Goal: Information Seeking & Learning: Learn about a topic

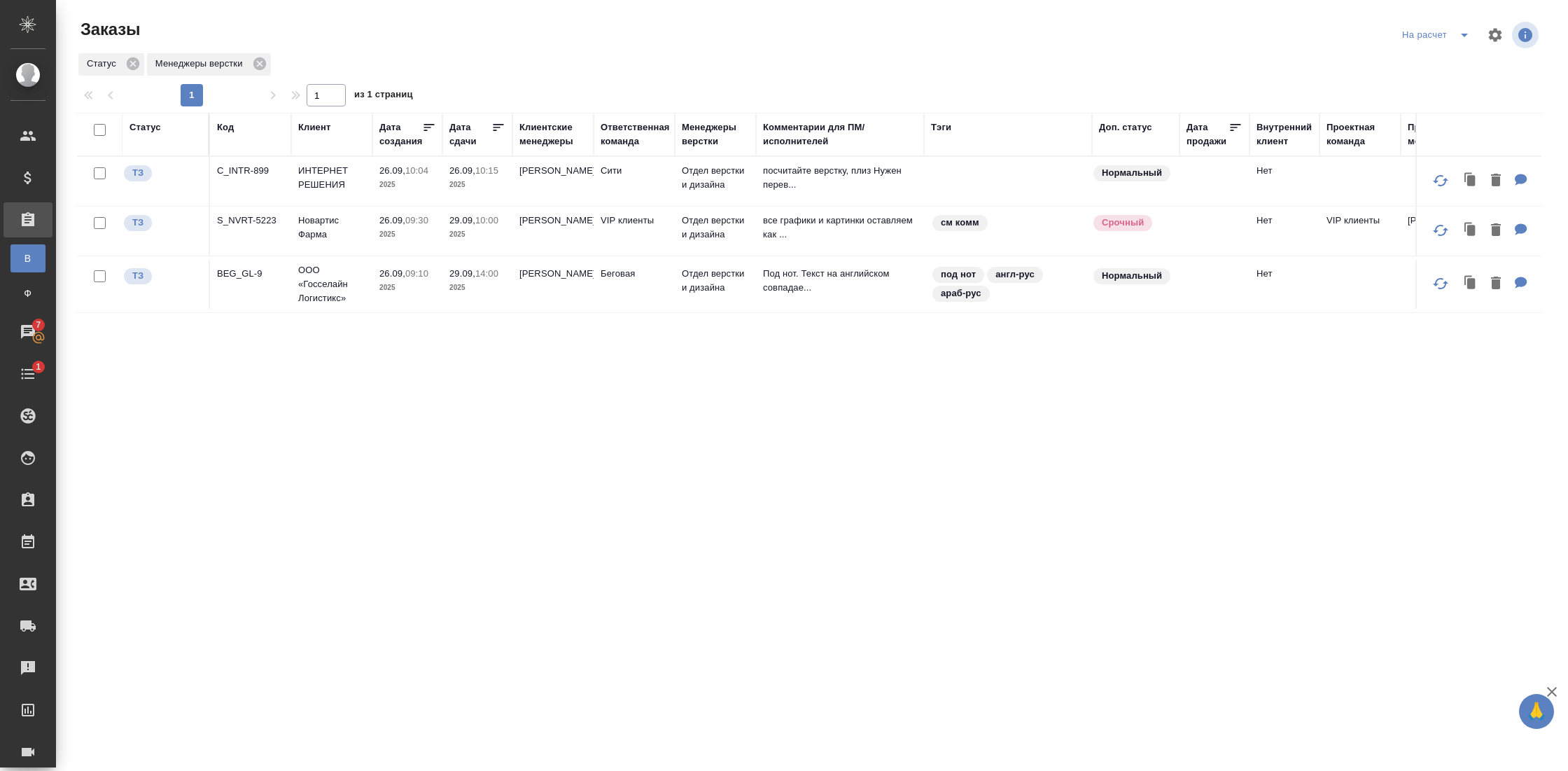
click at [1437, 31] on div "На расчет" at bounding box center [1438, 35] width 80 height 23
click at [1462, 37] on icon "split button" at bounding box center [1464, 34] width 17 height 17
click at [1422, 106] on li "На расчетЕ" at bounding box center [1437, 108] width 135 height 23
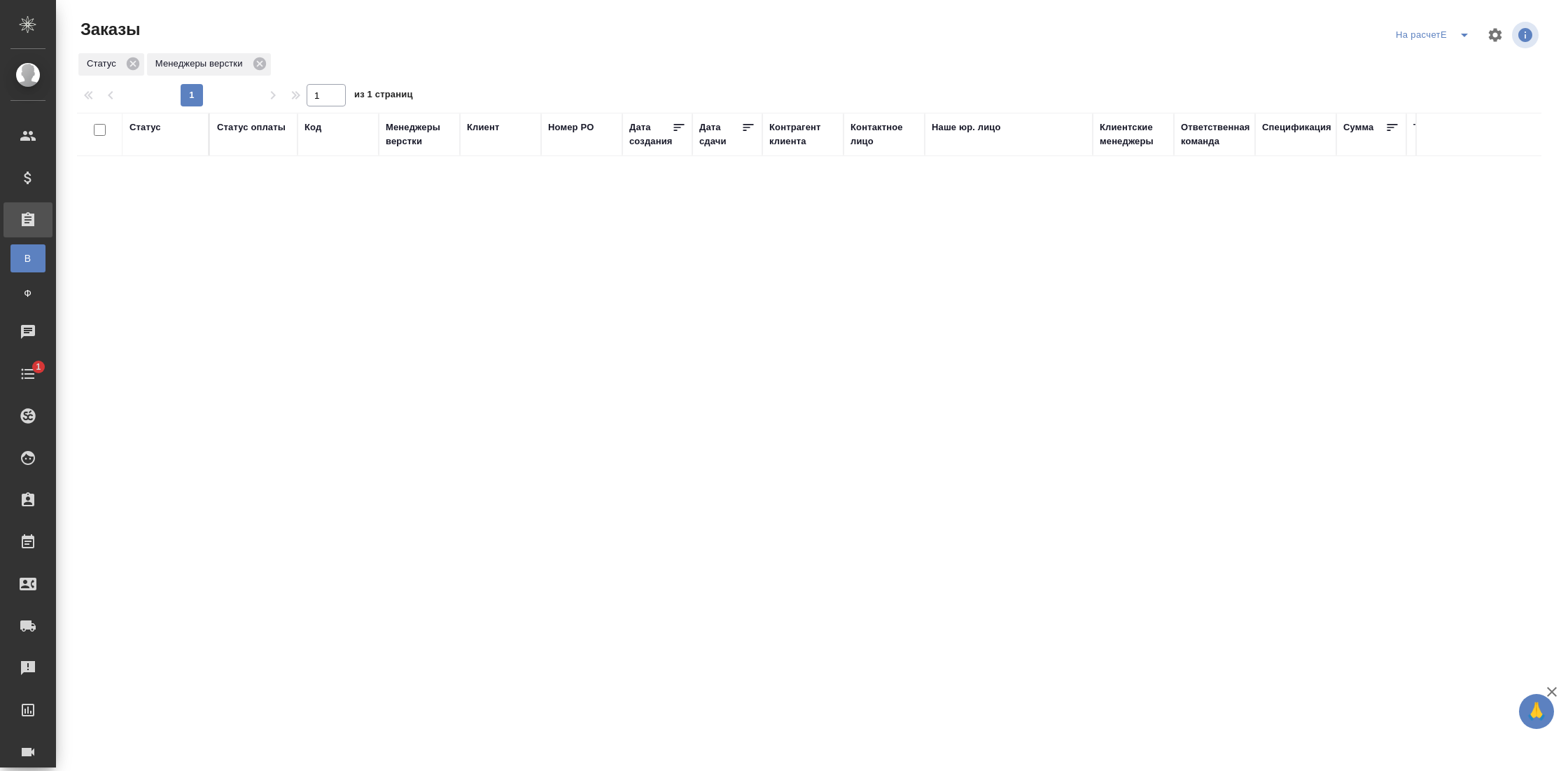
click at [1463, 39] on icon "split button" at bounding box center [1464, 34] width 17 height 17
click at [1424, 101] on li "Внутренние" at bounding box center [1434, 108] width 135 height 23
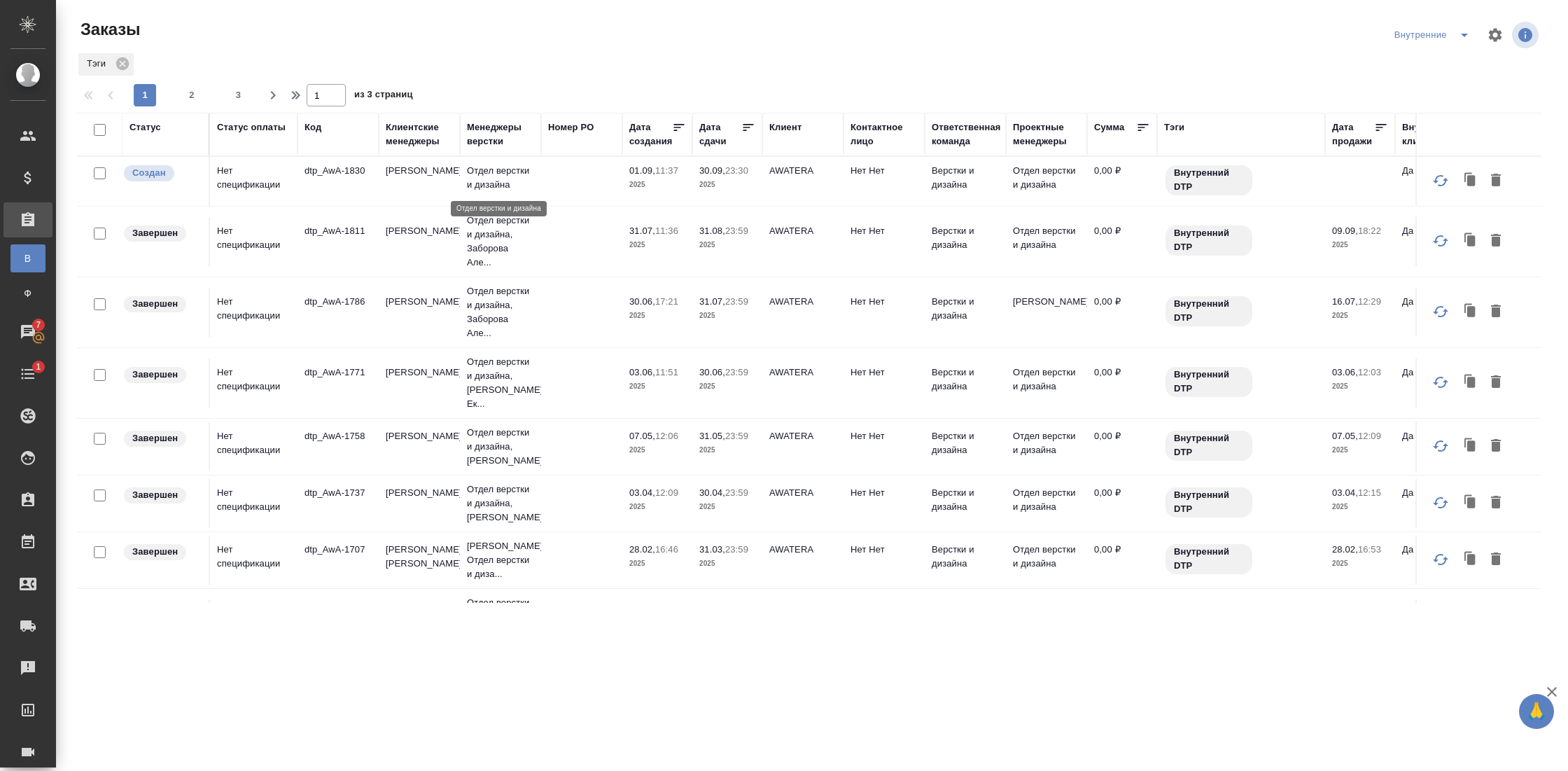
click at [500, 189] on p "Отдел верстки и дизайна" at bounding box center [500, 178] width 67 height 28
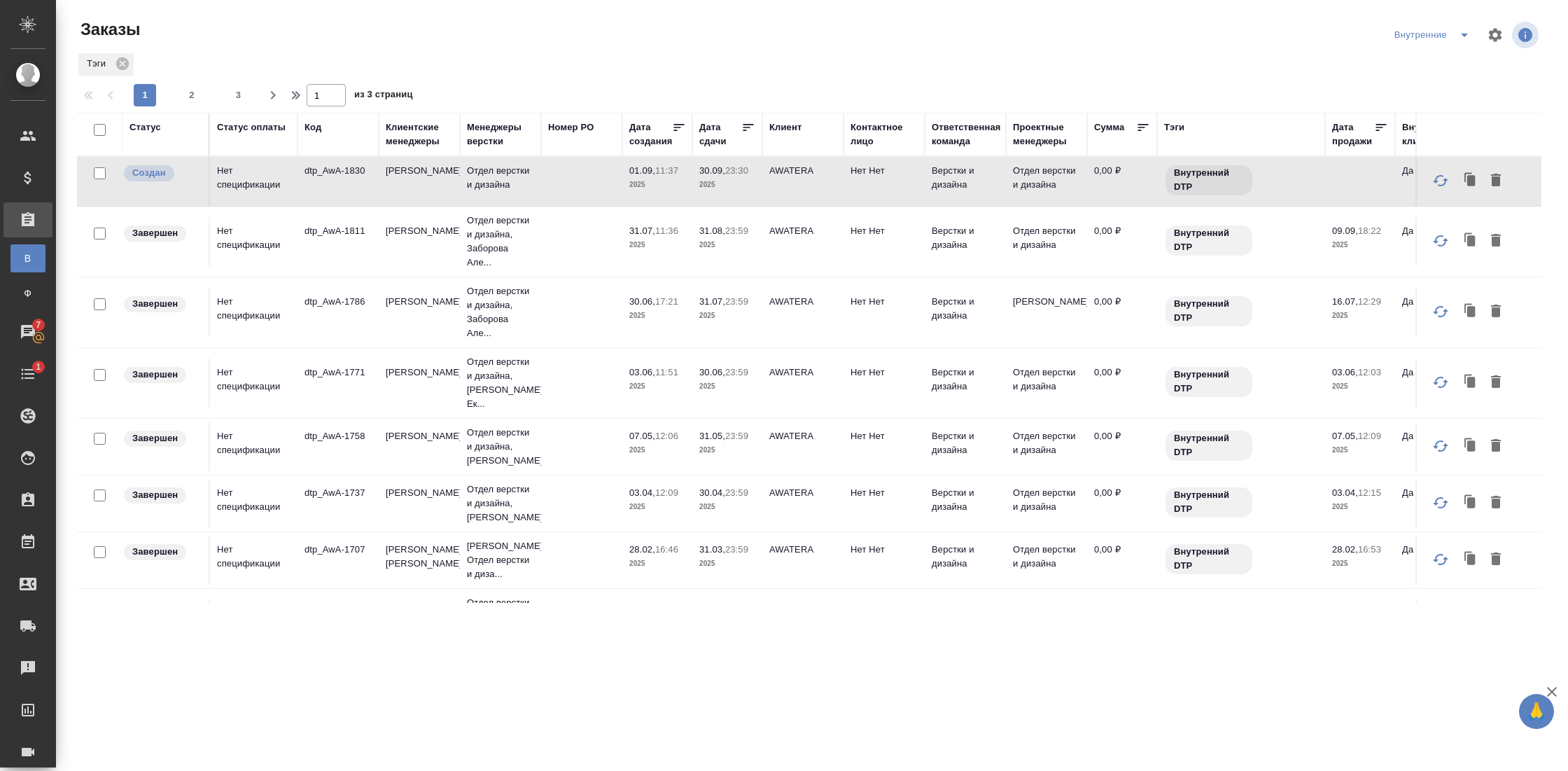
click at [1459, 33] on icon "split button" at bounding box center [1464, 34] width 17 height 17
click at [1415, 86] on li "На расчет" at bounding box center [1433, 86] width 135 height 23
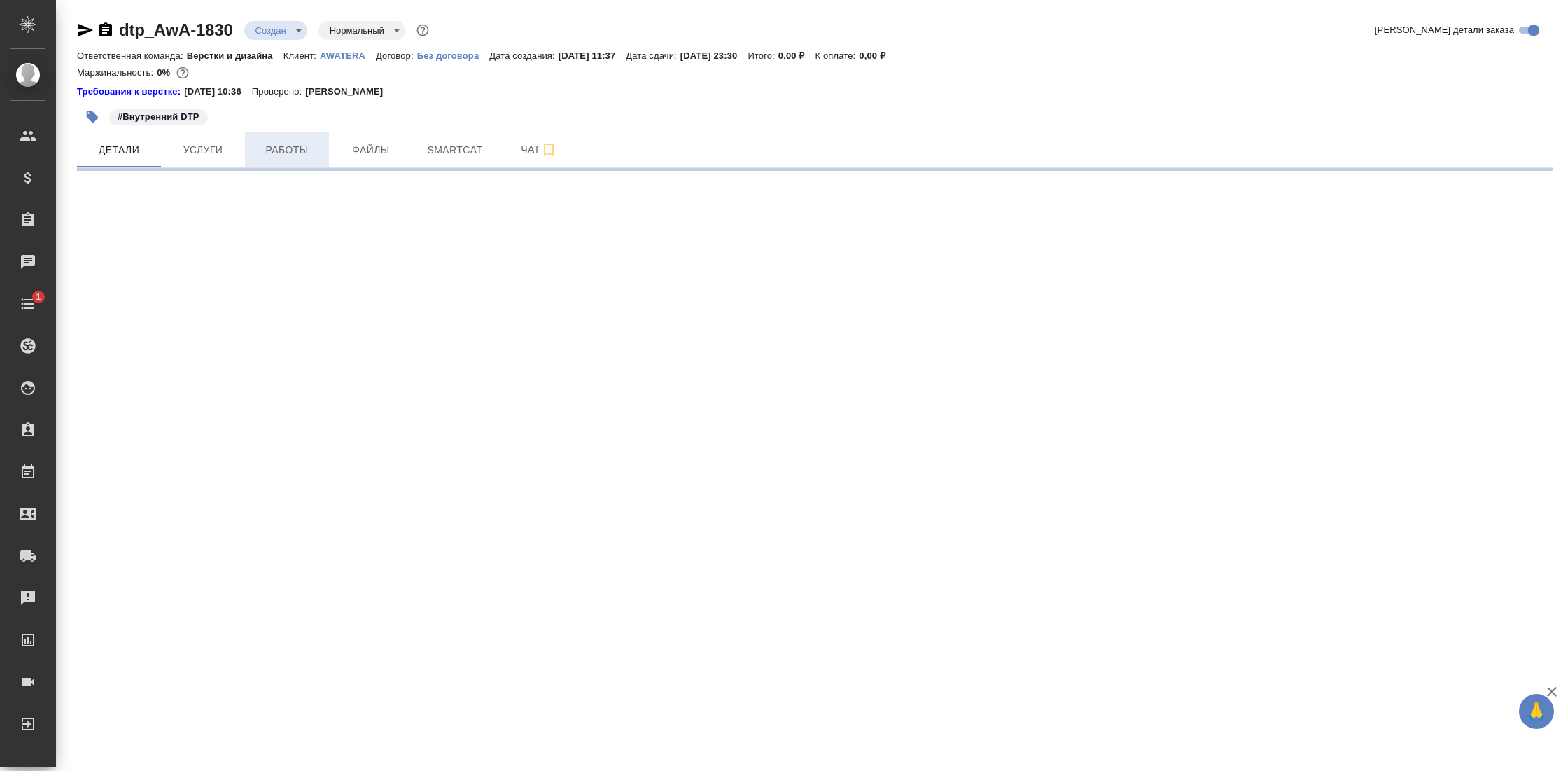
select select "RU"
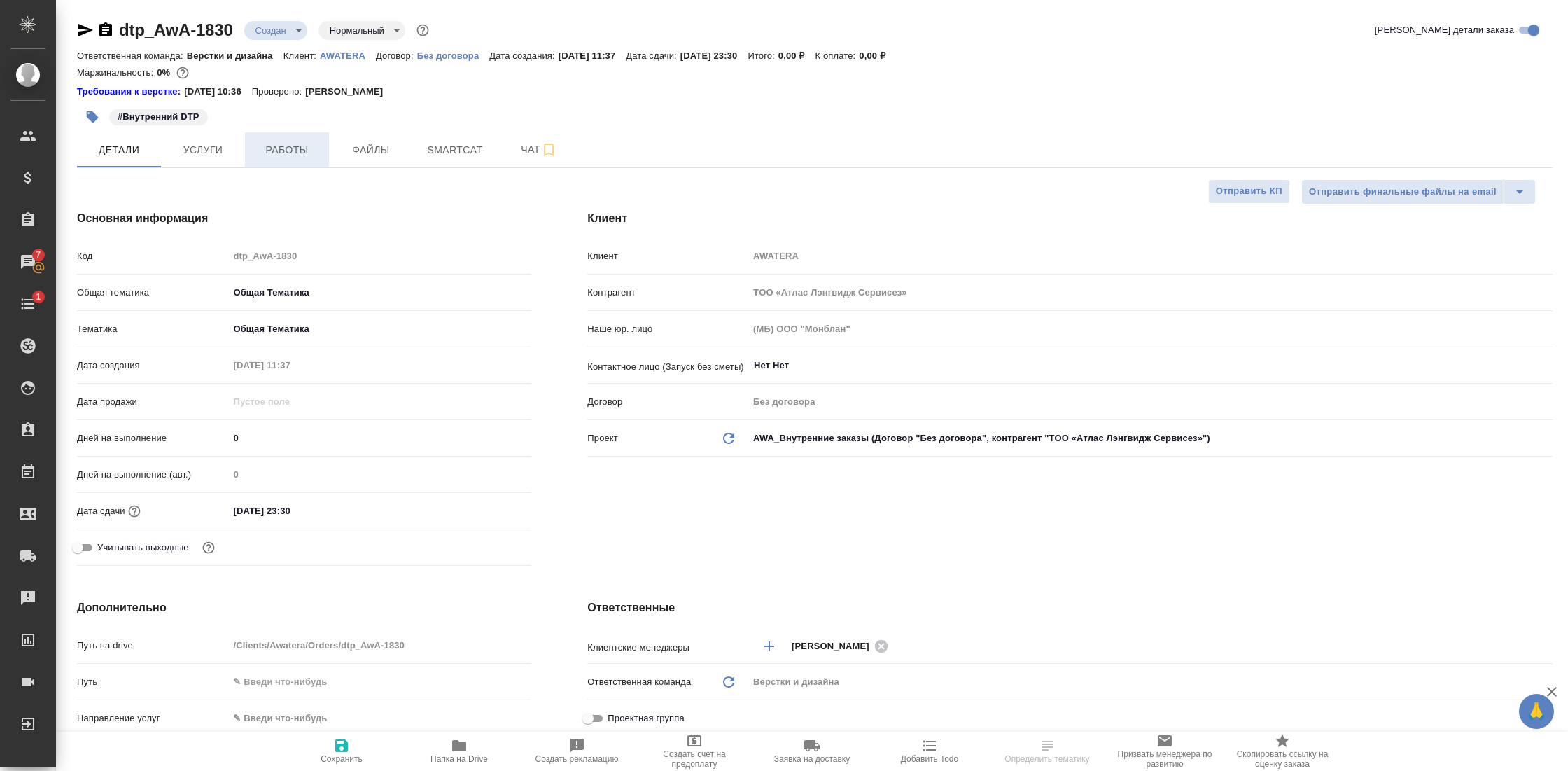
type textarea "x"
click at [303, 156] on span "Работы" at bounding box center [287, 151] width 67 height 18
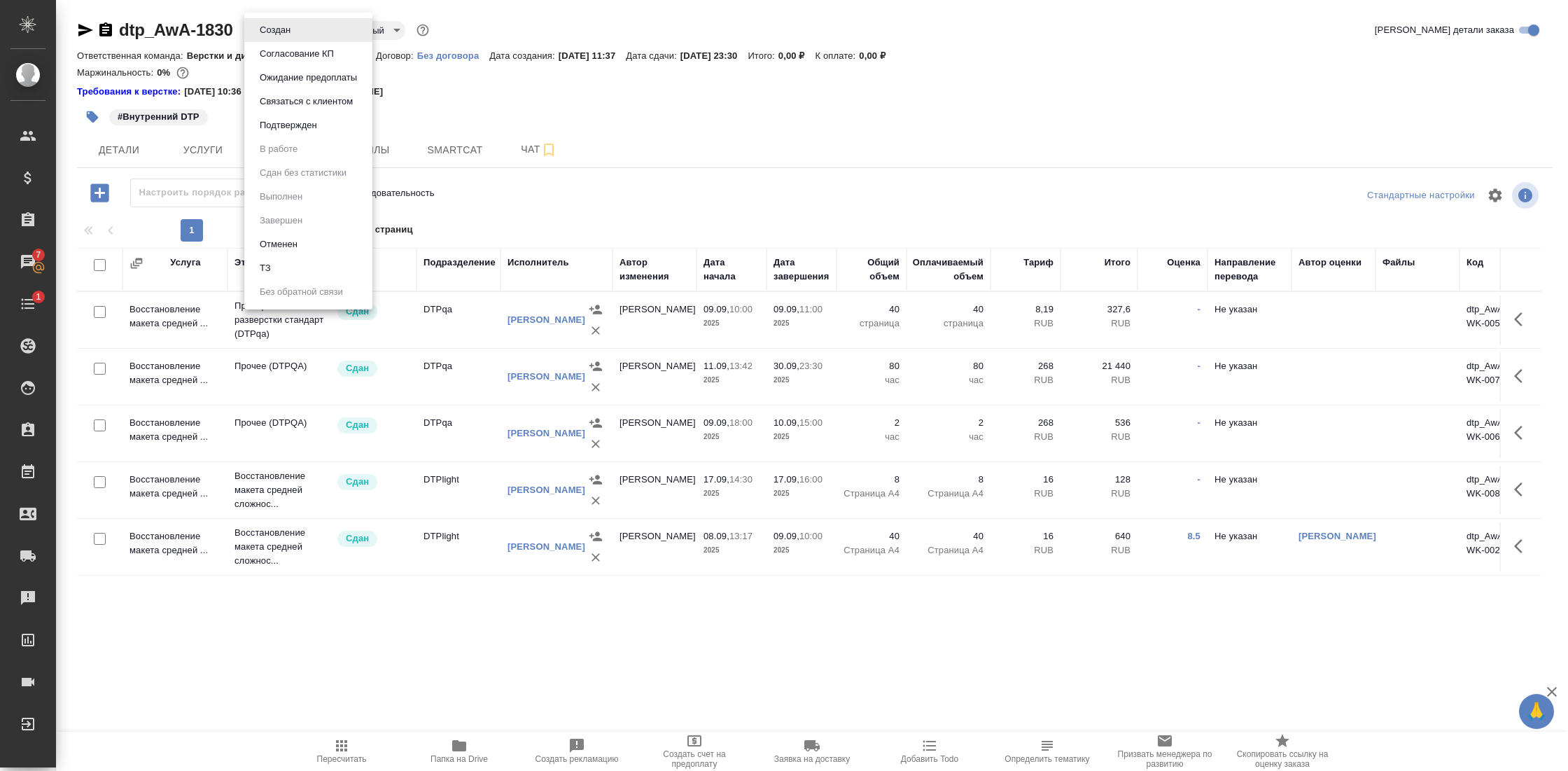
click at [290, 26] on body "🙏 .cls-1 fill:#fff; AWATERA Gostev Yury Клиенты Спецификации Заказы 7 Чаты 1 To…" at bounding box center [784, 385] width 1568 height 771
click at [441, 437] on div at bounding box center [784, 385] width 1568 height 771
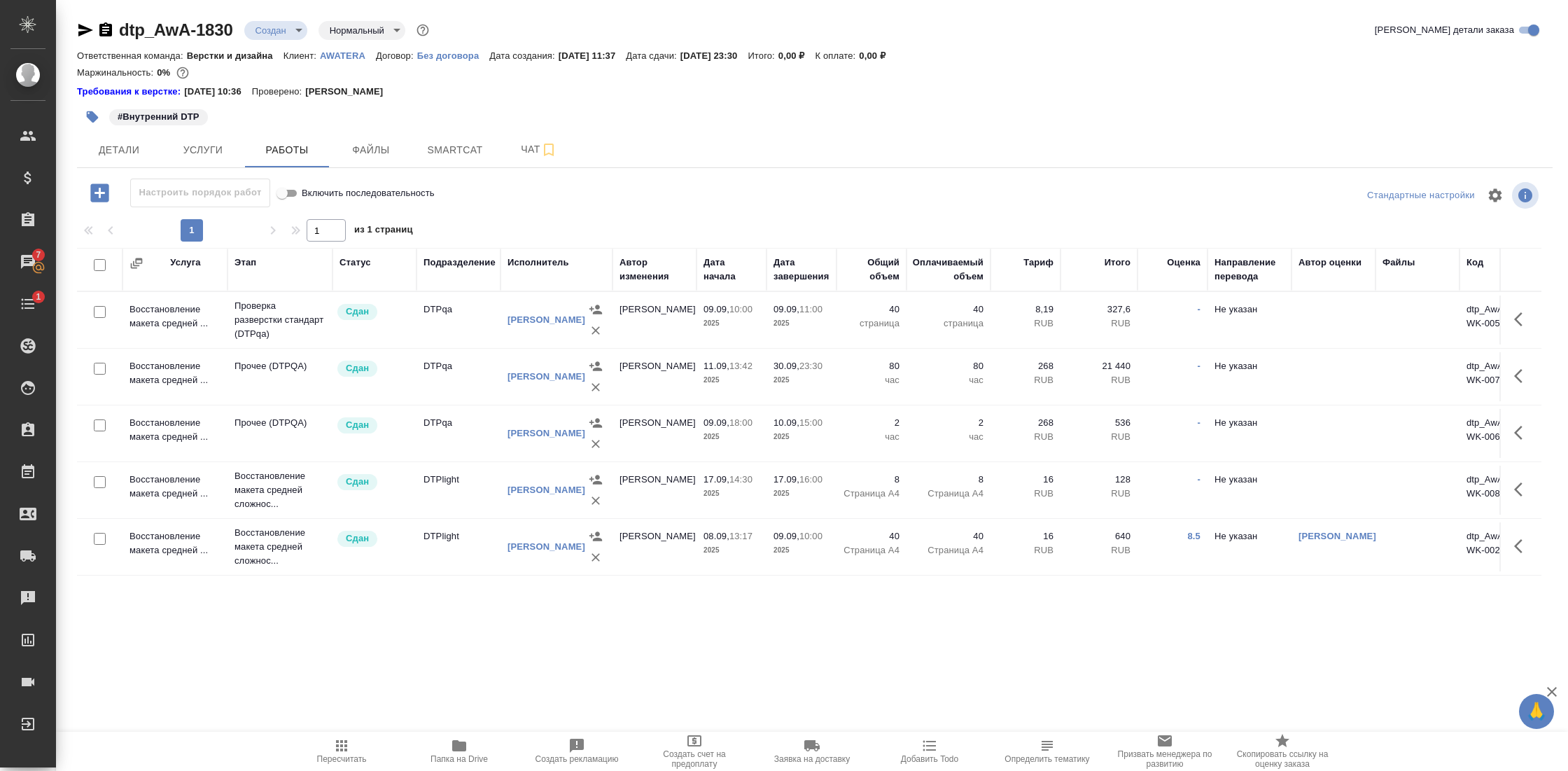
click at [441, 437] on div "Создан Согласование КП Ожидание предоплаты Связаться с клиентом Подтвержден В р…" at bounding box center [784, 385] width 1568 height 771
click at [441, 437] on td "DTPqa" at bounding box center [458, 433] width 84 height 49
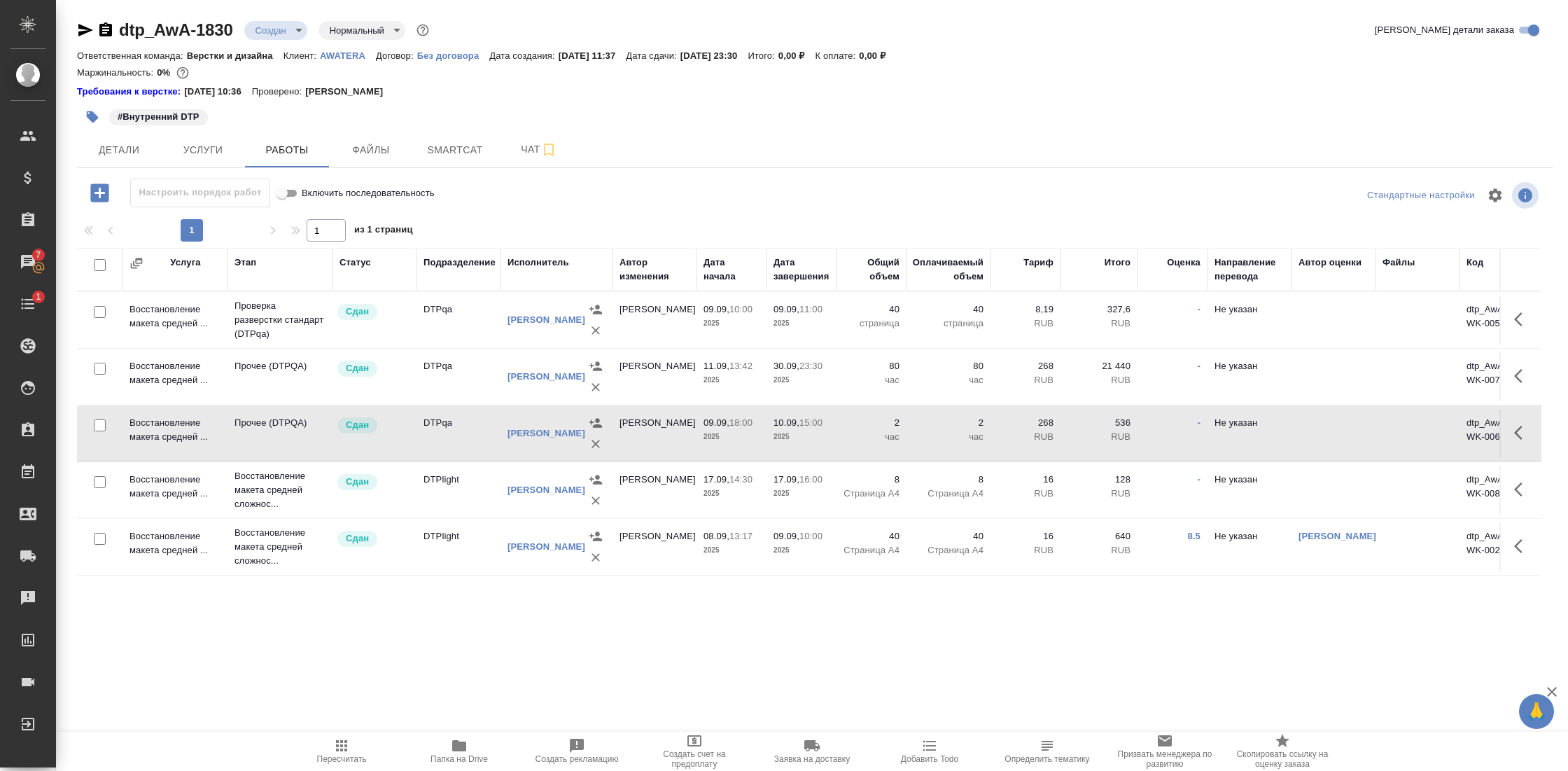
click at [441, 437] on td "DTPqa" at bounding box center [458, 433] width 84 height 49
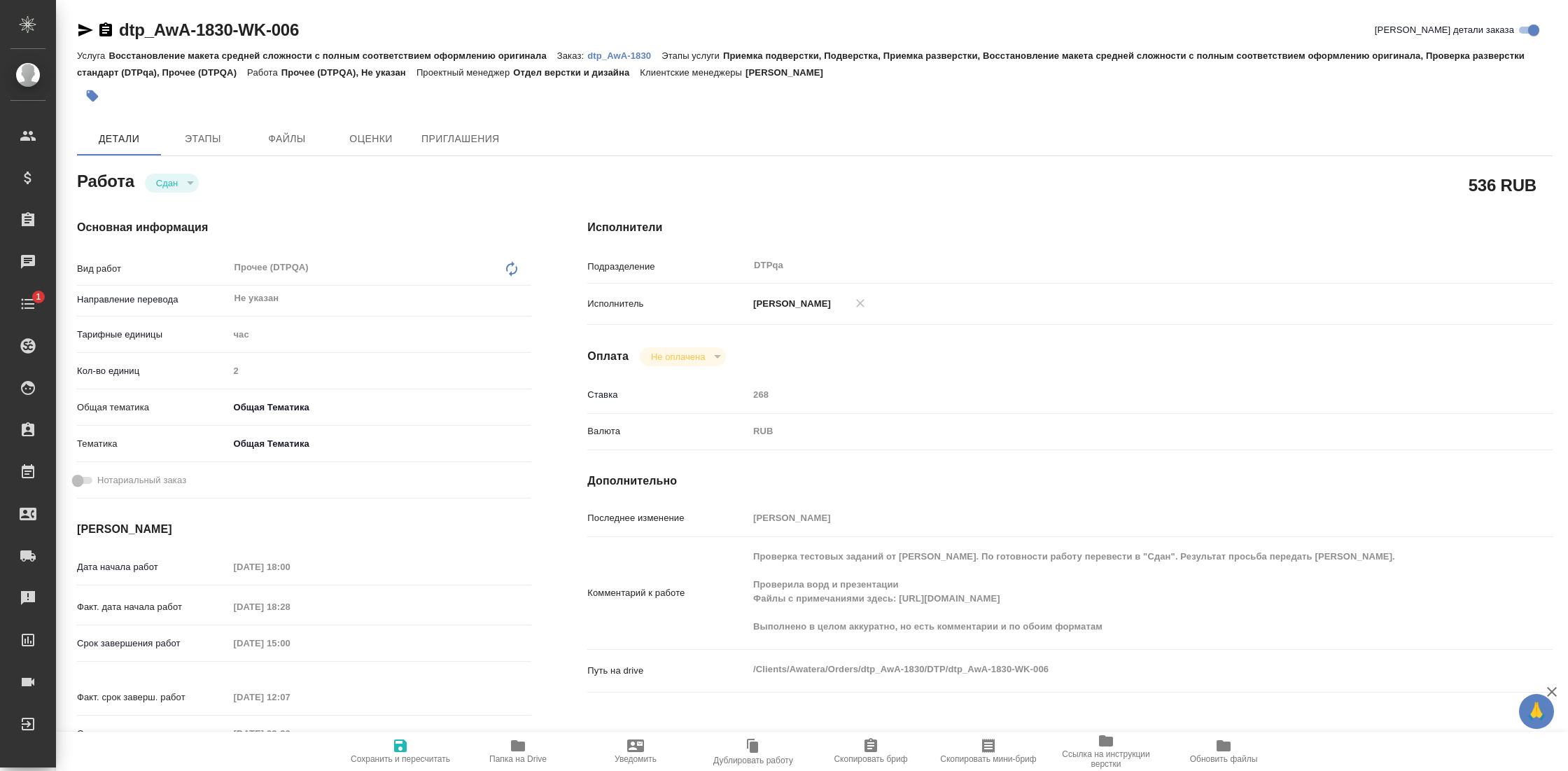
type textarea "x"
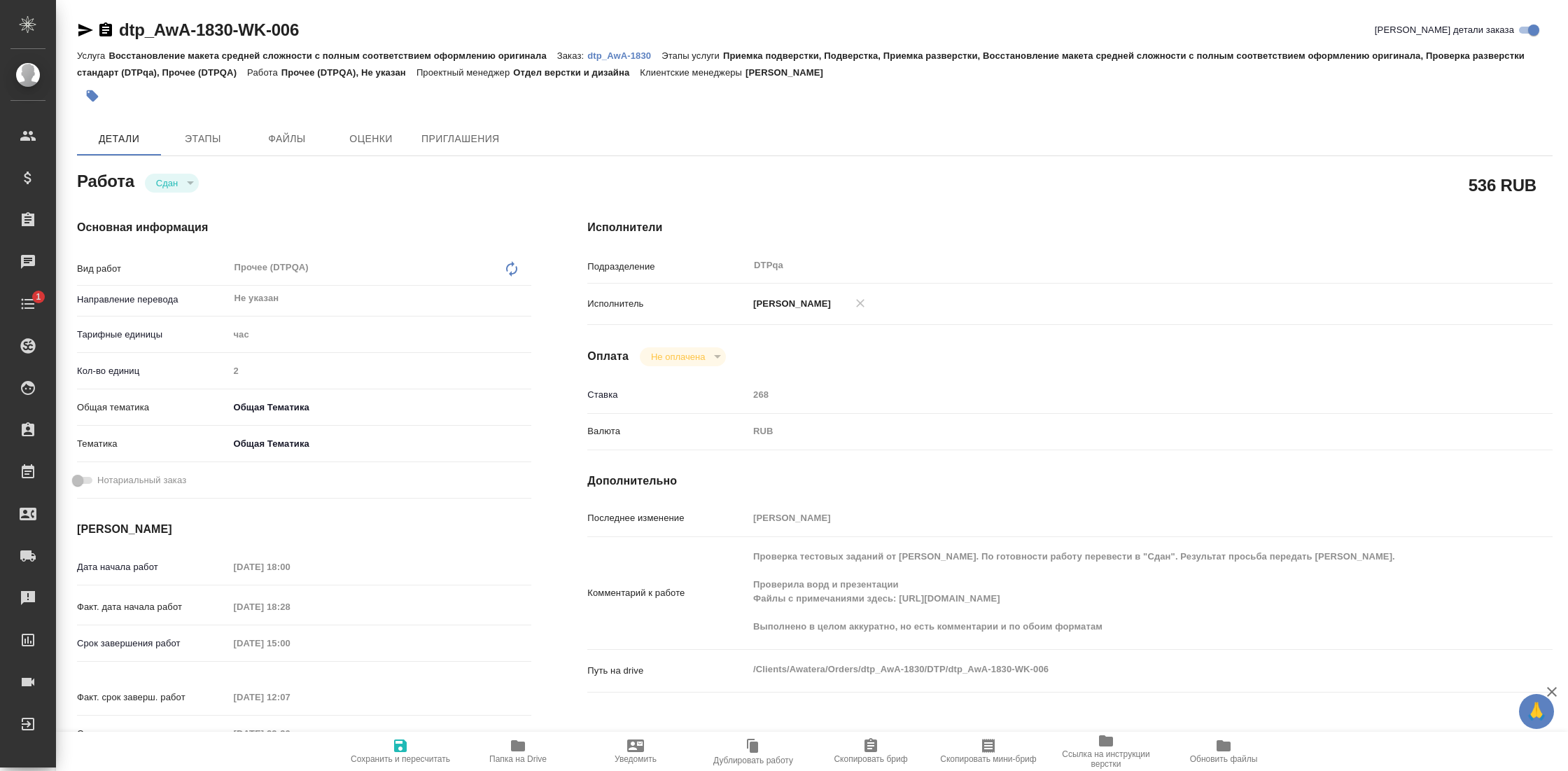
type textarea "x"
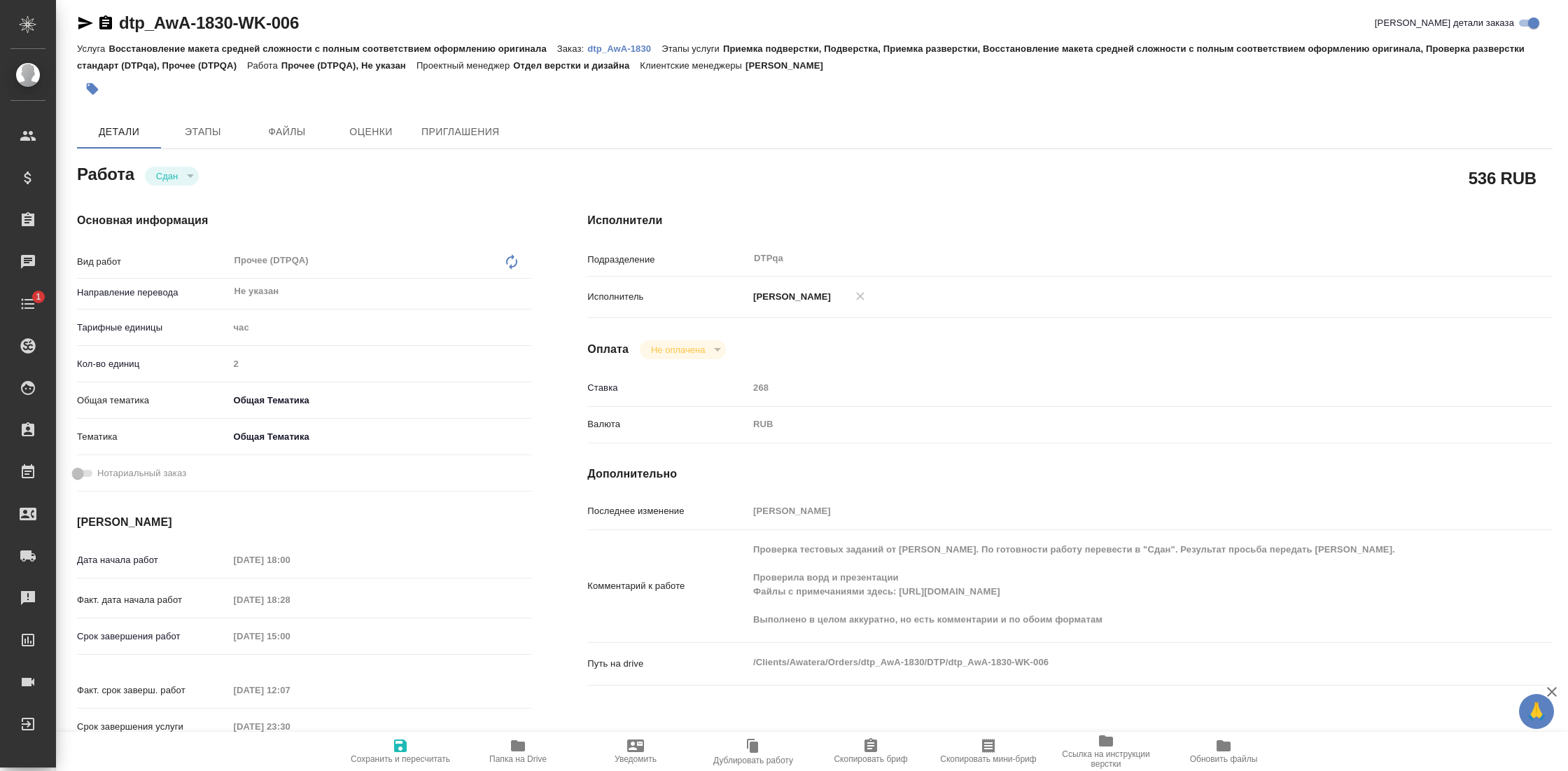
type textarea "x"
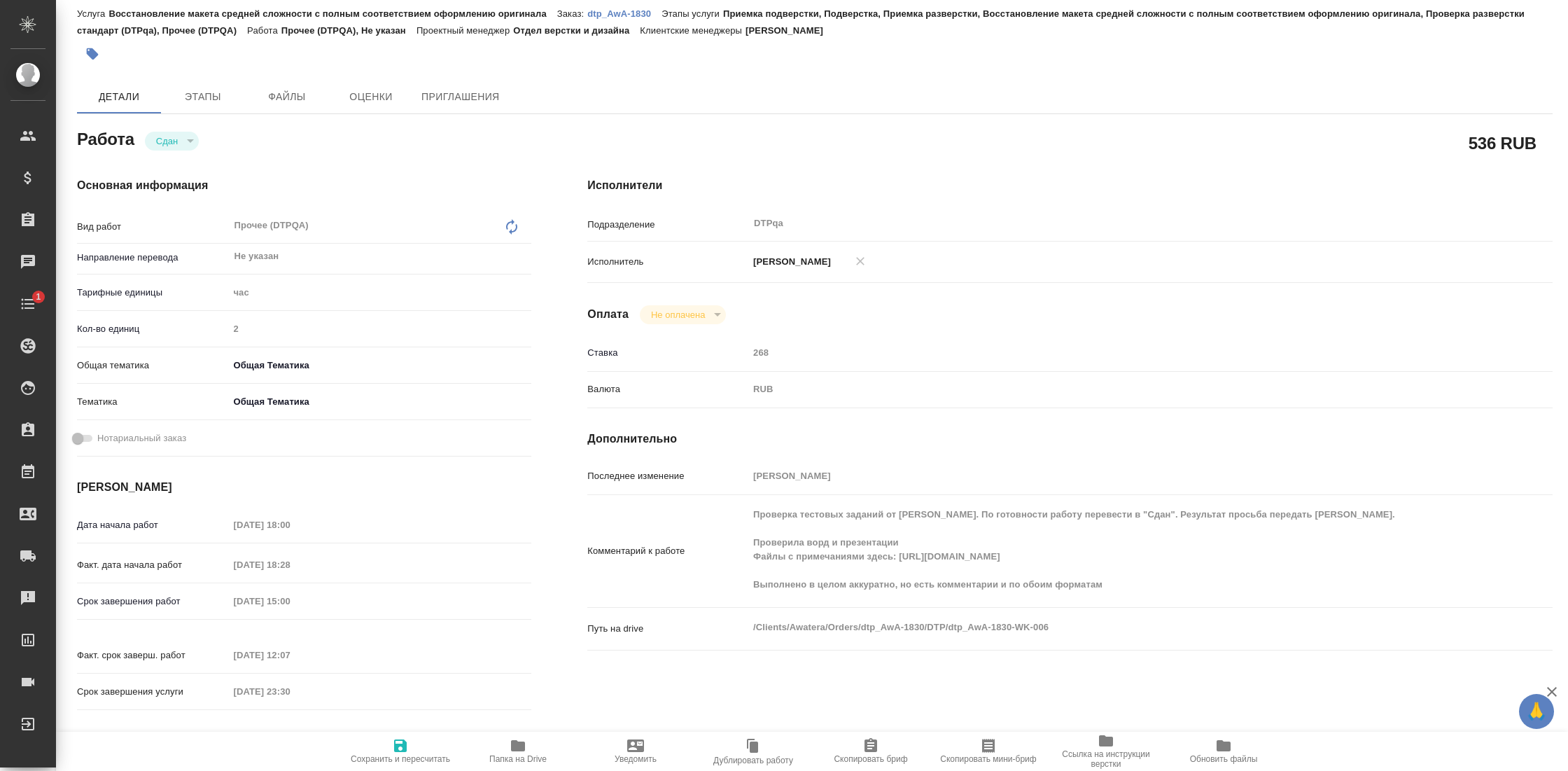
type textarea "x"
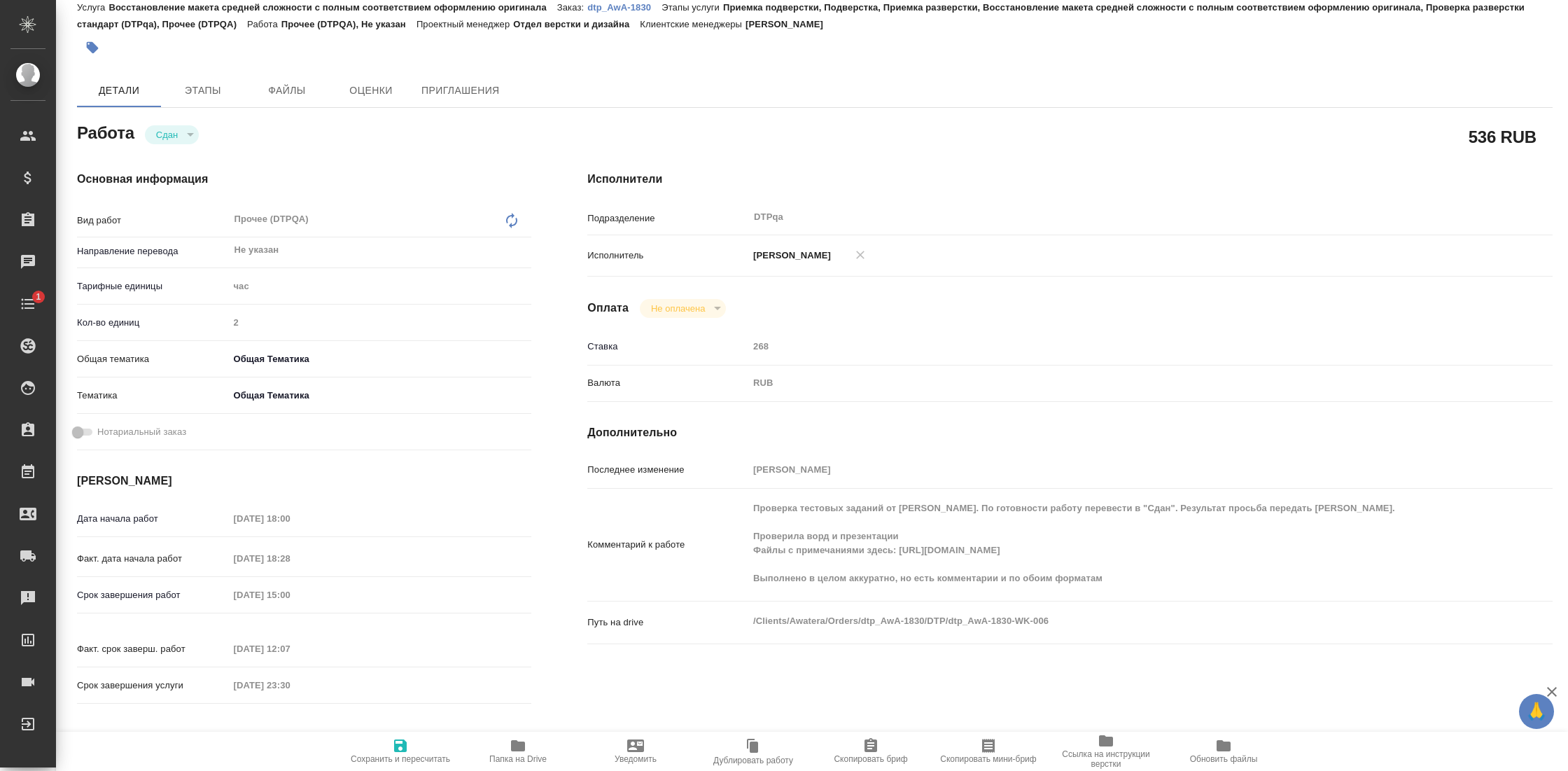
scroll to position [54, 0]
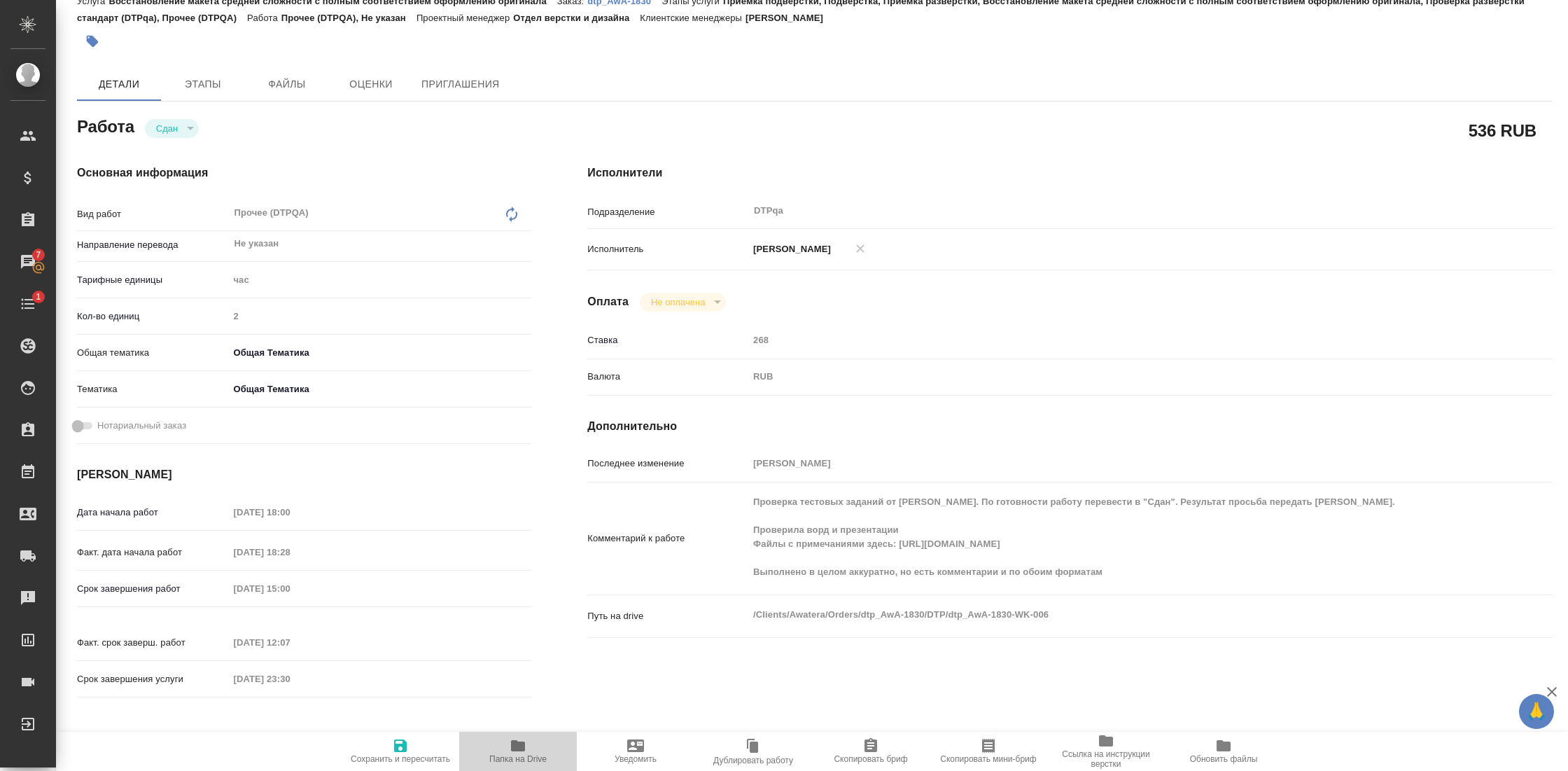
click at [523, 752] on icon "button" at bounding box center [517, 745] width 17 height 17
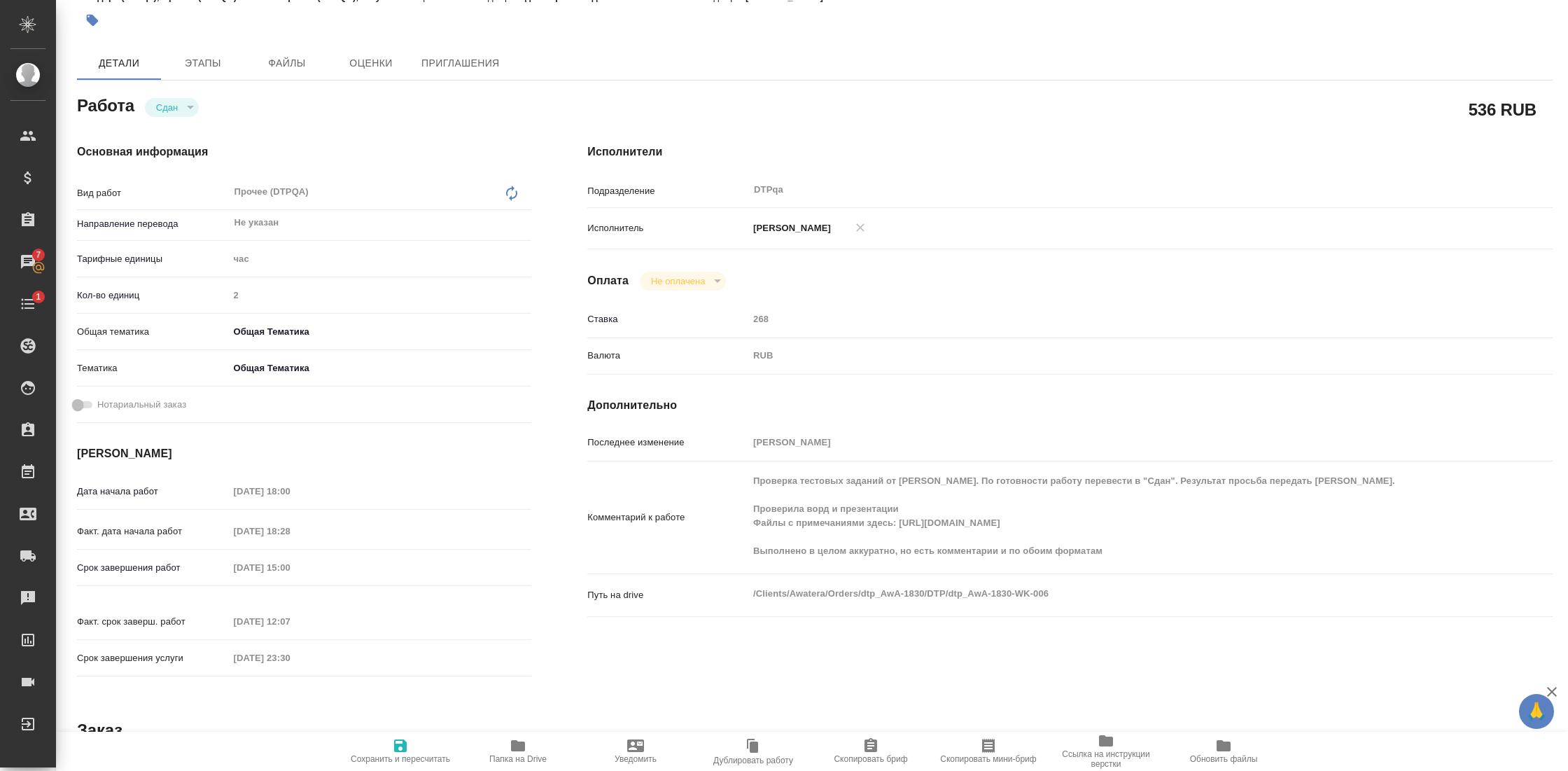
scroll to position [0, 0]
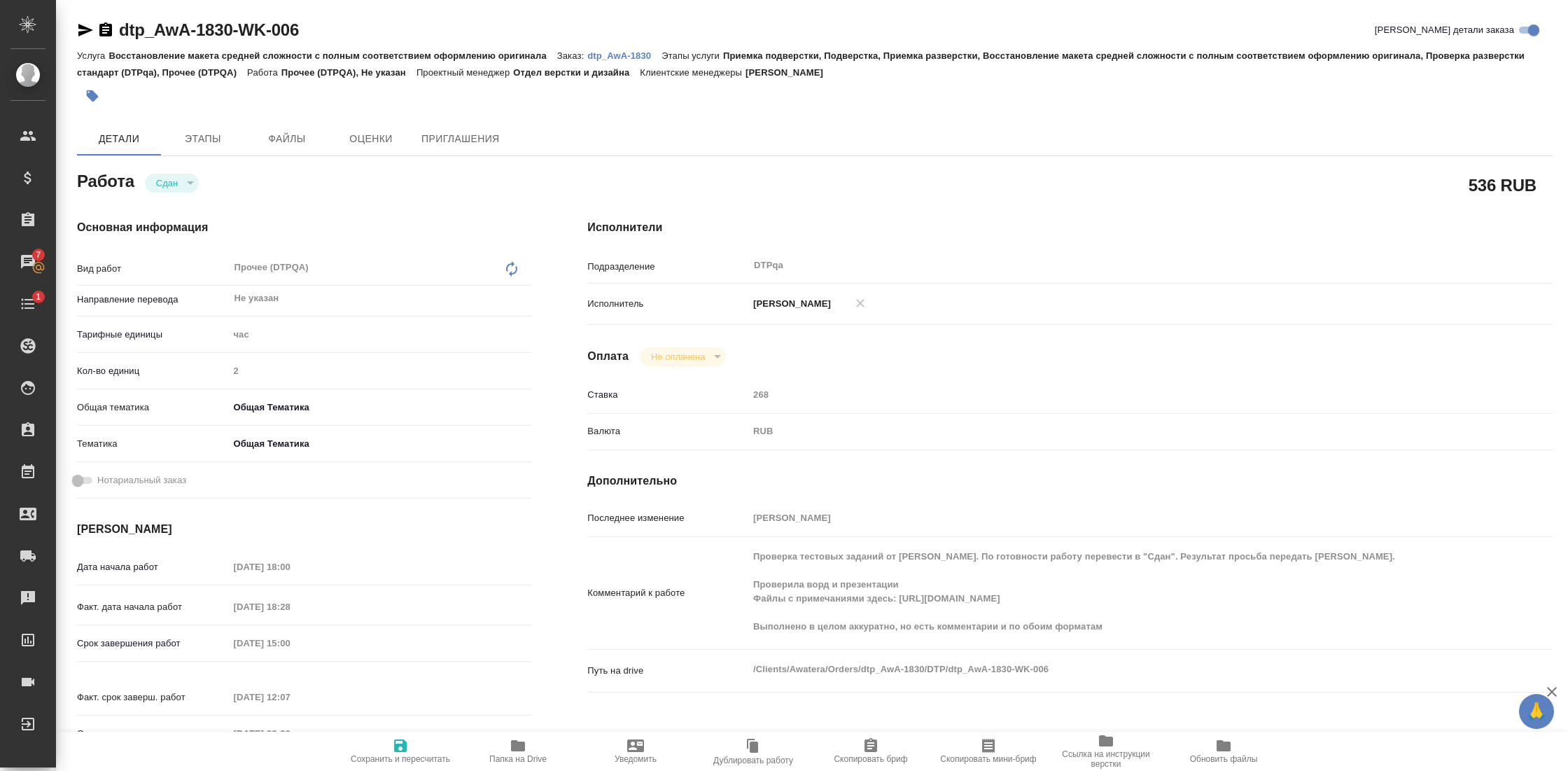
type textarea "x"
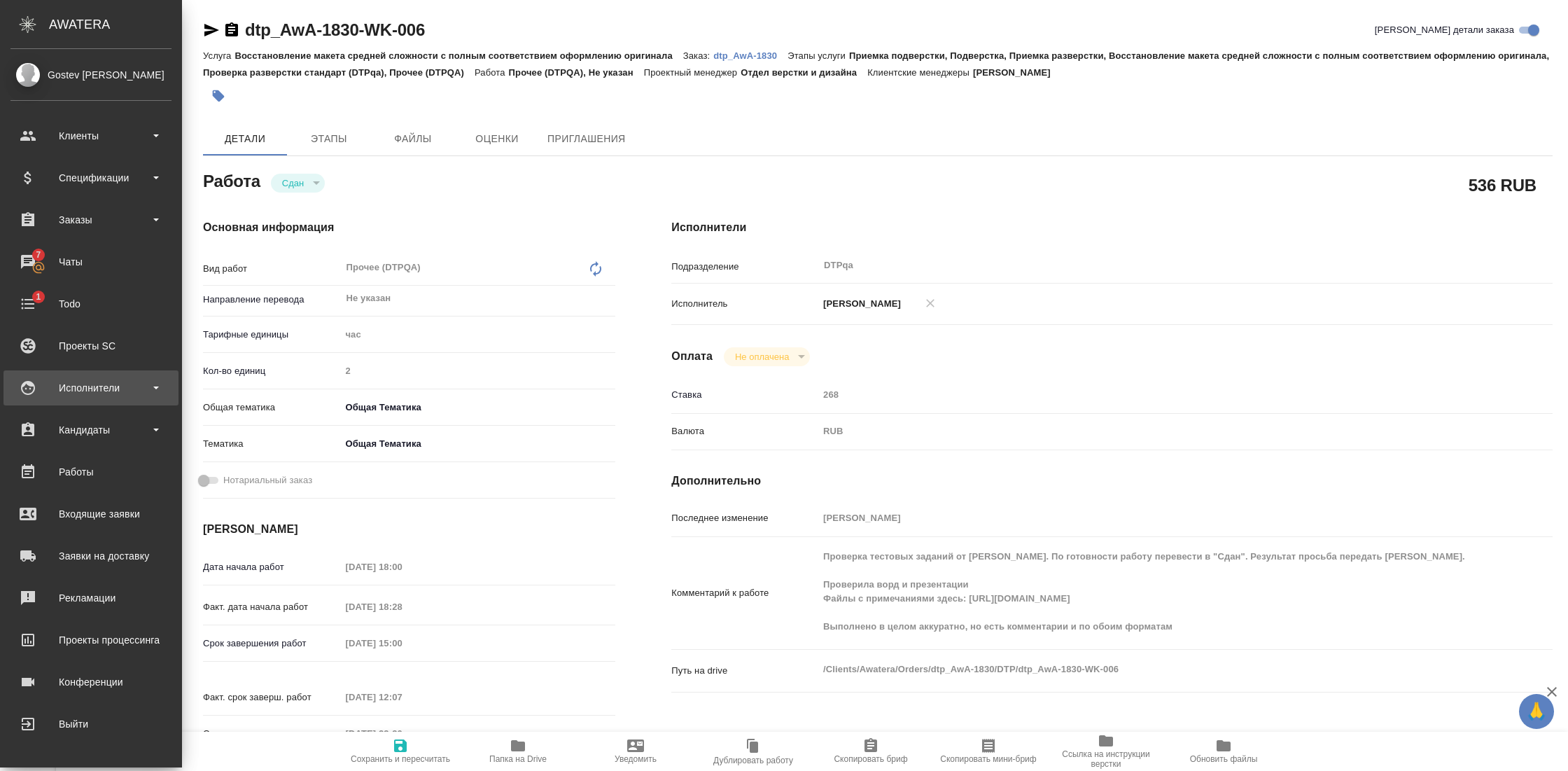
click at [103, 379] on div "Исполнители" at bounding box center [91, 388] width 161 height 21
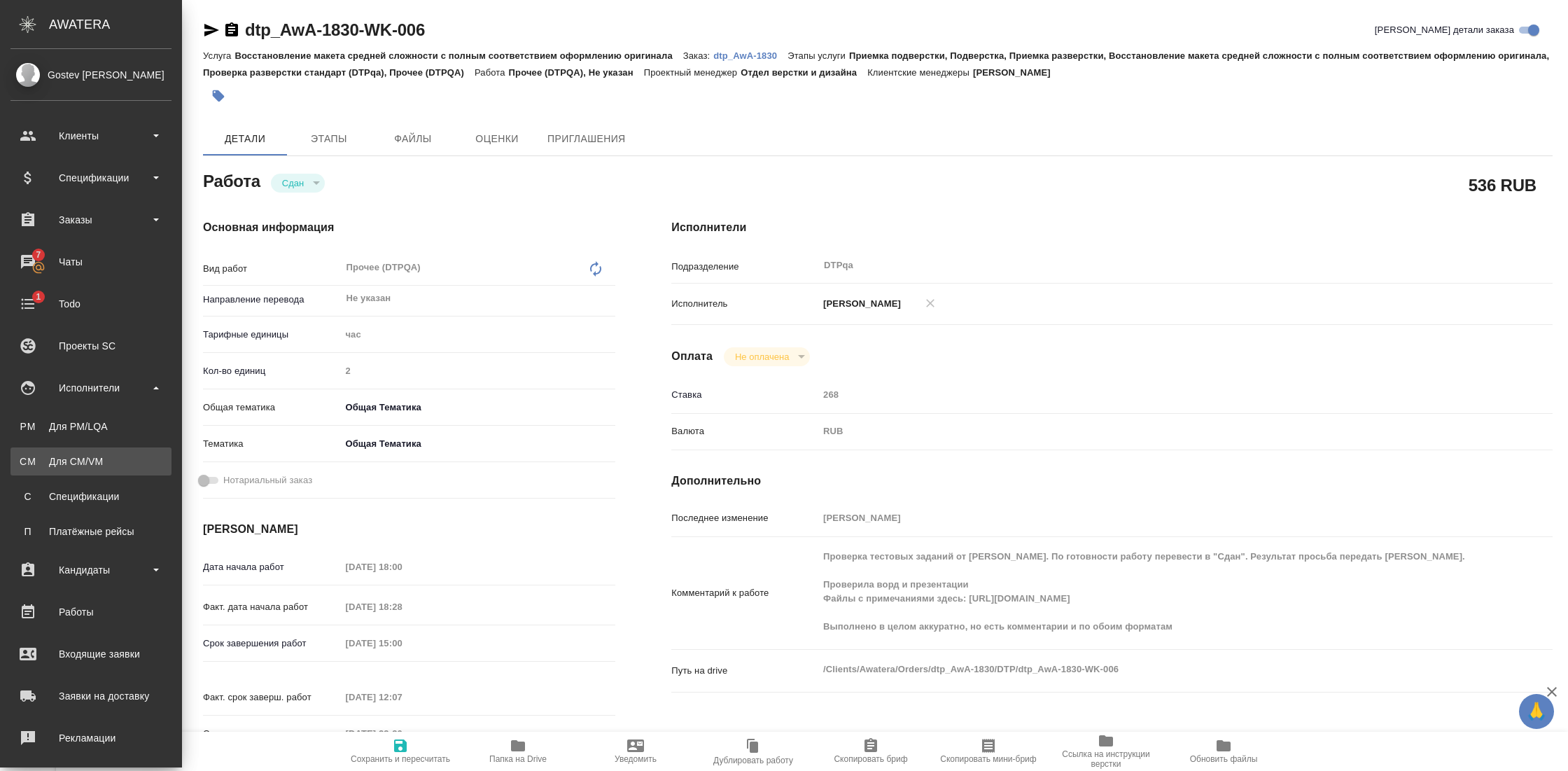
type textarea "x"
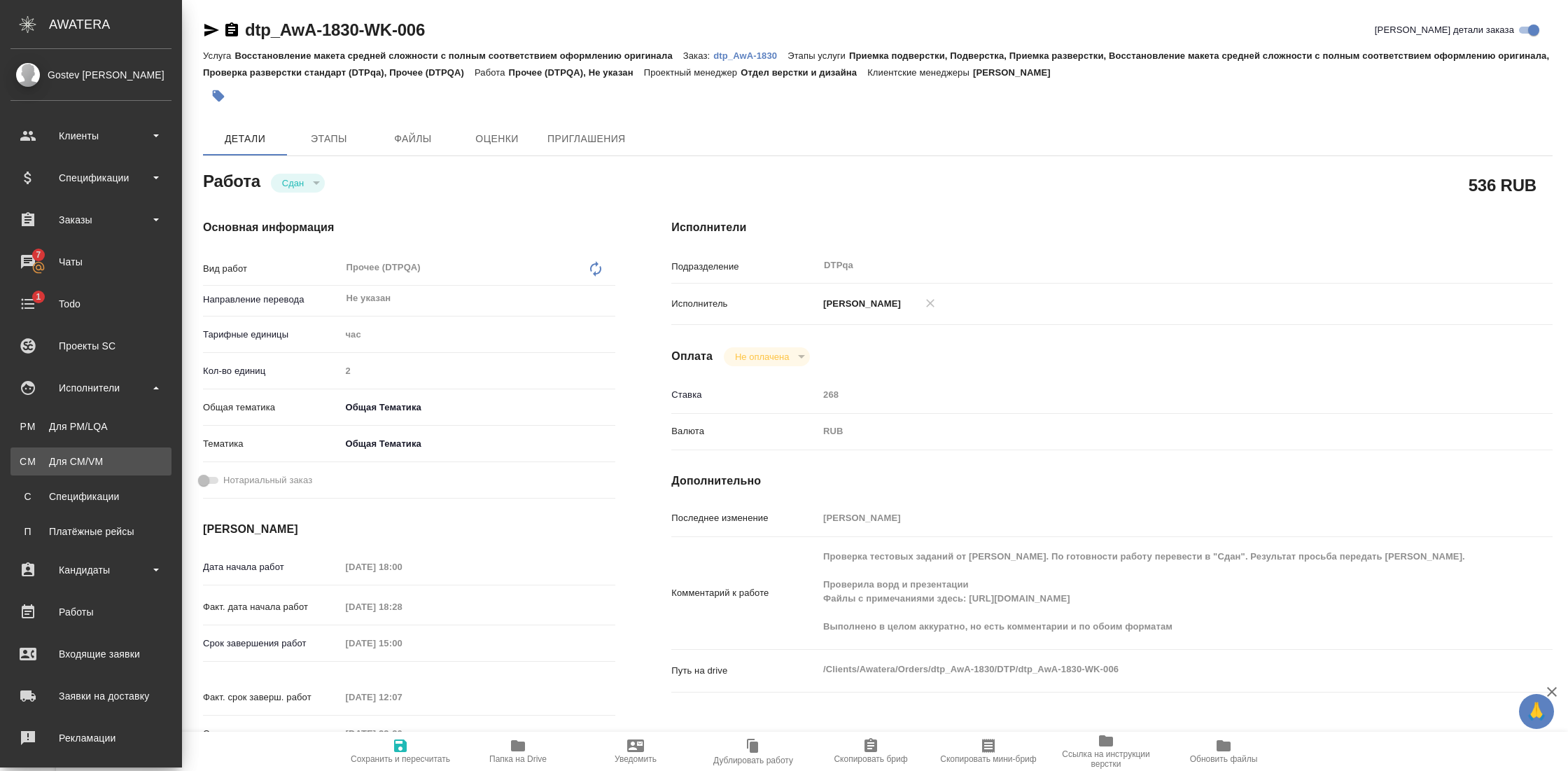
click at [83, 460] on div "Для CM/VM" at bounding box center [91, 461] width 147 height 14
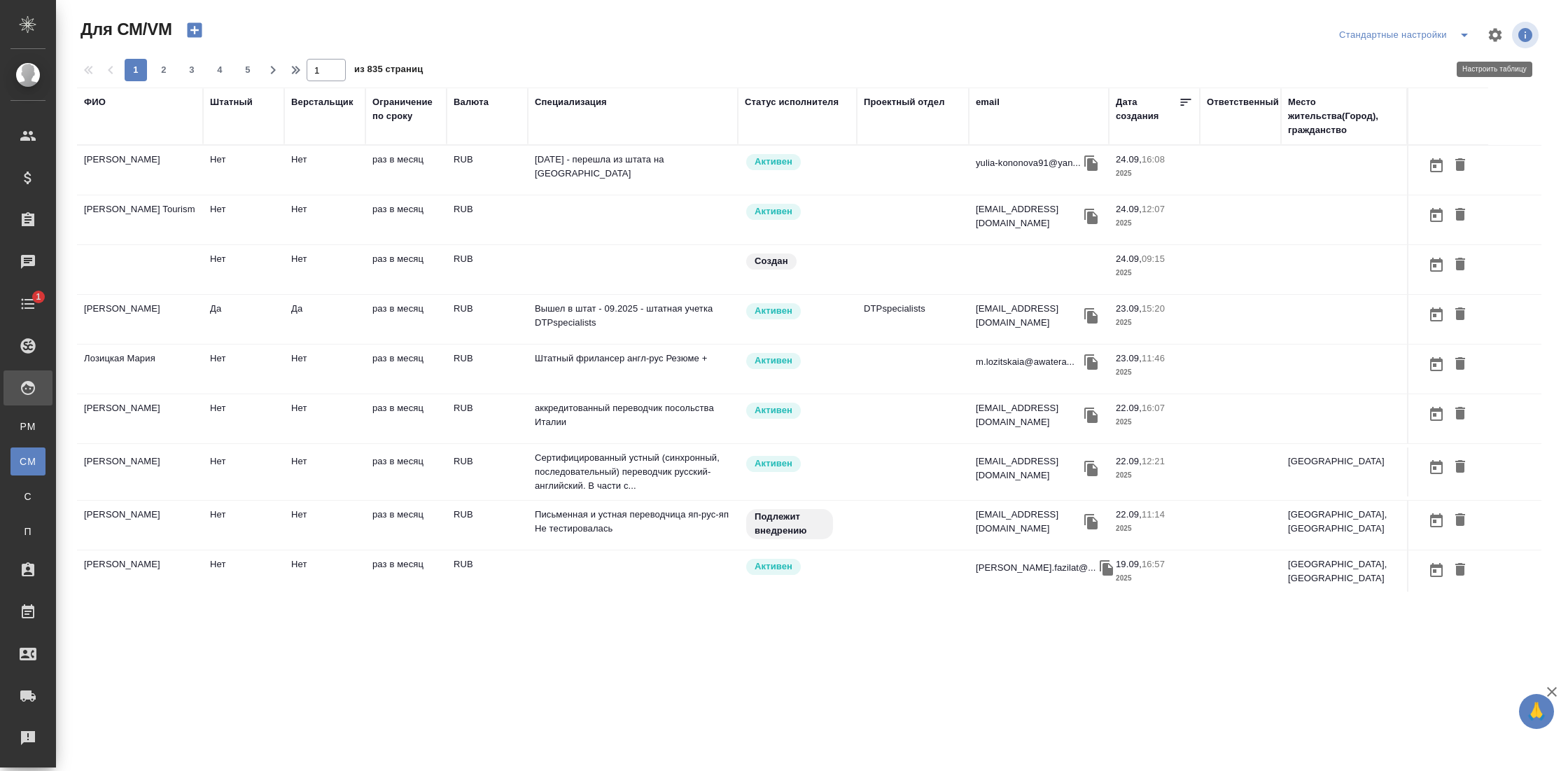
click at [1492, 39] on icon "button" at bounding box center [1494, 34] width 17 height 17
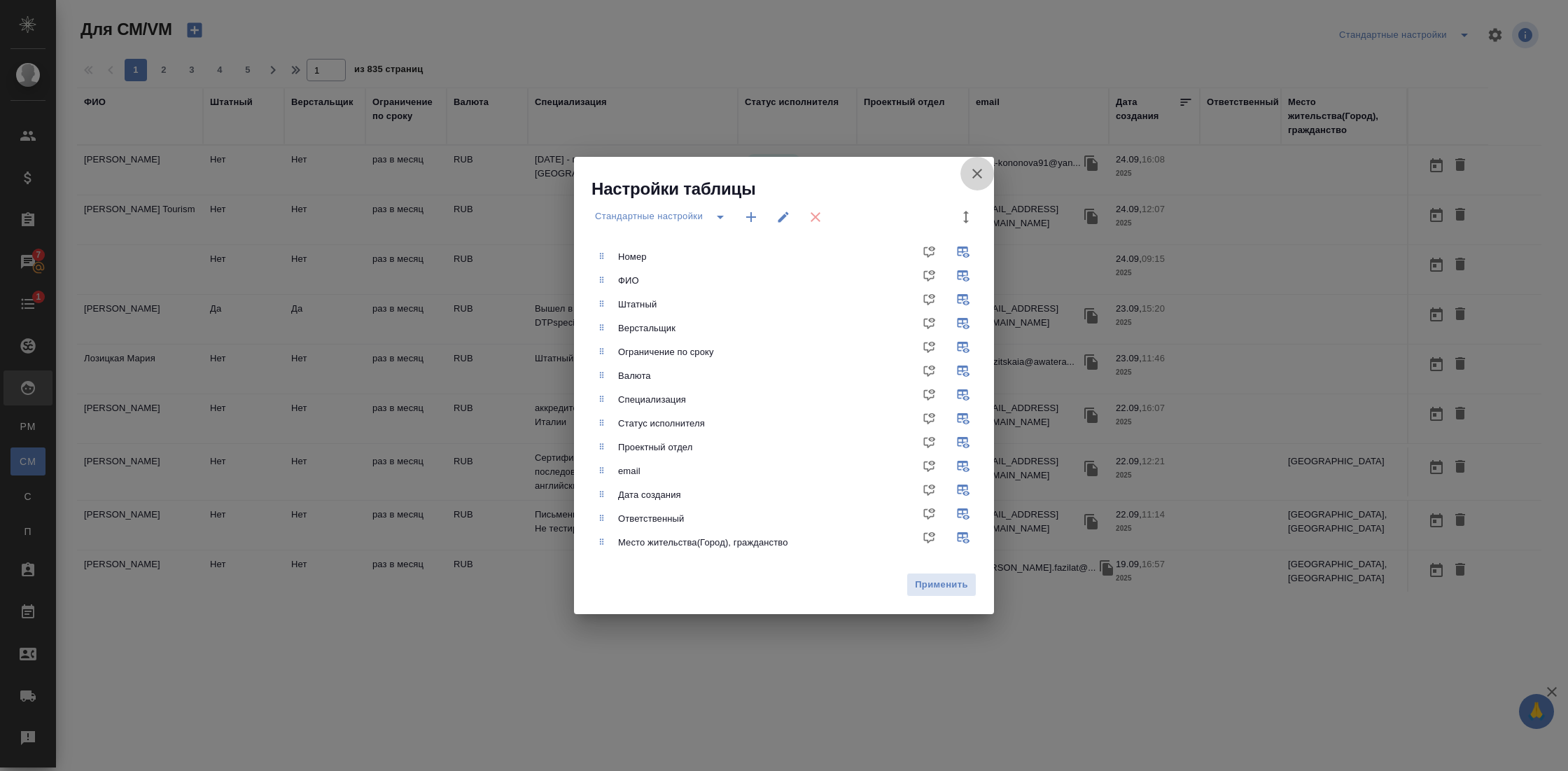
click at [976, 173] on icon "button" at bounding box center [976, 173] width 10 height 10
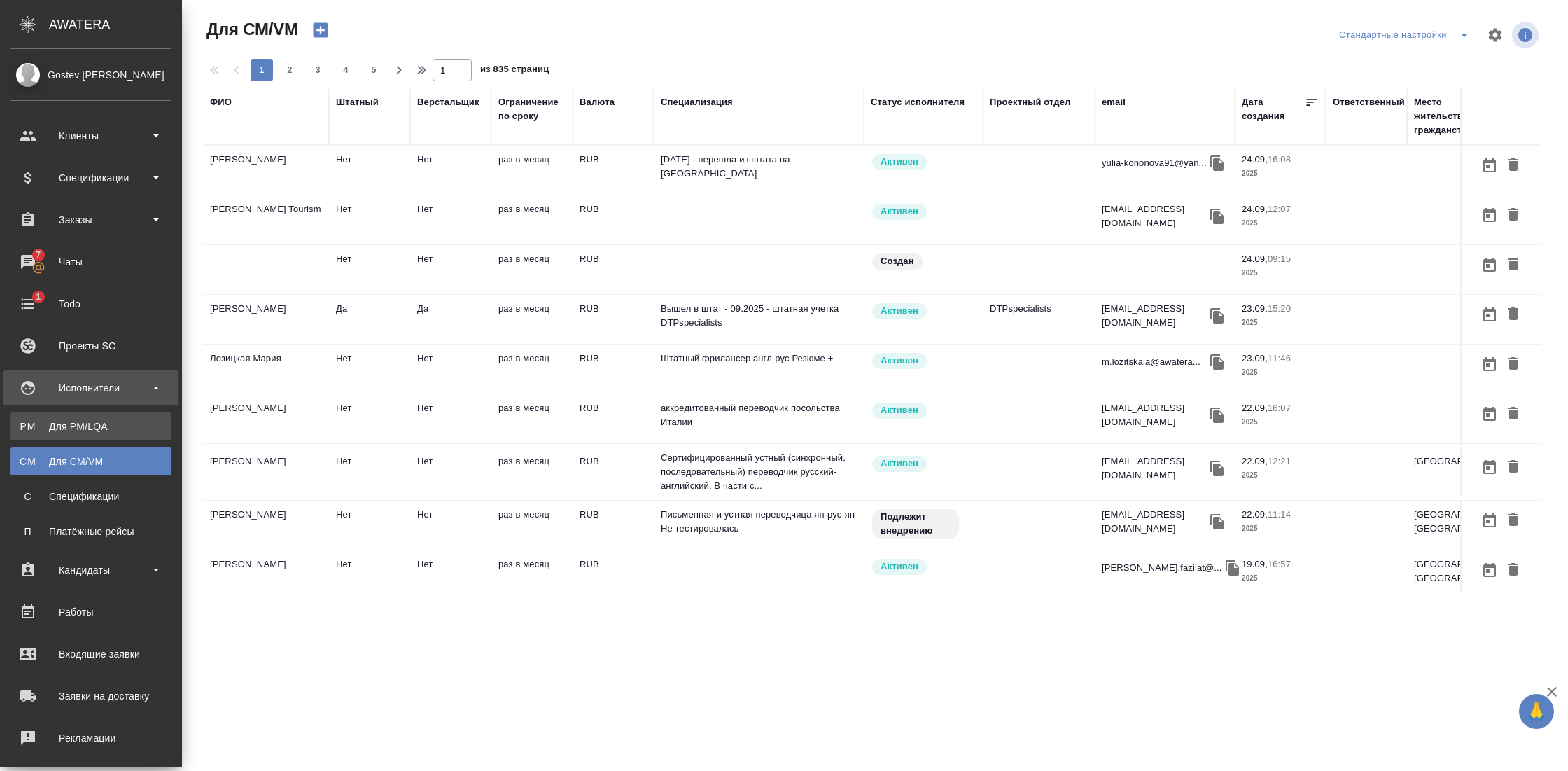
click at [57, 422] on div "Для PM/LQA" at bounding box center [91, 426] width 147 height 14
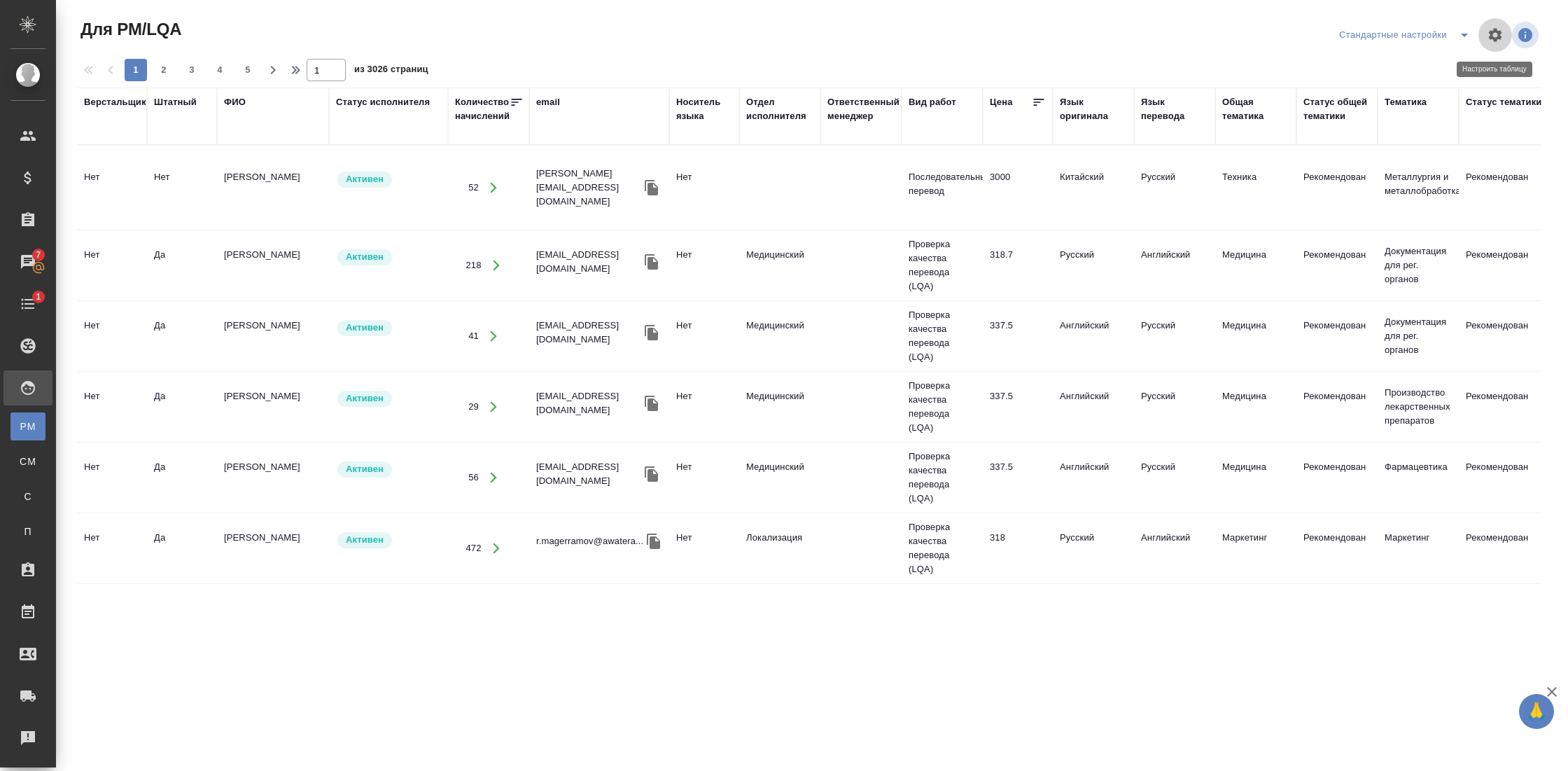
click at [1493, 40] on icon "button" at bounding box center [1494, 34] width 13 height 13
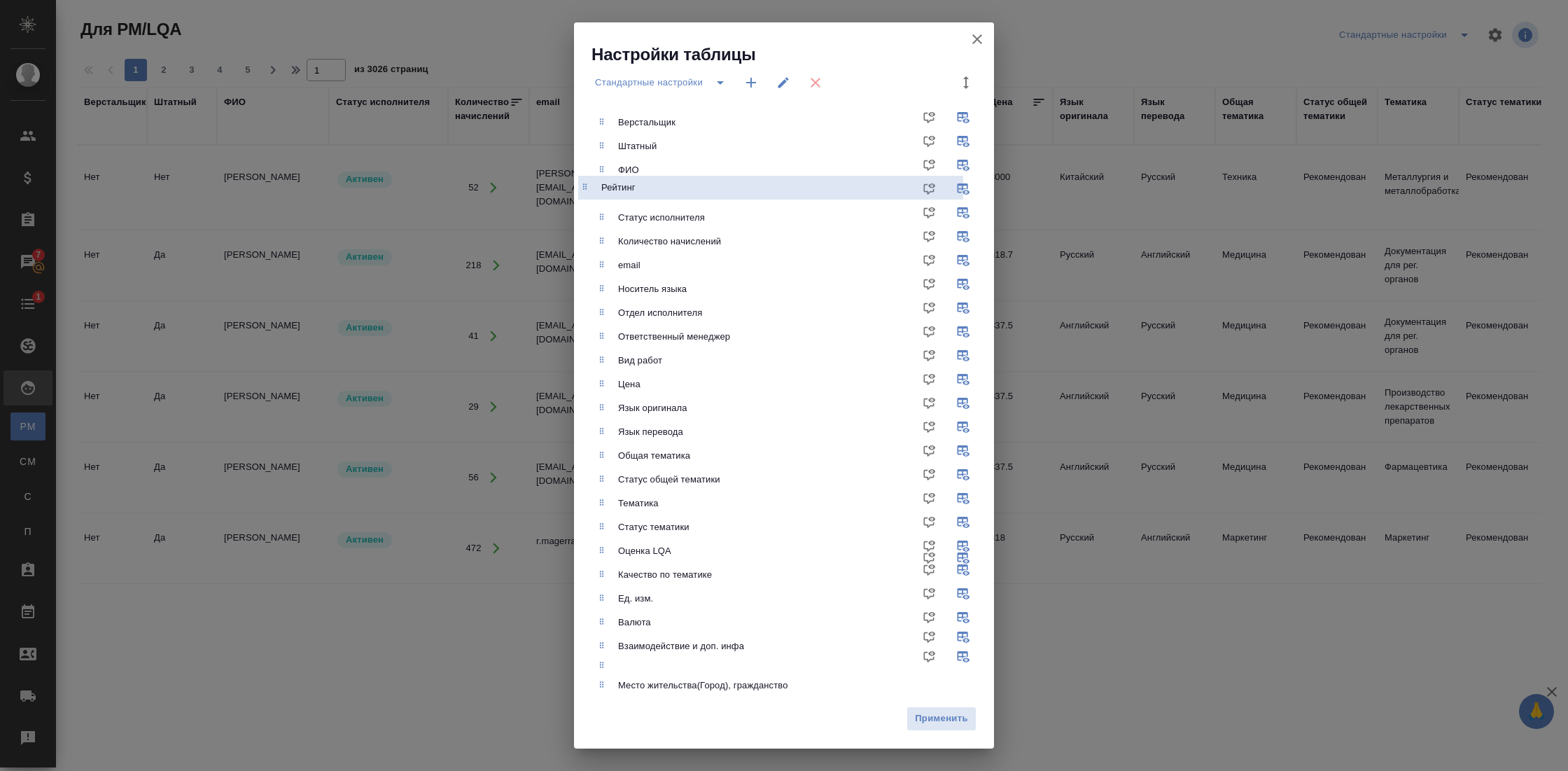
drag, startPoint x: 601, startPoint y: 570, endPoint x: 585, endPoint y: 177, distance: 393.3
click at [585, 177] on div "Верстальщик Штатный ФИО Статус исполнителя Количество начислений email Носитель…" at bounding box center [784, 400] width 420 height 600
click at [942, 718] on span "Применить" at bounding box center [942, 718] width 54 height 16
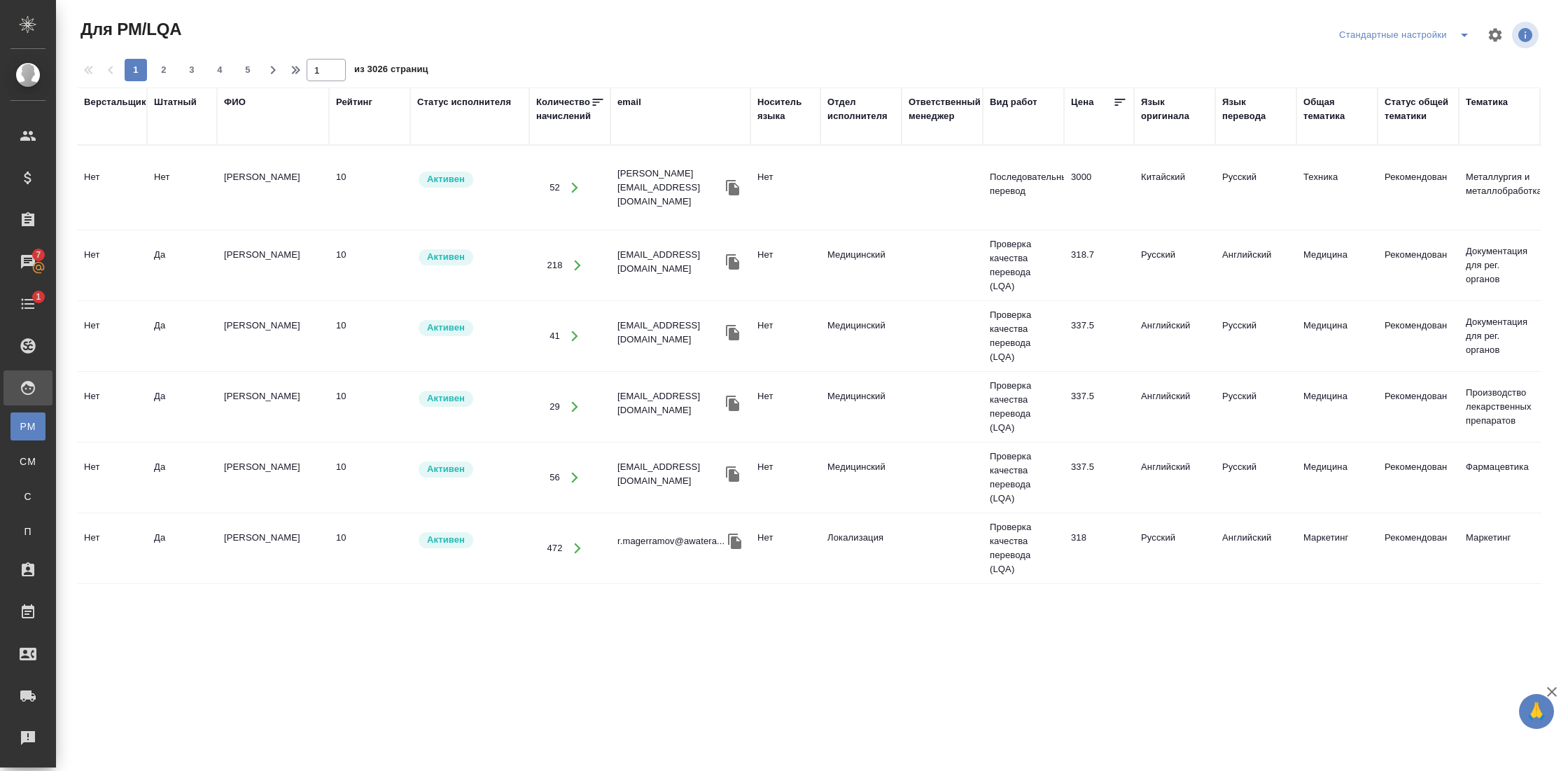
click at [1472, 36] on icon "split button" at bounding box center [1464, 34] width 17 height 17
click at [1471, 36] on icon "split button" at bounding box center [1464, 34] width 17 height 17
click at [178, 101] on div "Штатный" at bounding box center [175, 102] width 43 height 14
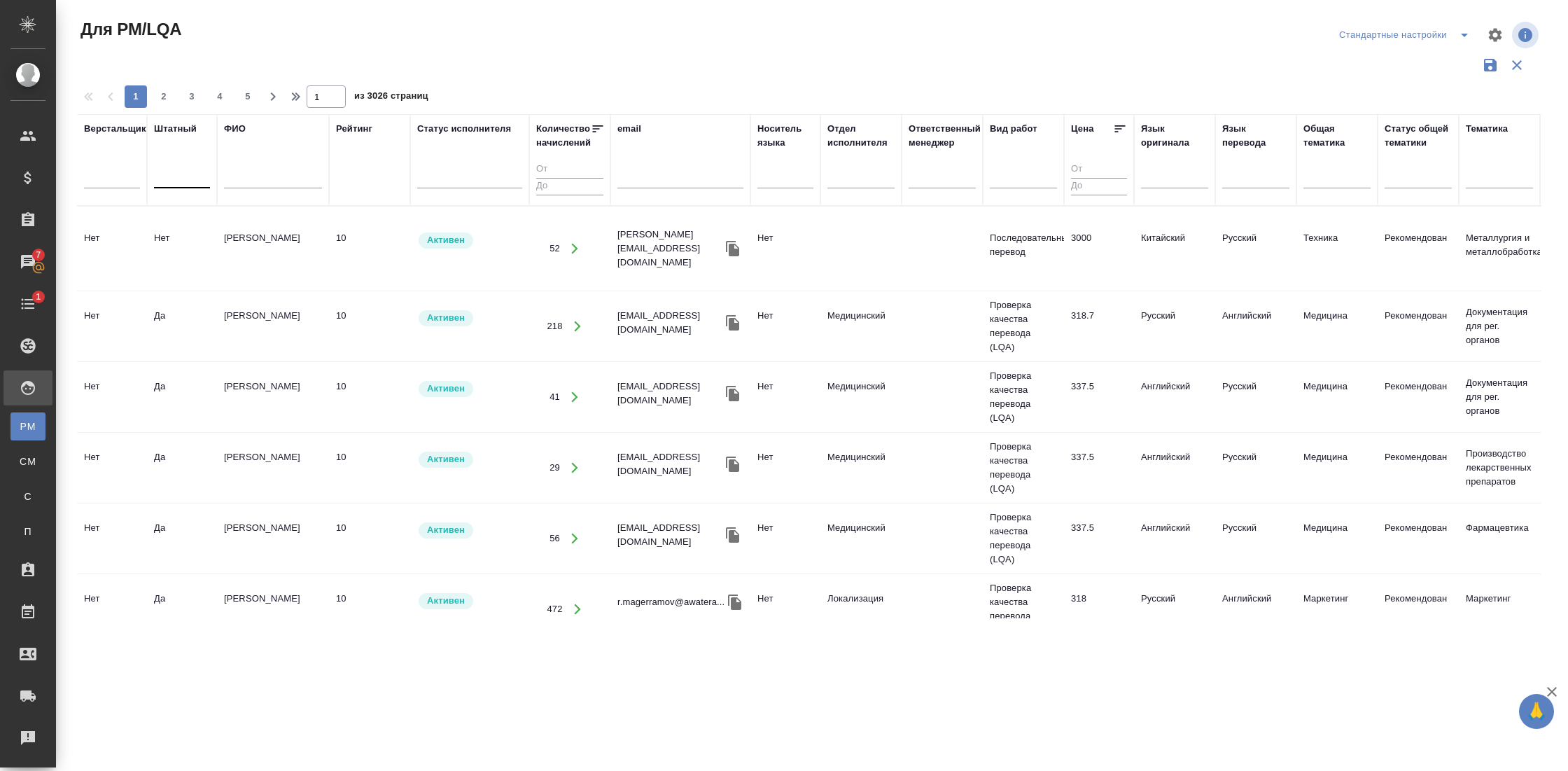
click at [184, 182] on div at bounding box center [182, 174] width 56 height 20
click at [177, 238] on div "Да" at bounding box center [259, 244] width 210 height 25
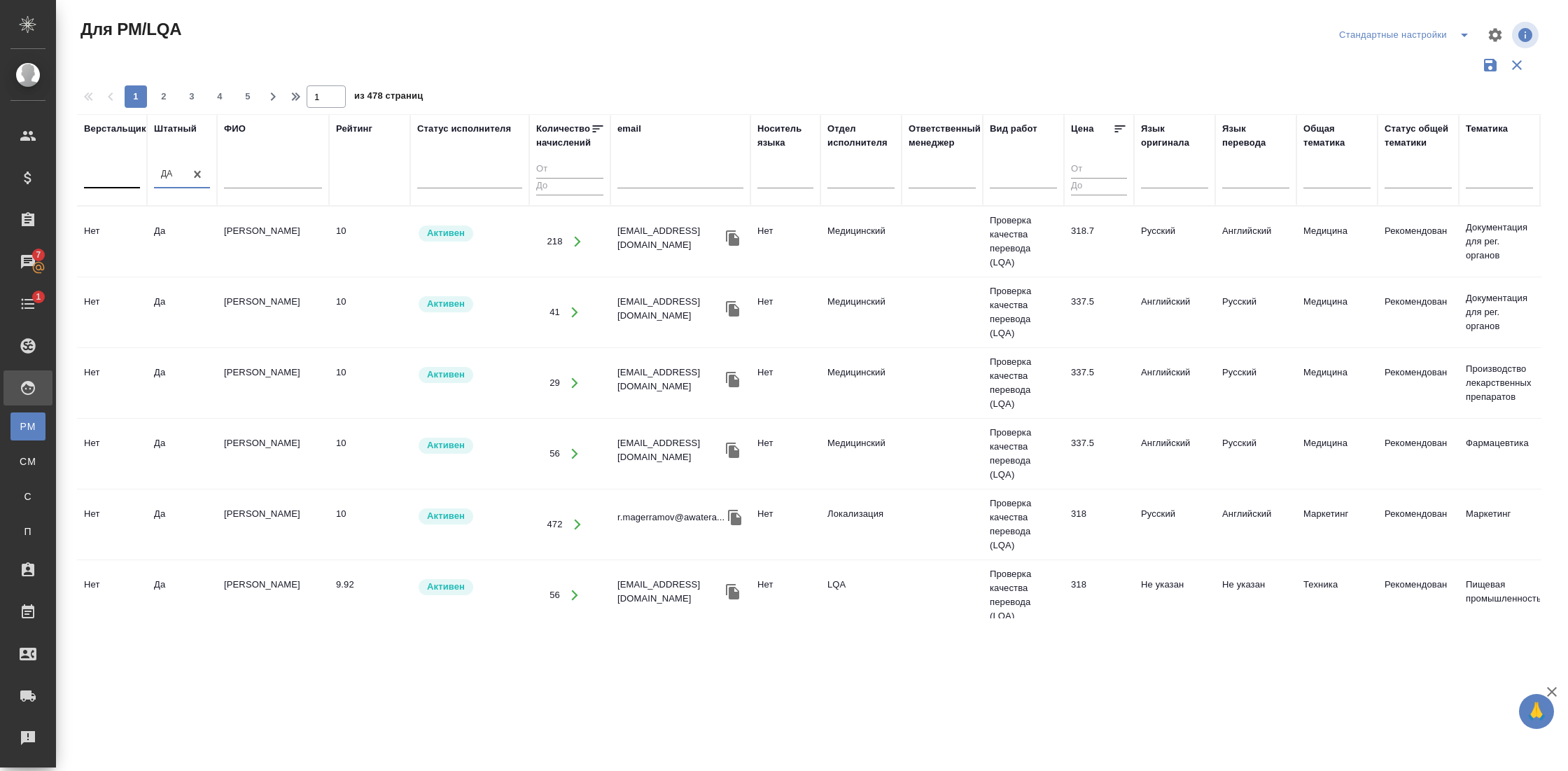
click at [114, 180] on div at bounding box center [112, 174] width 56 height 20
click at [114, 237] on div "Да" at bounding box center [189, 244] width 210 height 25
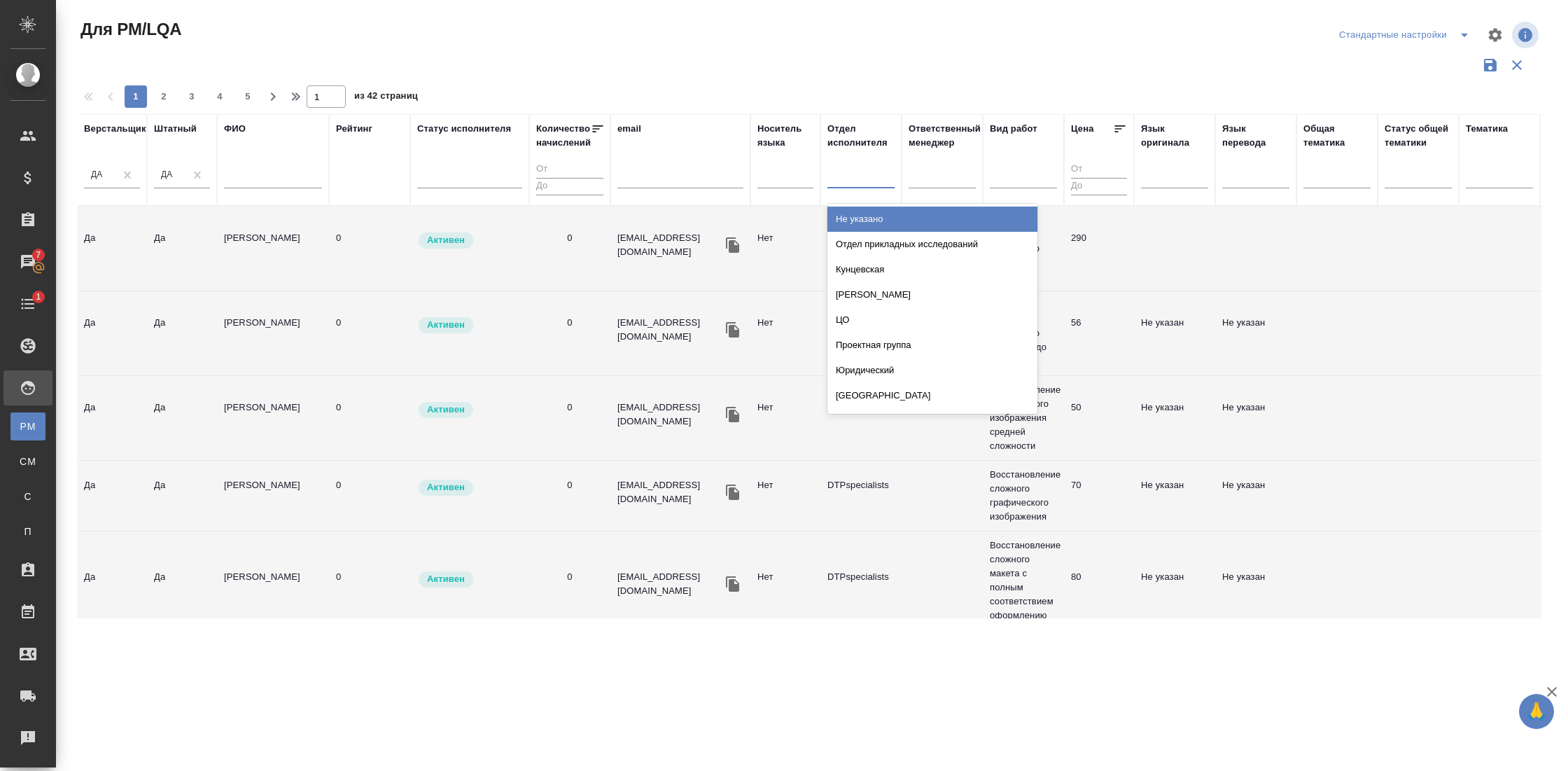
click at [852, 173] on div at bounding box center [861, 174] width 67 height 20
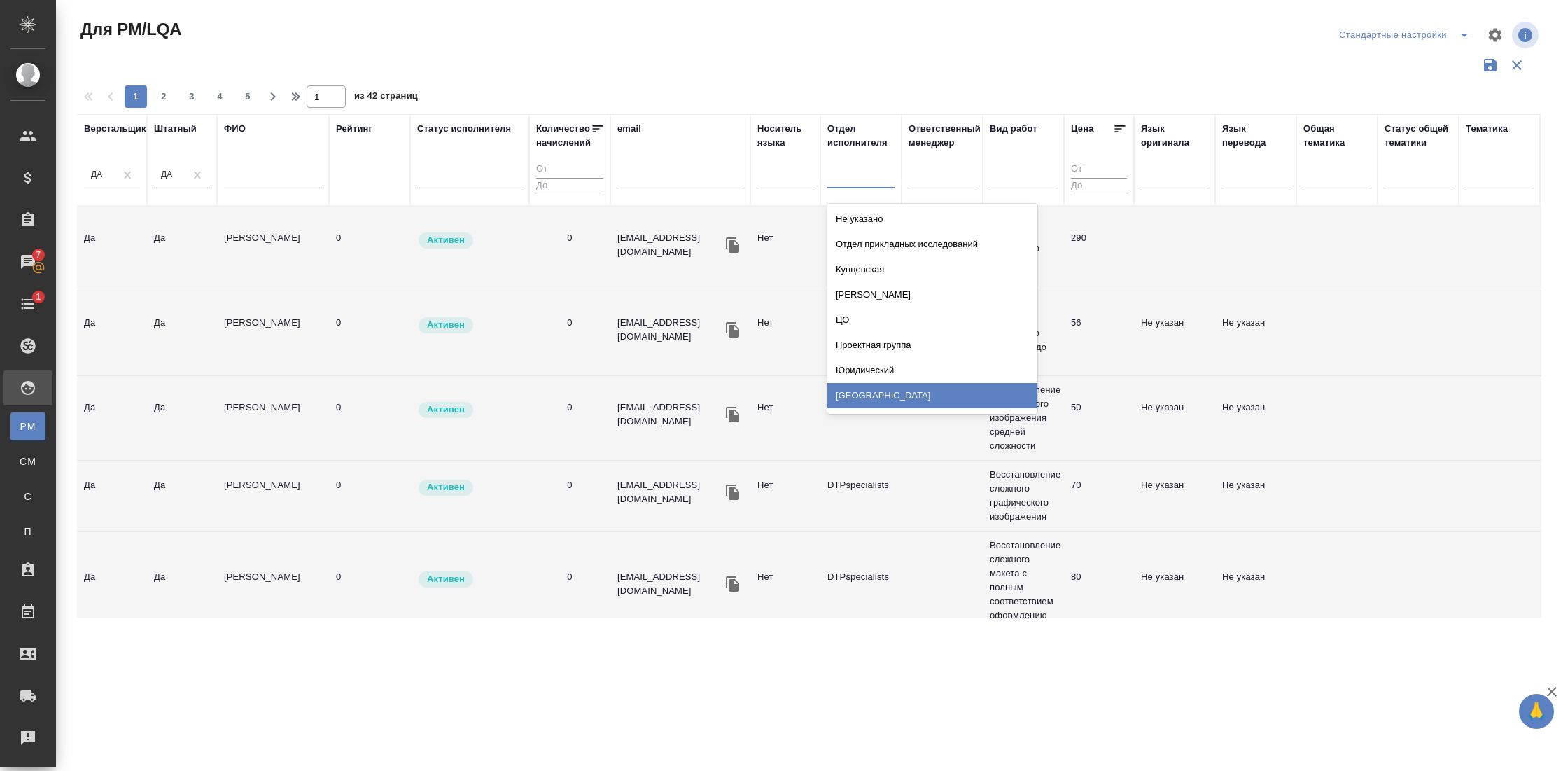
click at [943, 484] on td at bounding box center [942, 495] width 81 height 49
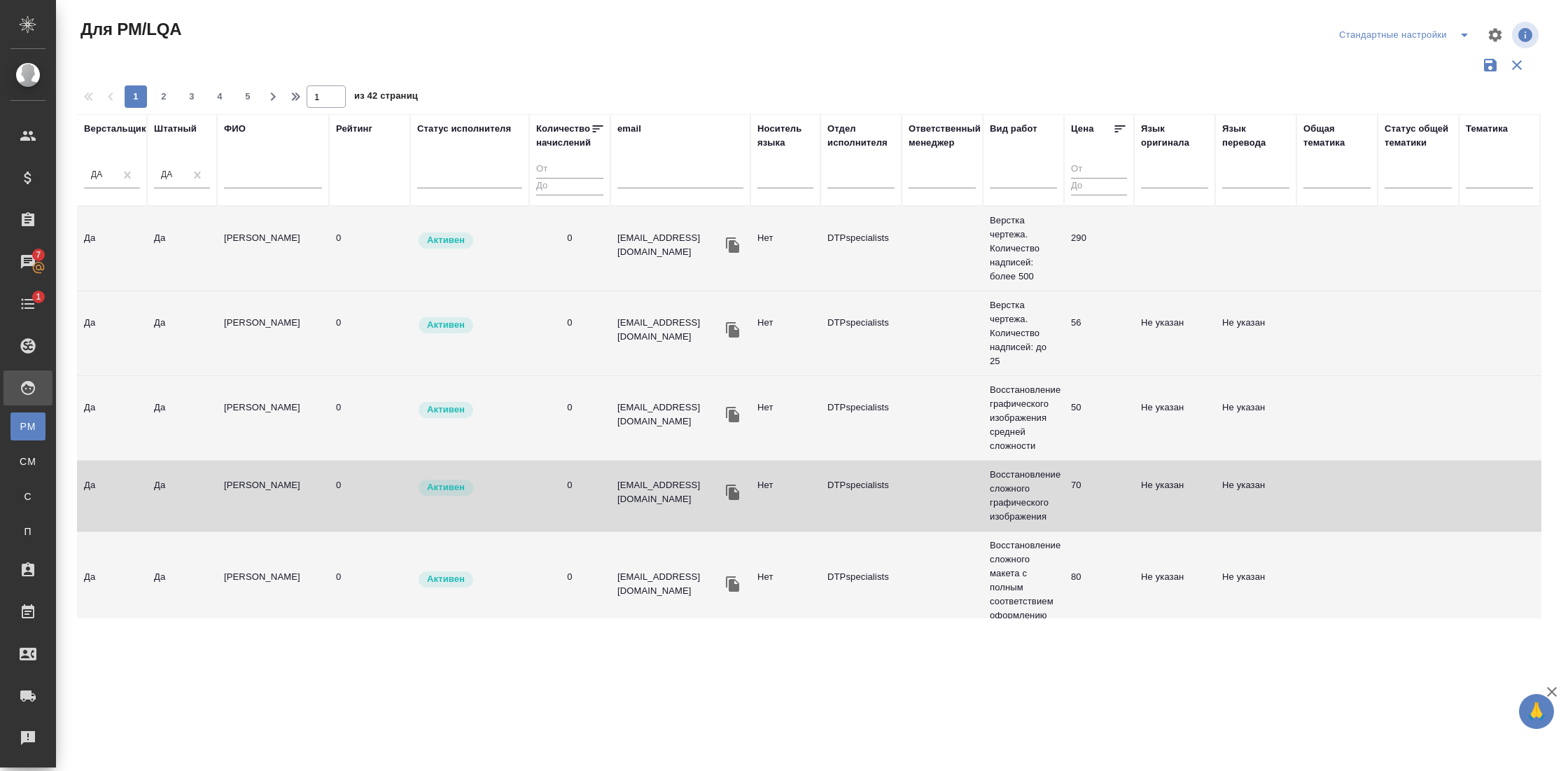
click at [363, 131] on div "Рейтинг" at bounding box center [354, 129] width 37 height 14
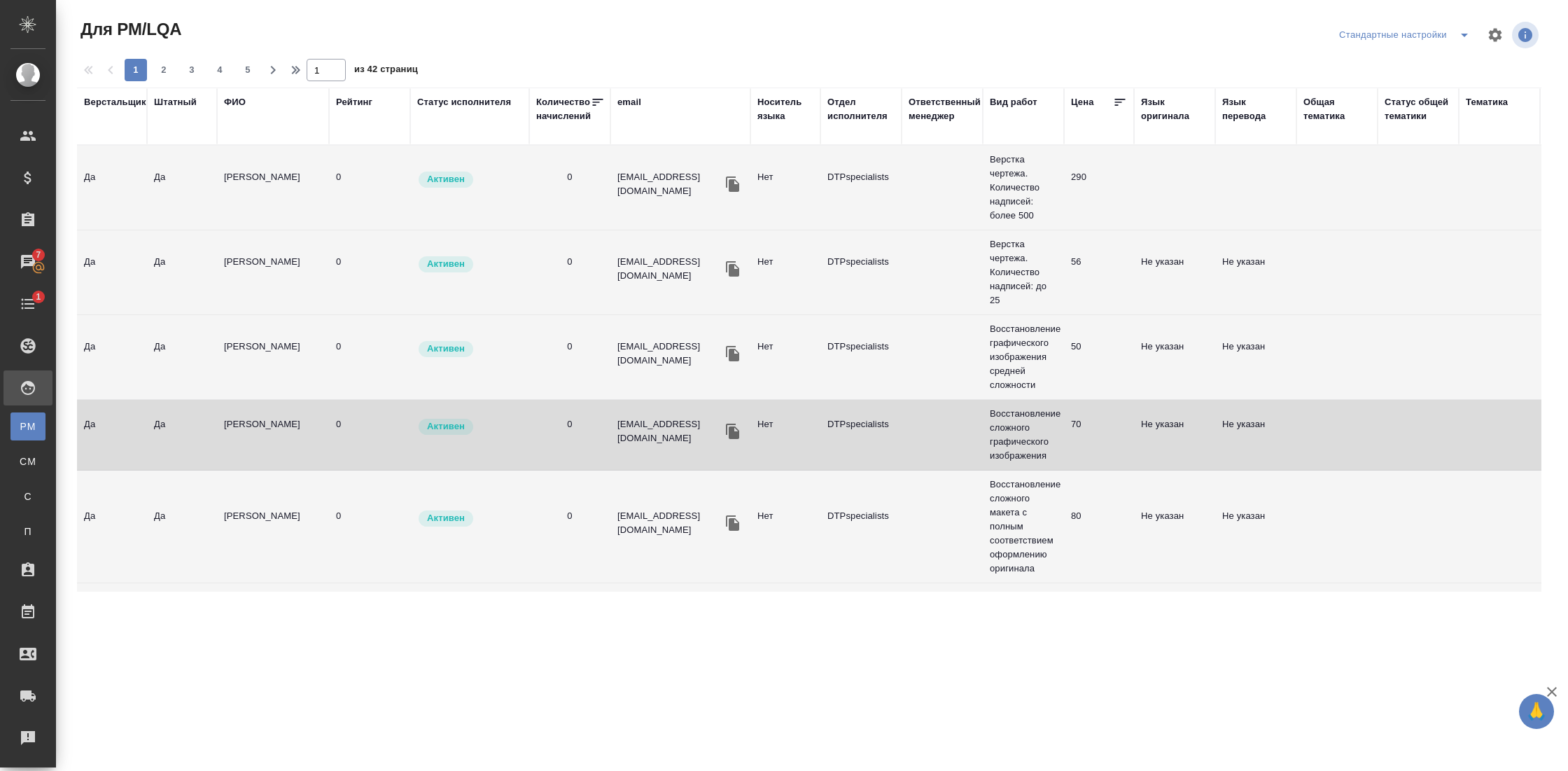
click at [359, 132] on div "Рейтинг" at bounding box center [369, 116] width 67 height 42
click at [360, 103] on div "Рейтинг" at bounding box center [354, 102] width 37 height 14
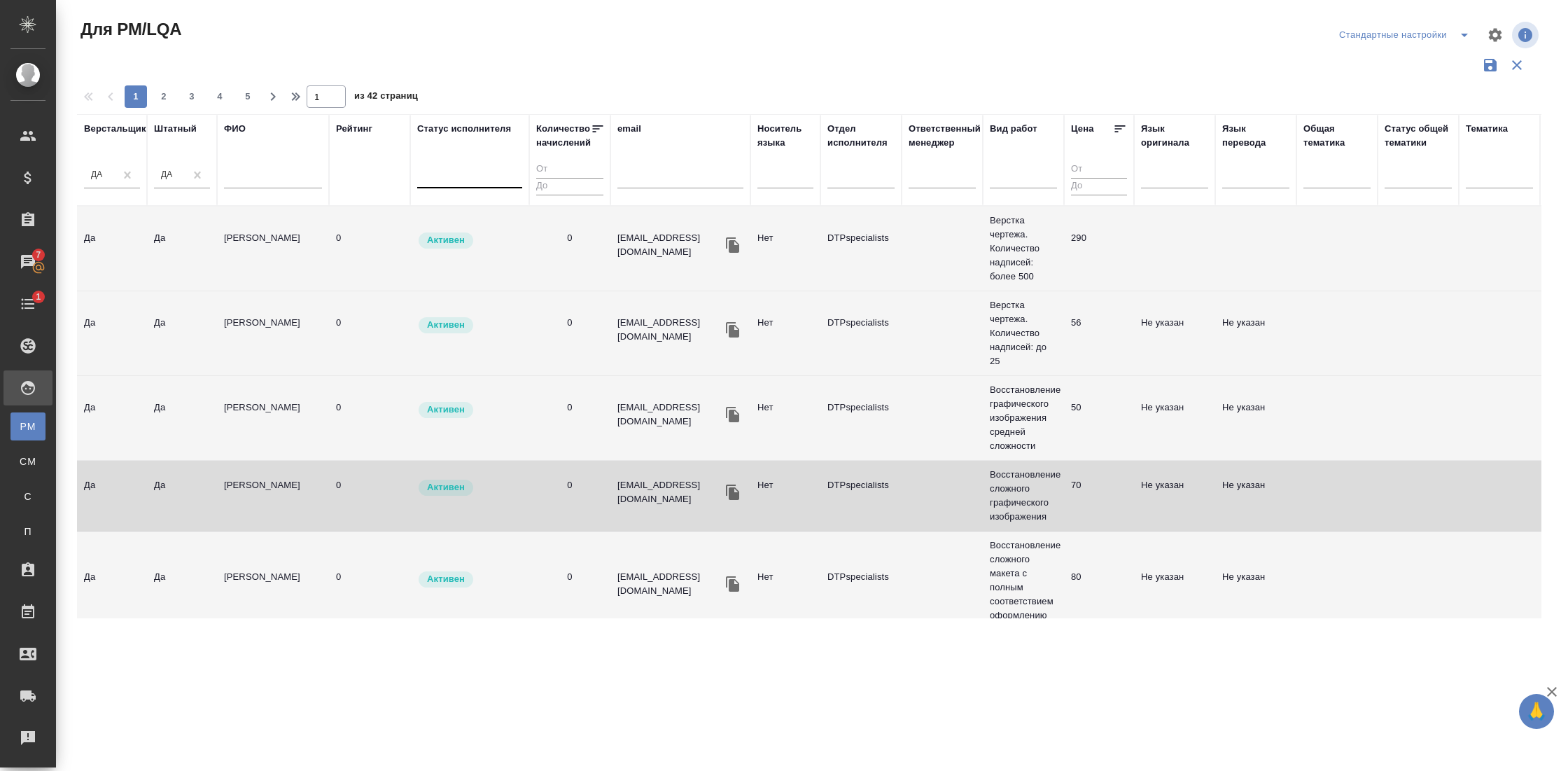
click at [449, 180] on div at bounding box center [470, 174] width 105 height 20
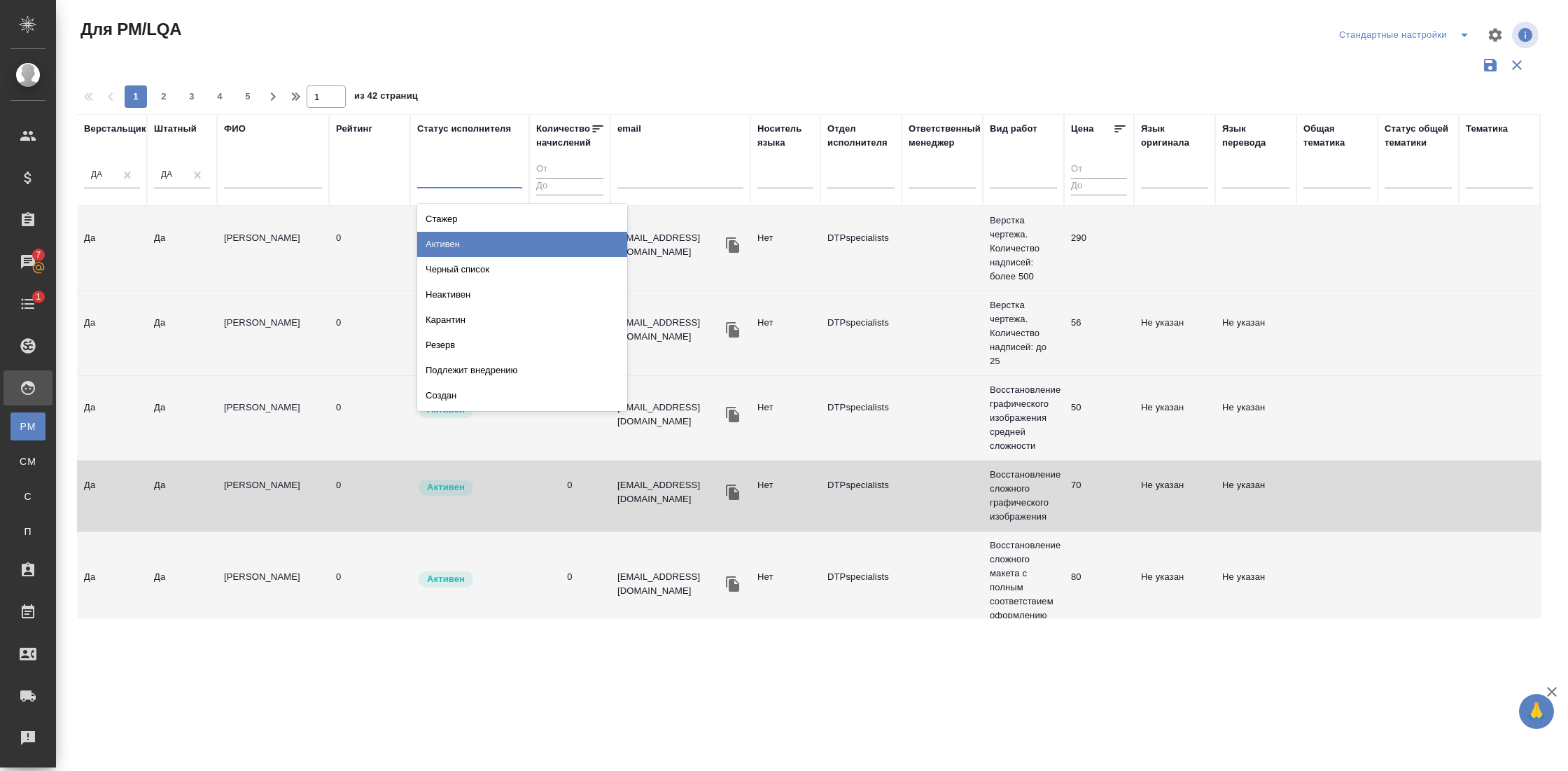
click at [456, 234] on div "Активен" at bounding box center [522, 244] width 210 height 25
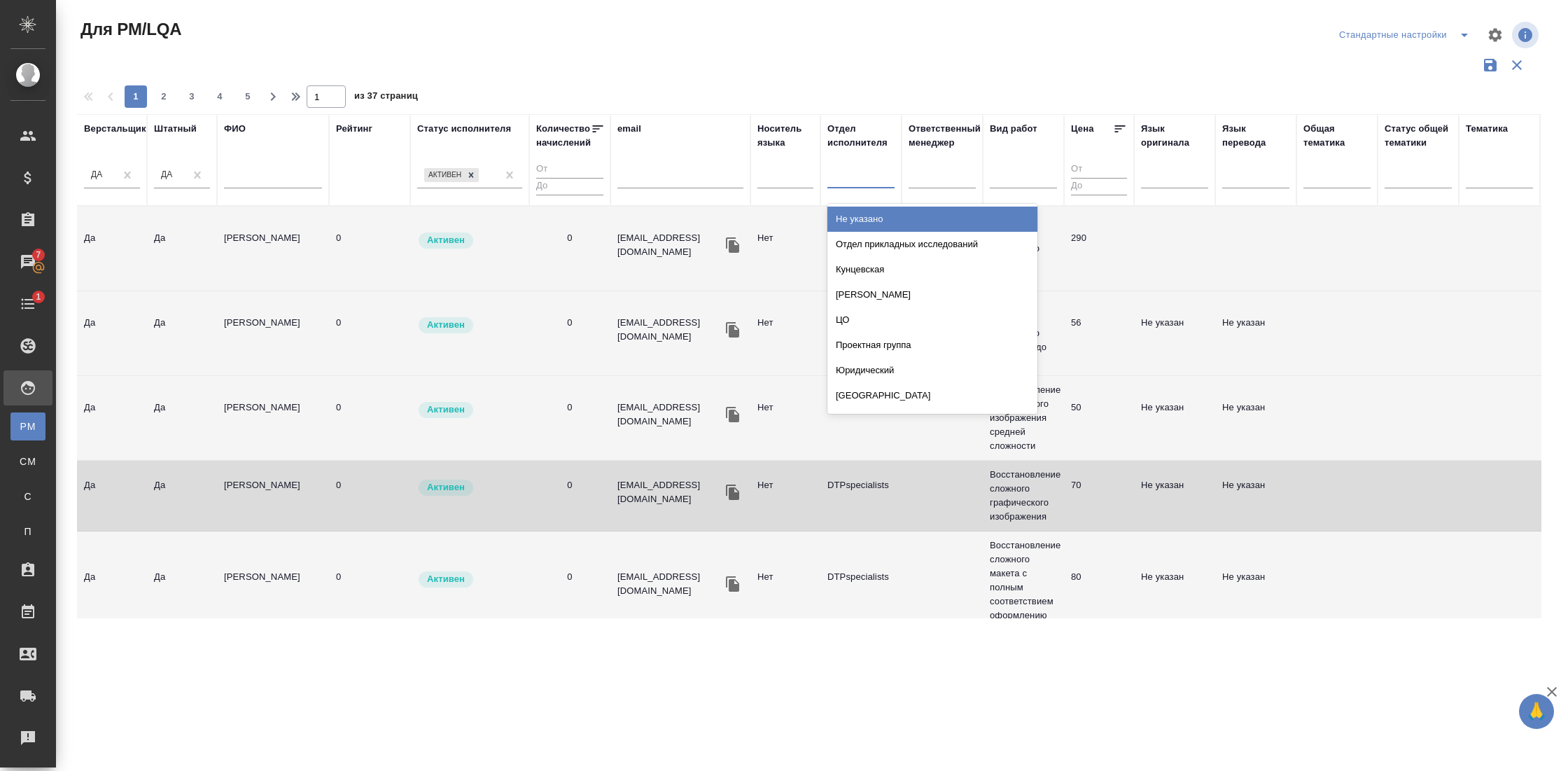
click at [872, 180] on div at bounding box center [861, 174] width 67 height 20
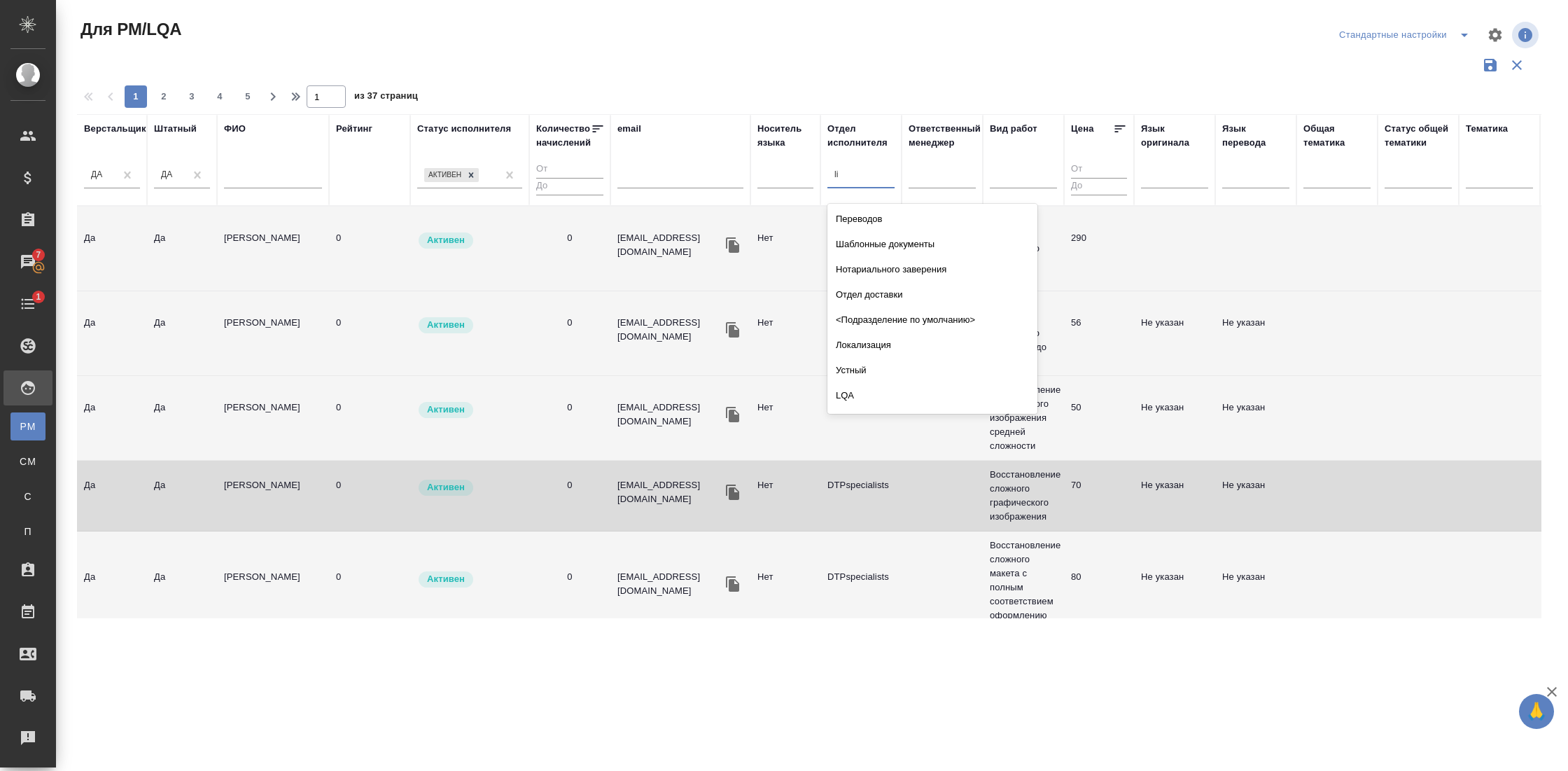
scroll to position [25, 0]
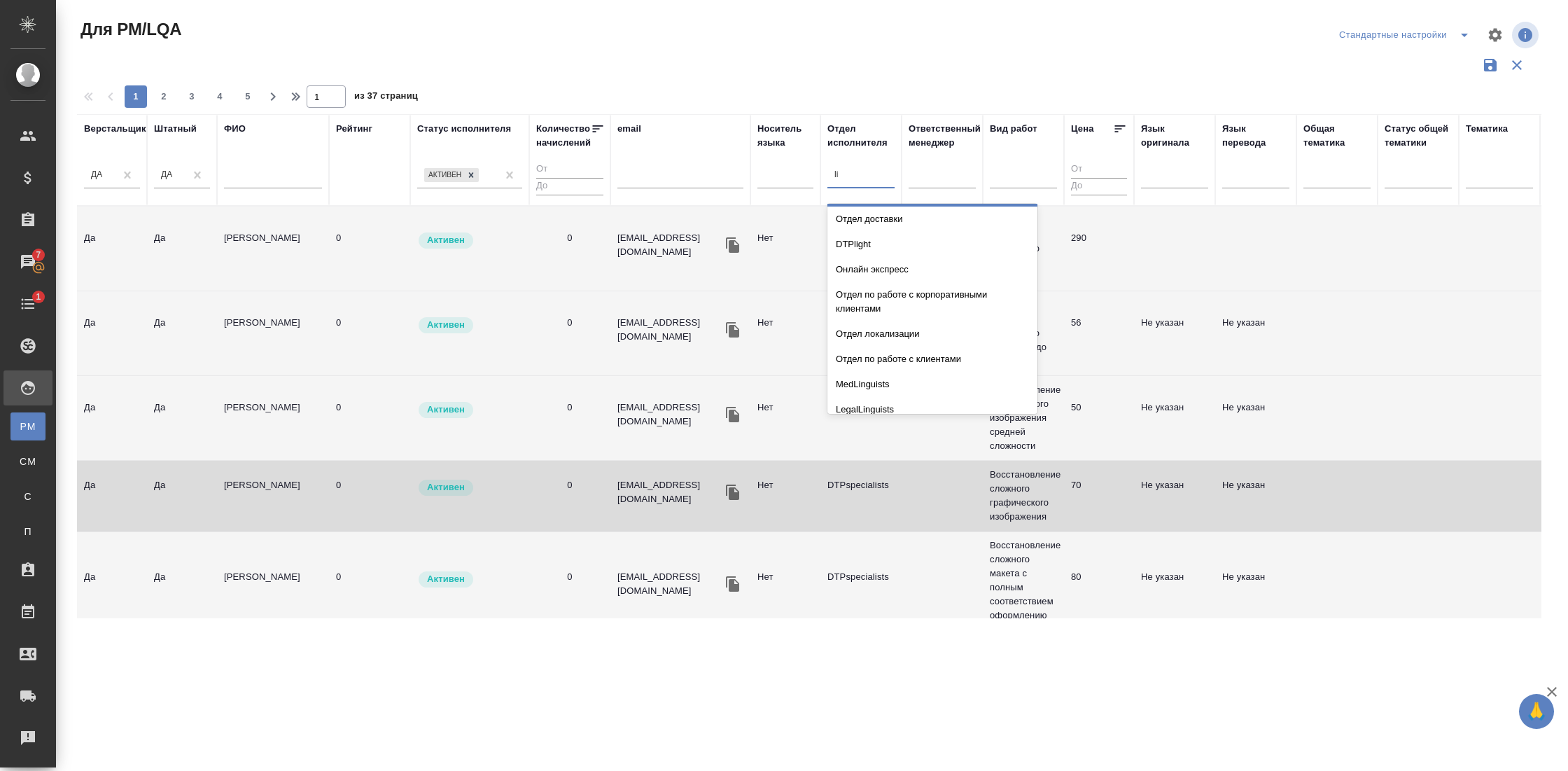
type input "lig"
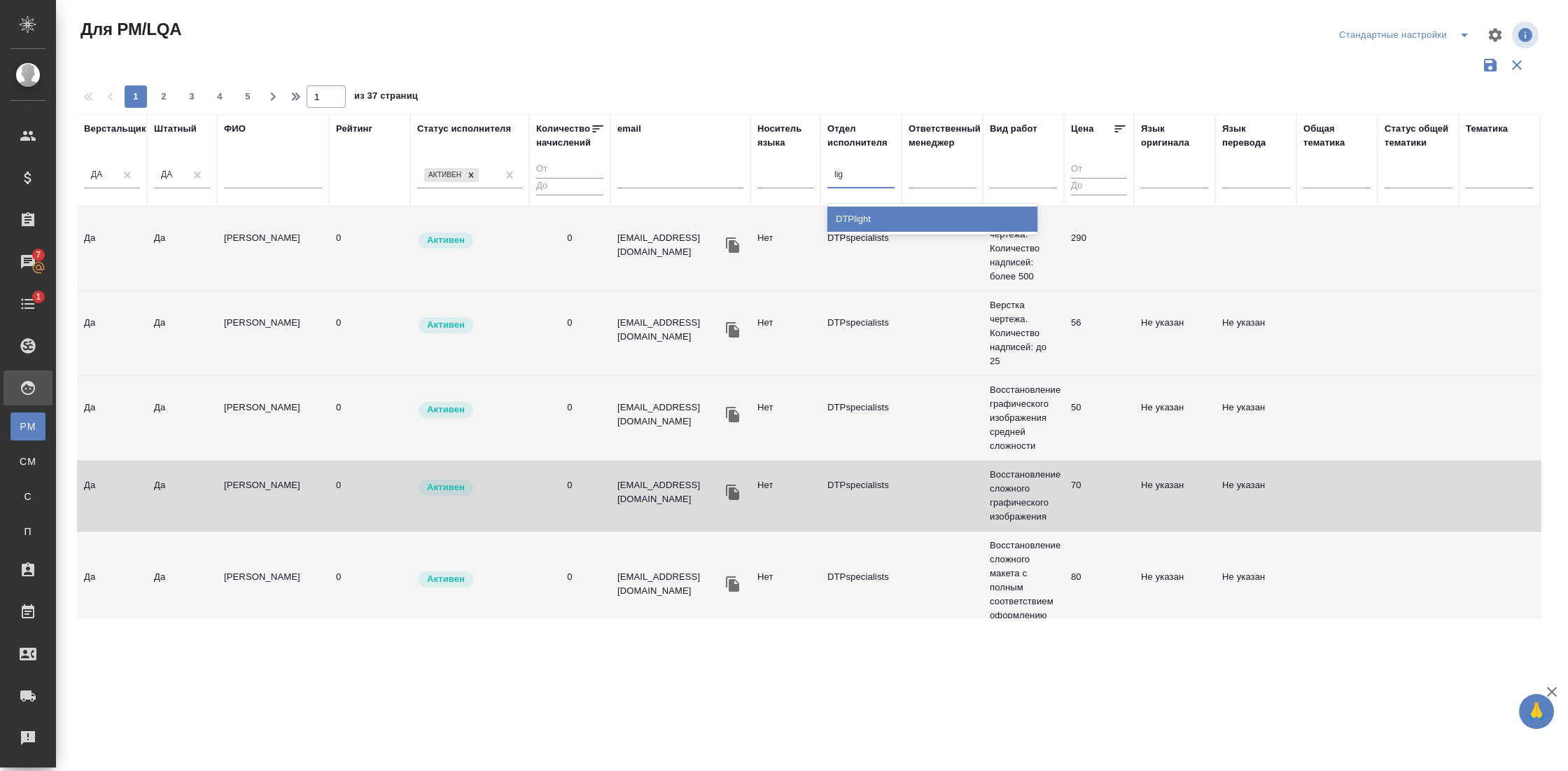
scroll to position [0, 0]
click at [872, 220] on div "DTPlight" at bounding box center [933, 219] width 210 height 25
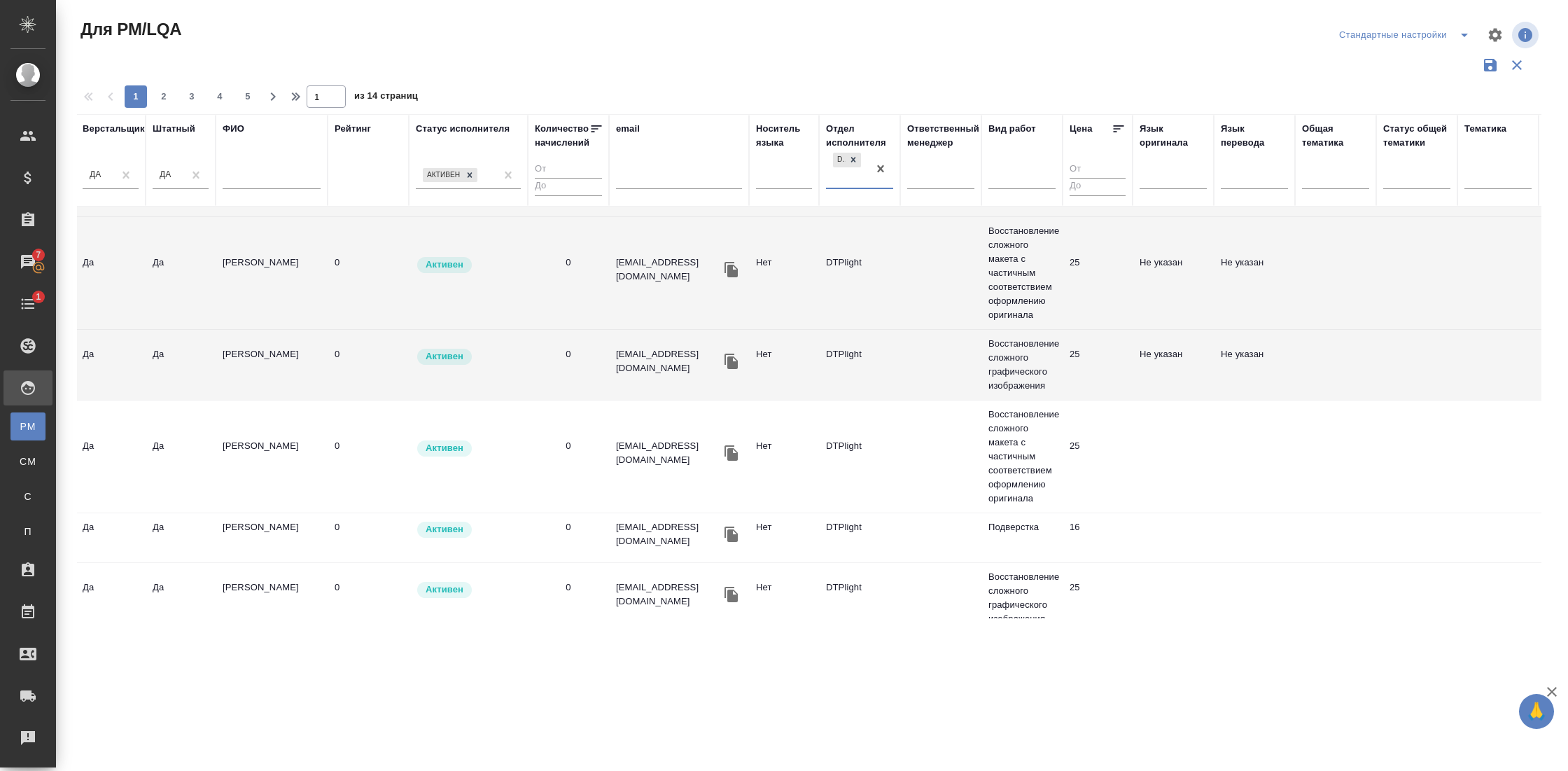
scroll to position [1250, 2]
click at [248, 352] on td "Овечкина Дарья Геннадьевна" at bounding box center [271, 362] width 112 height 49
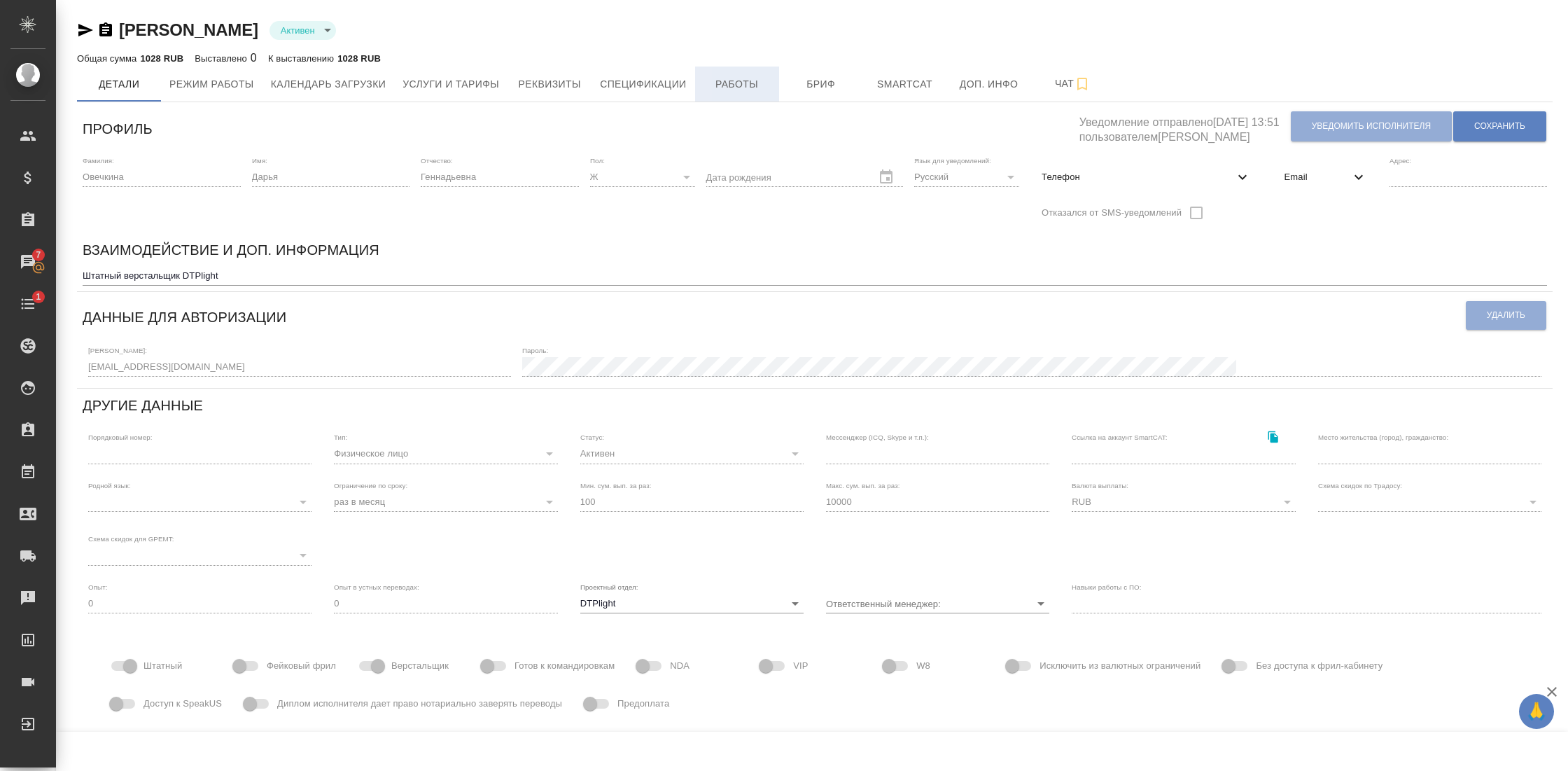
click at [747, 81] on span "Работы" at bounding box center [737, 84] width 67 height 18
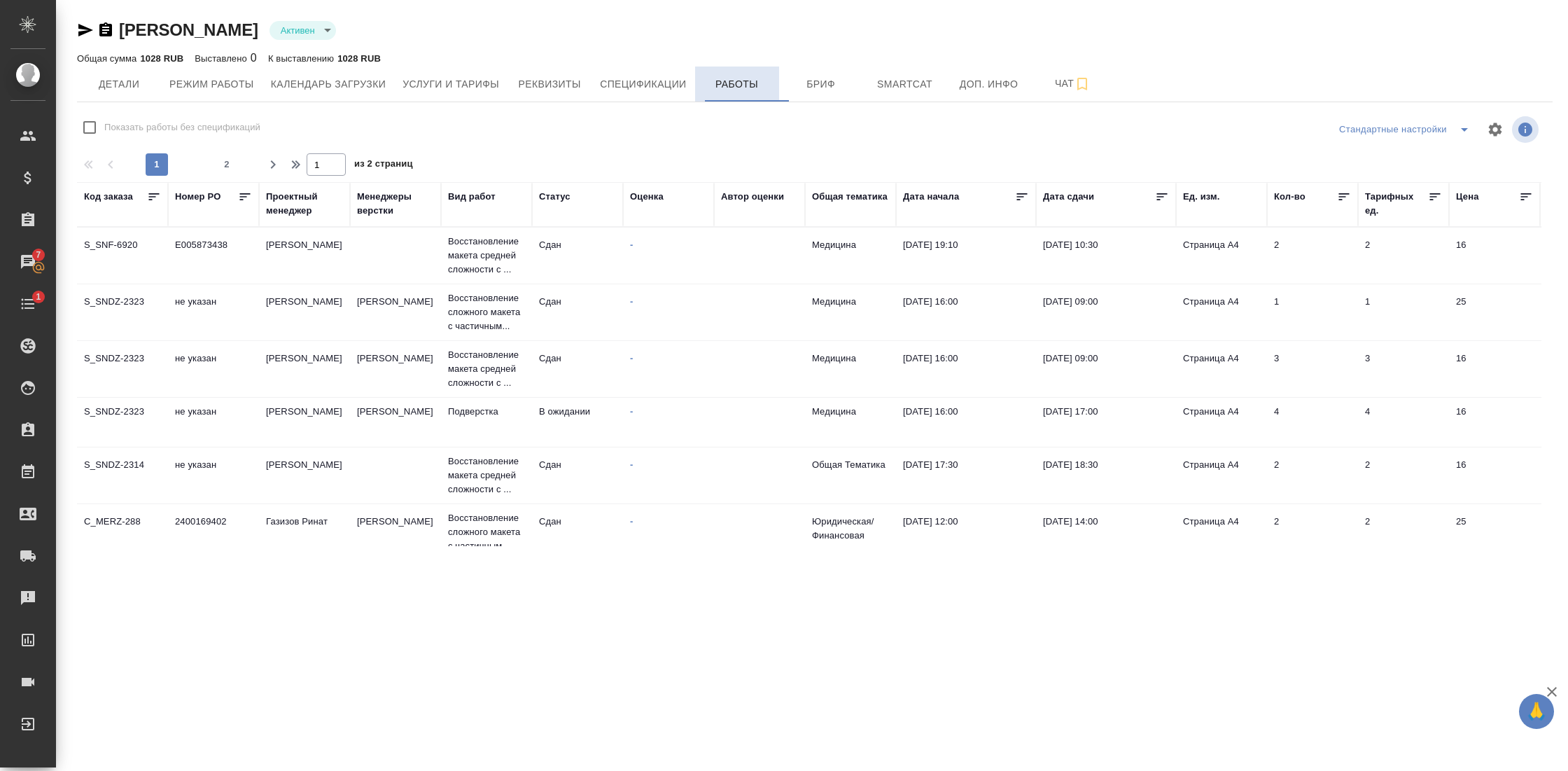
checkbox input "false"
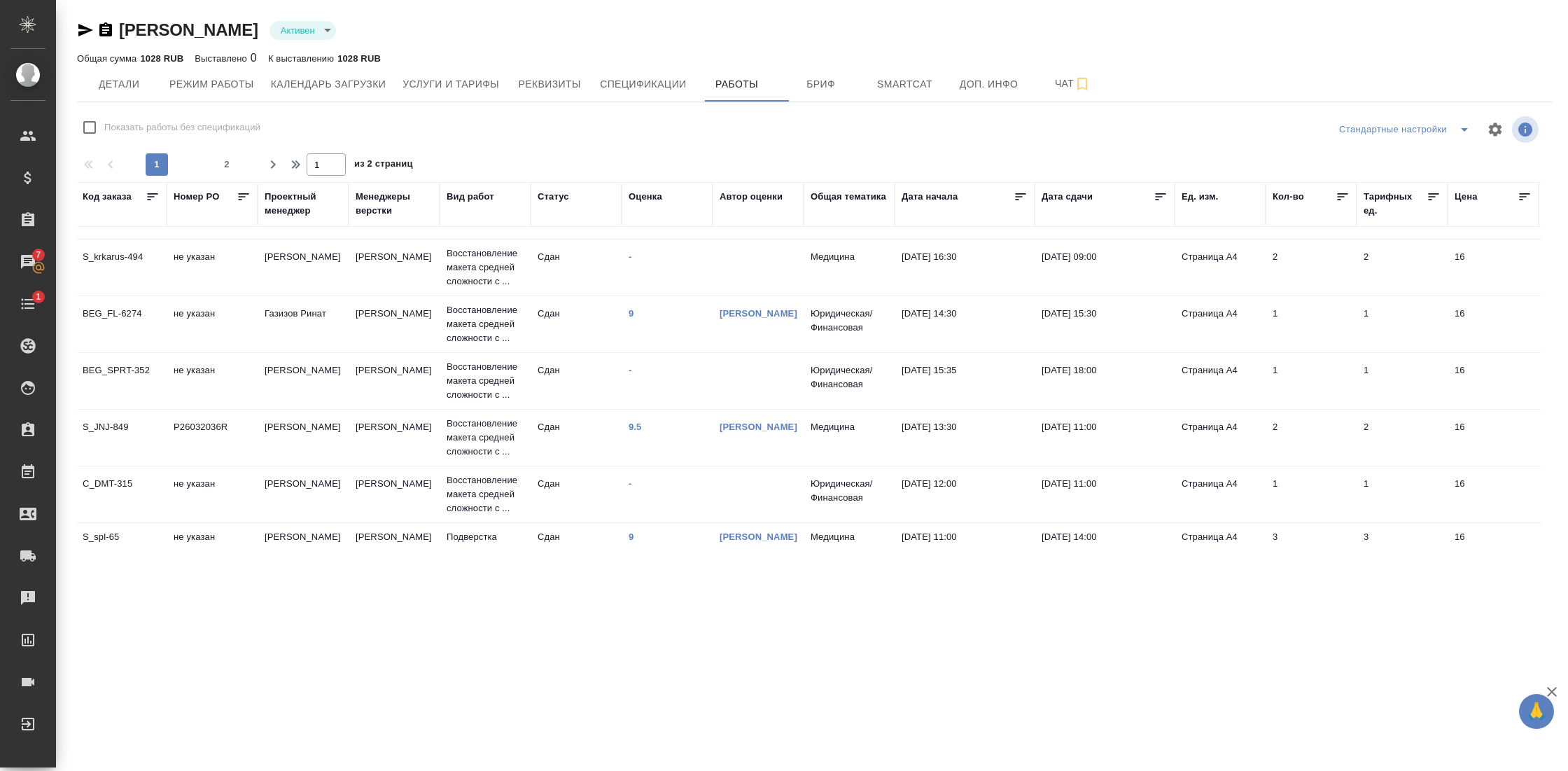
scroll to position [1064, 2]
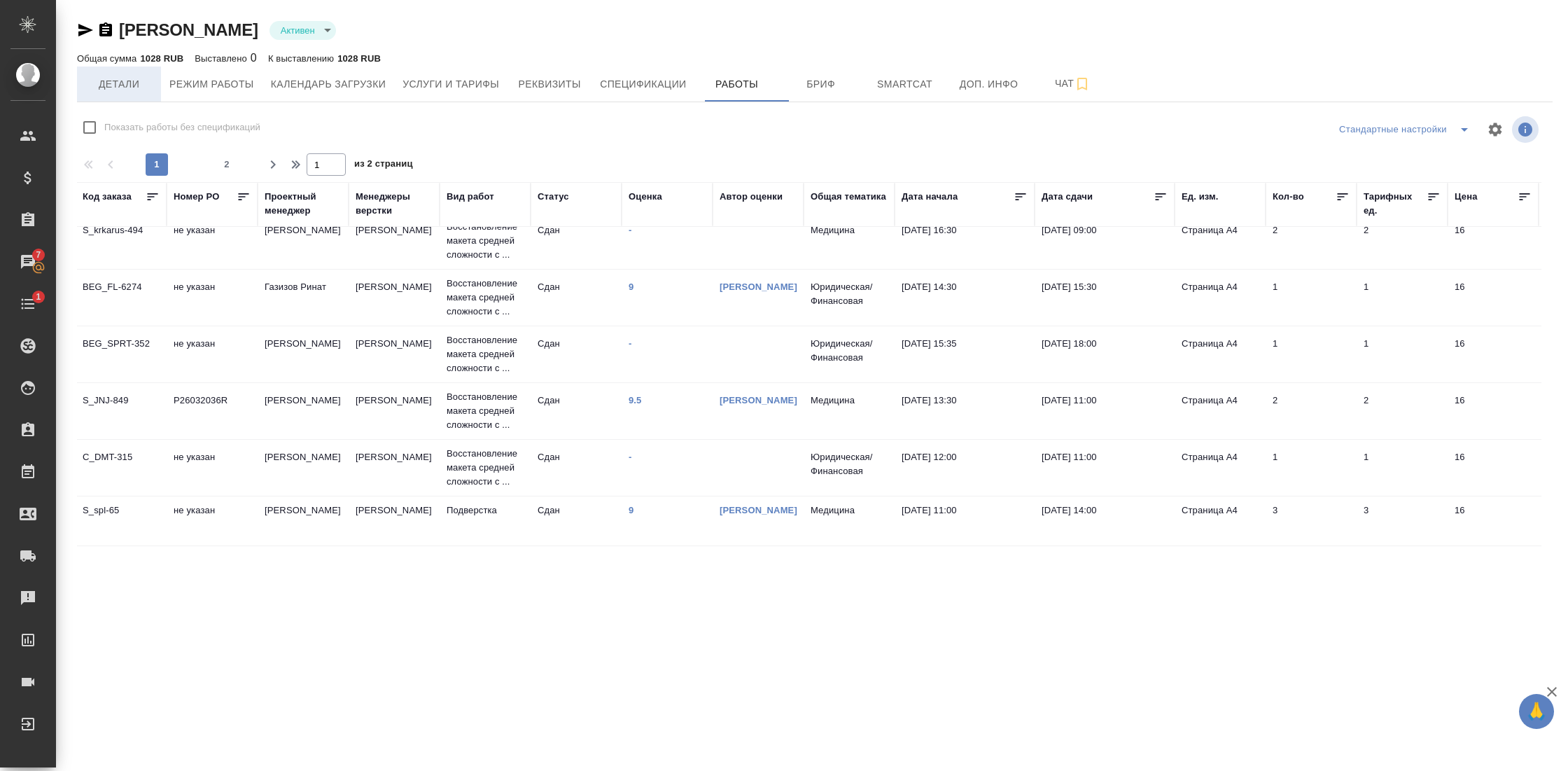
click at [117, 86] on span "Детали" at bounding box center [119, 84] width 67 height 18
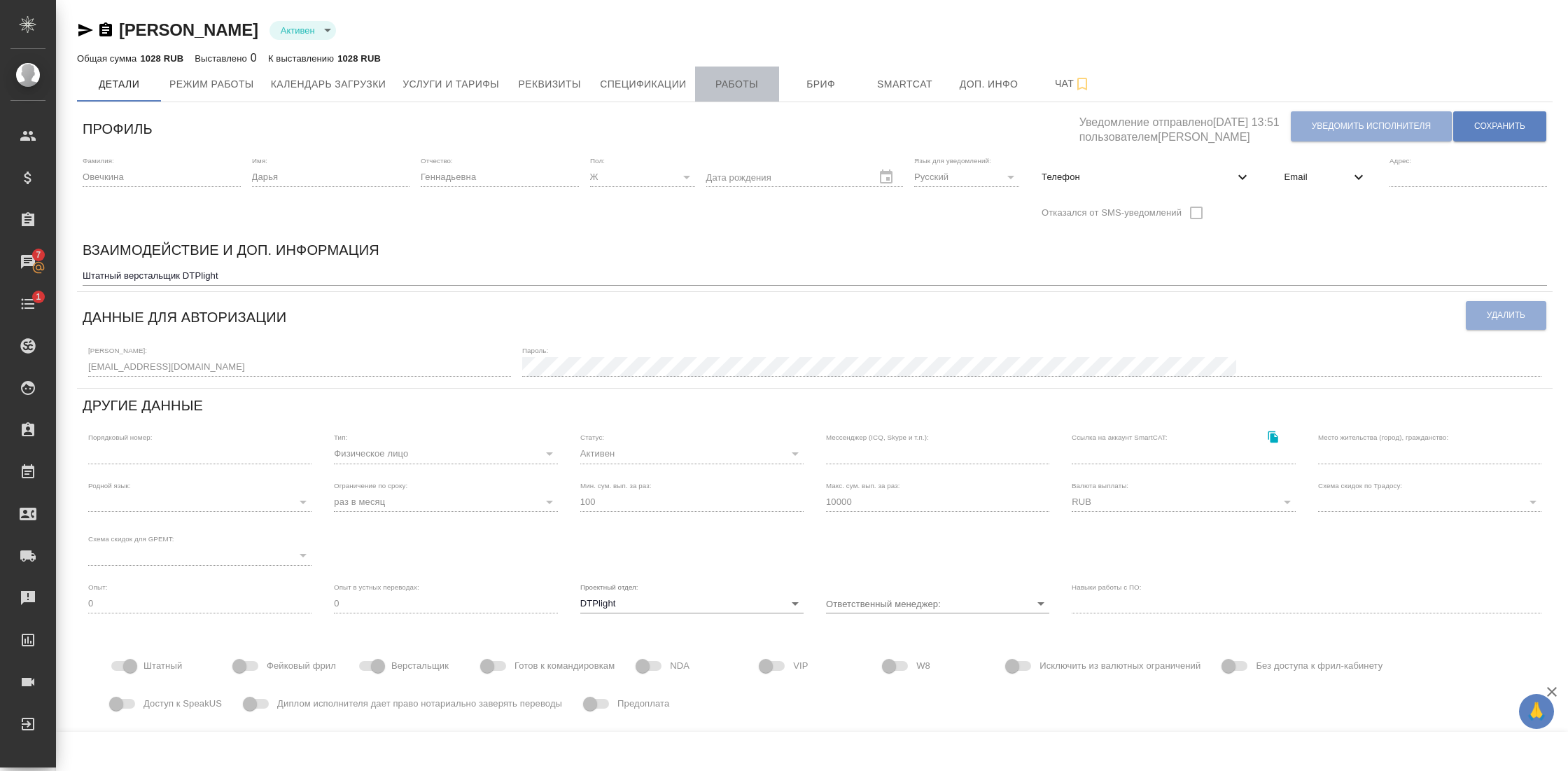
click at [732, 81] on span "Работы" at bounding box center [737, 84] width 67 height 18
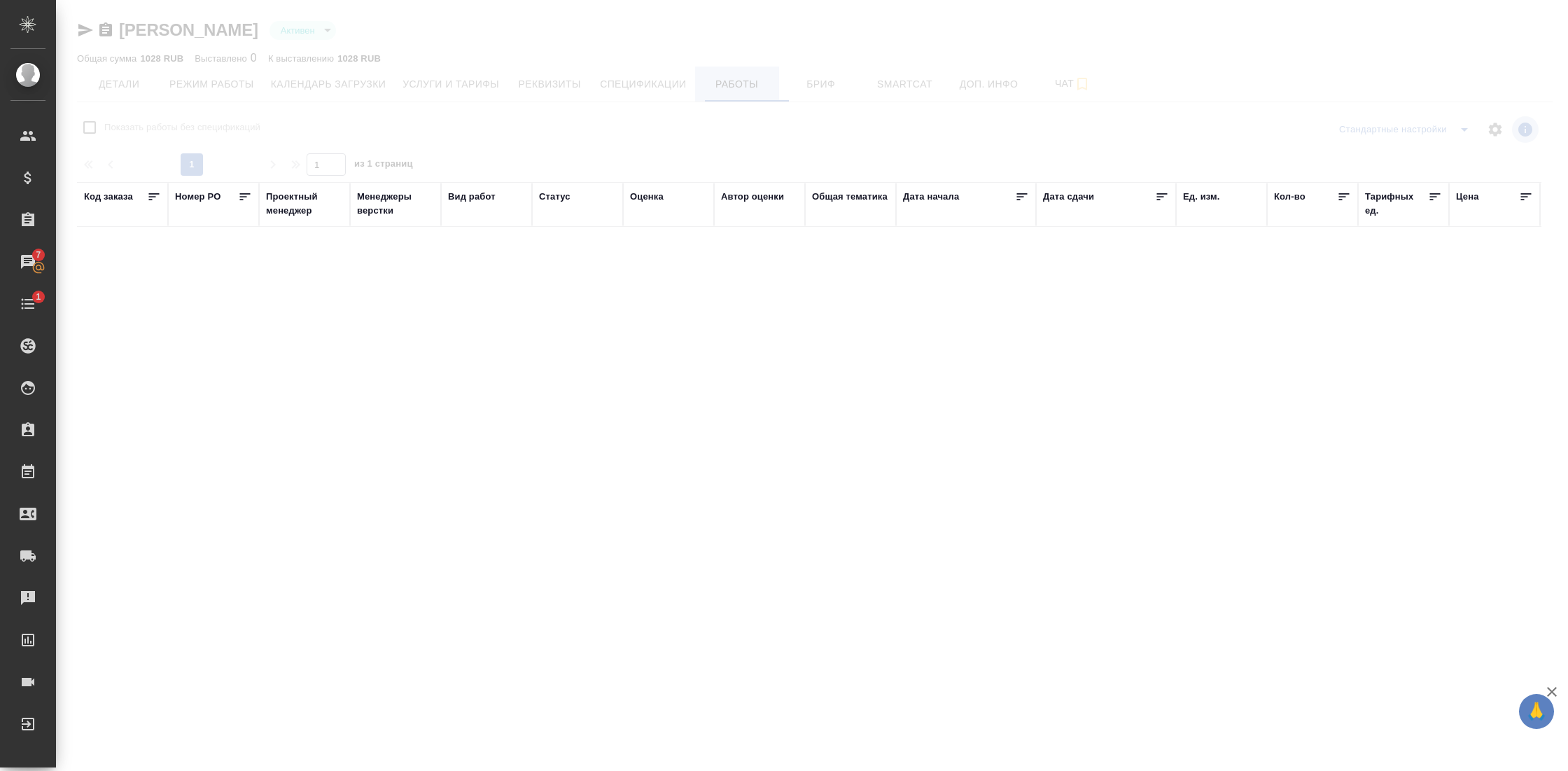
checkbox input "false"
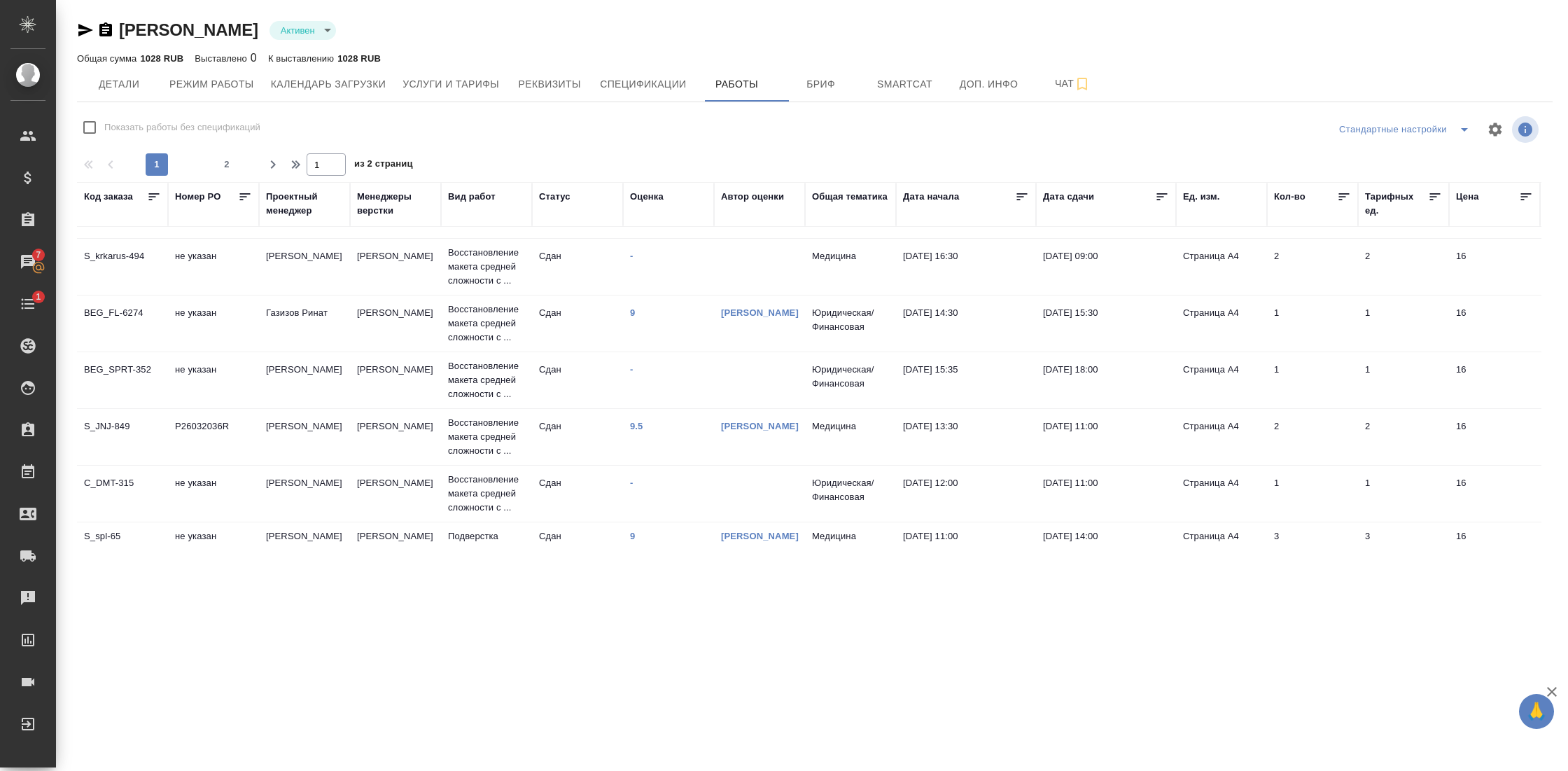
scroll to position [1064, 0]
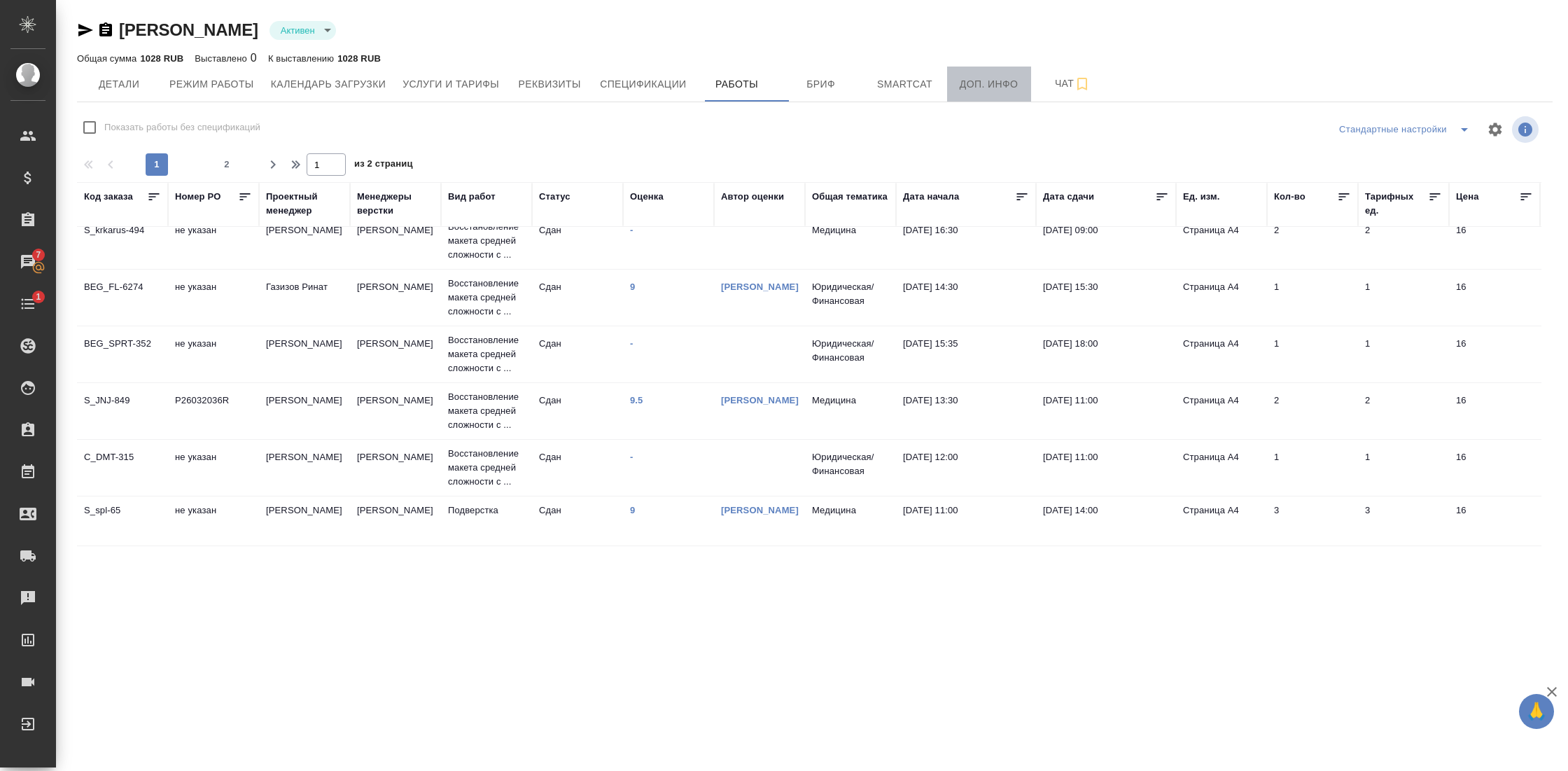
click at [1001, 82] on span "Доп. инфо" at bounding box center [989, 84] width 67 height 18
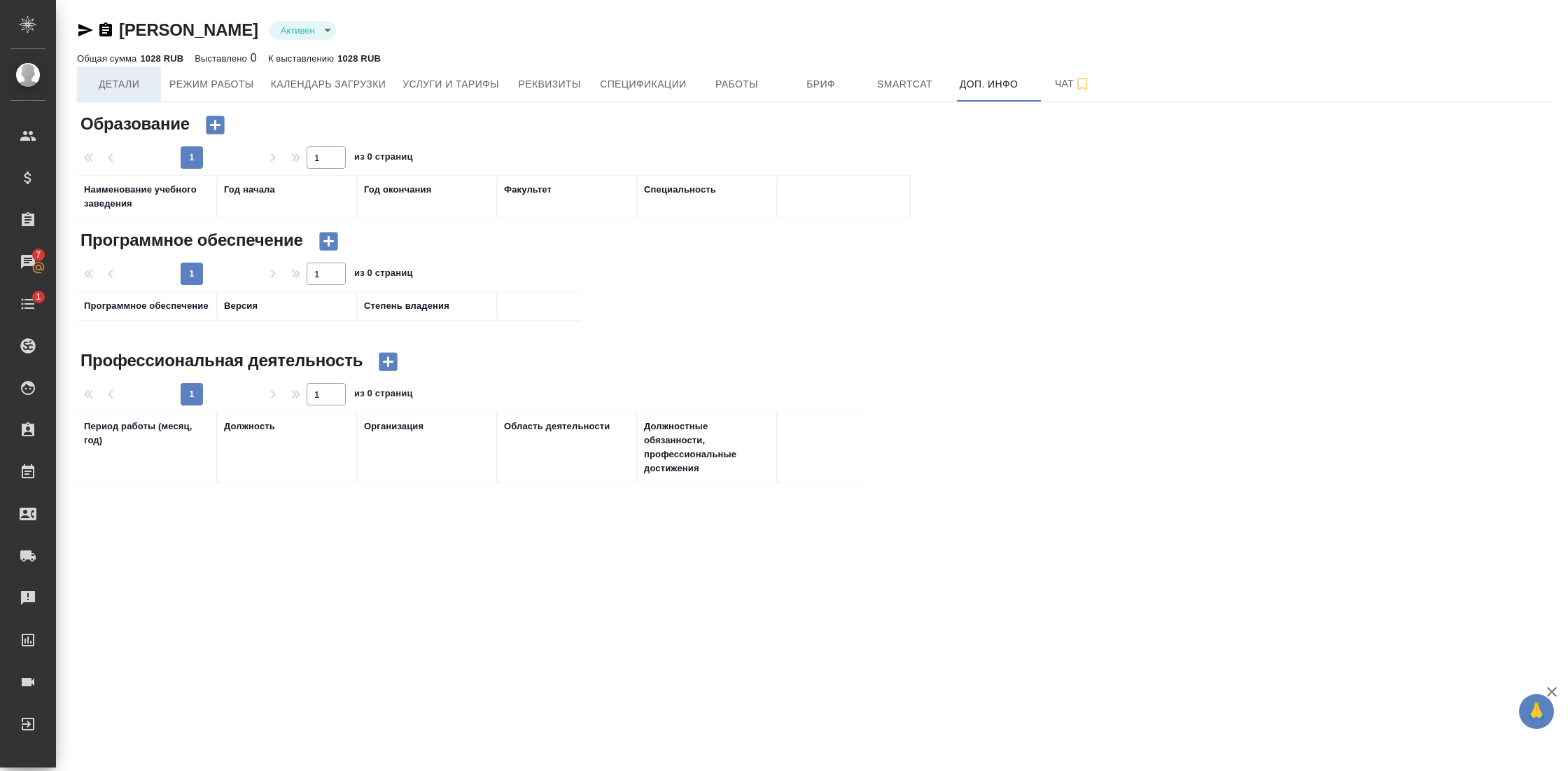
click at [130, 85] on span "Детали" at bounding box center [119, 84] width 67 height 18
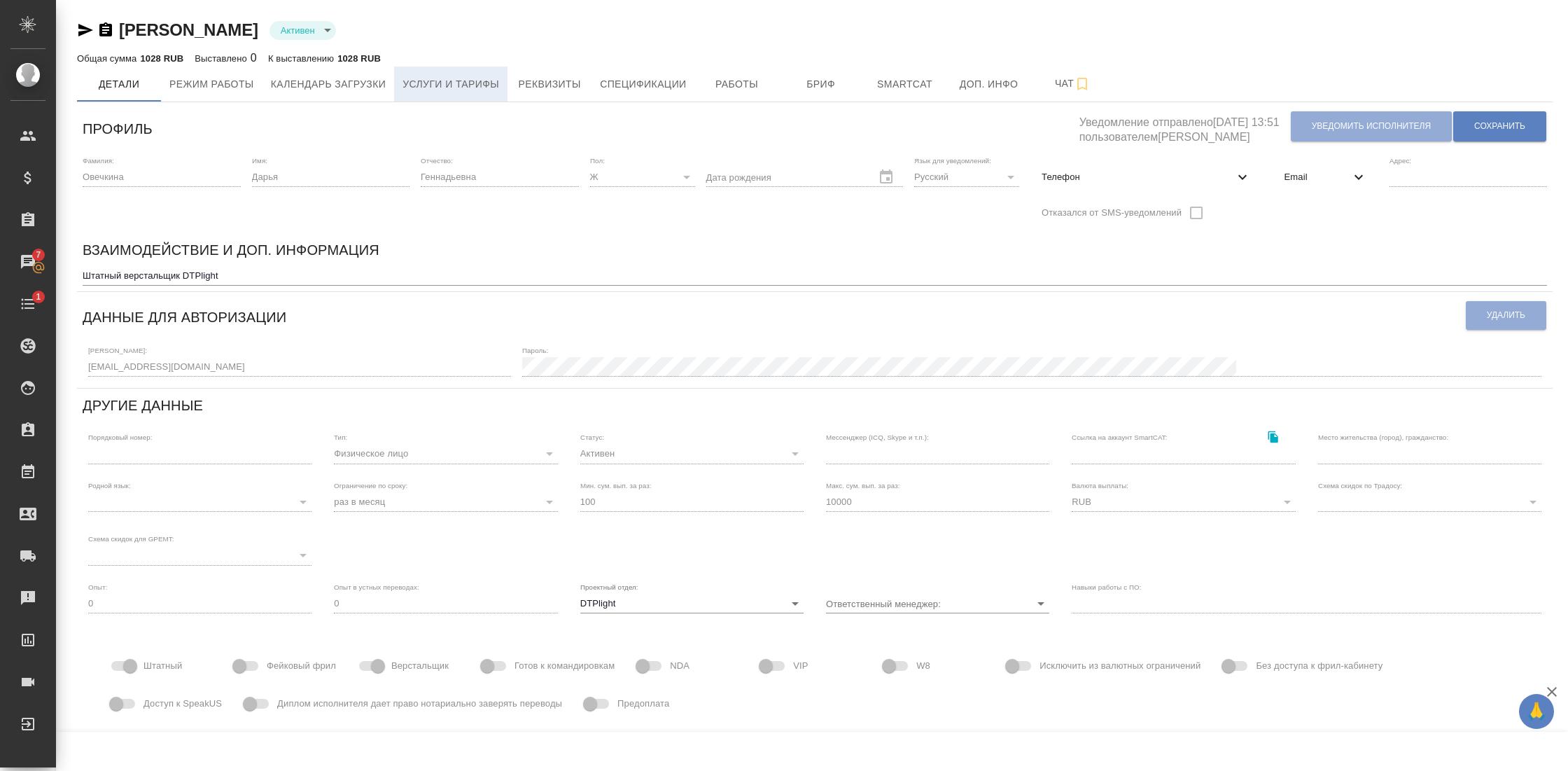
click at [460, 85] on span "Услуги и тарифы" at bounding box center [451, 84] width 96 height 18
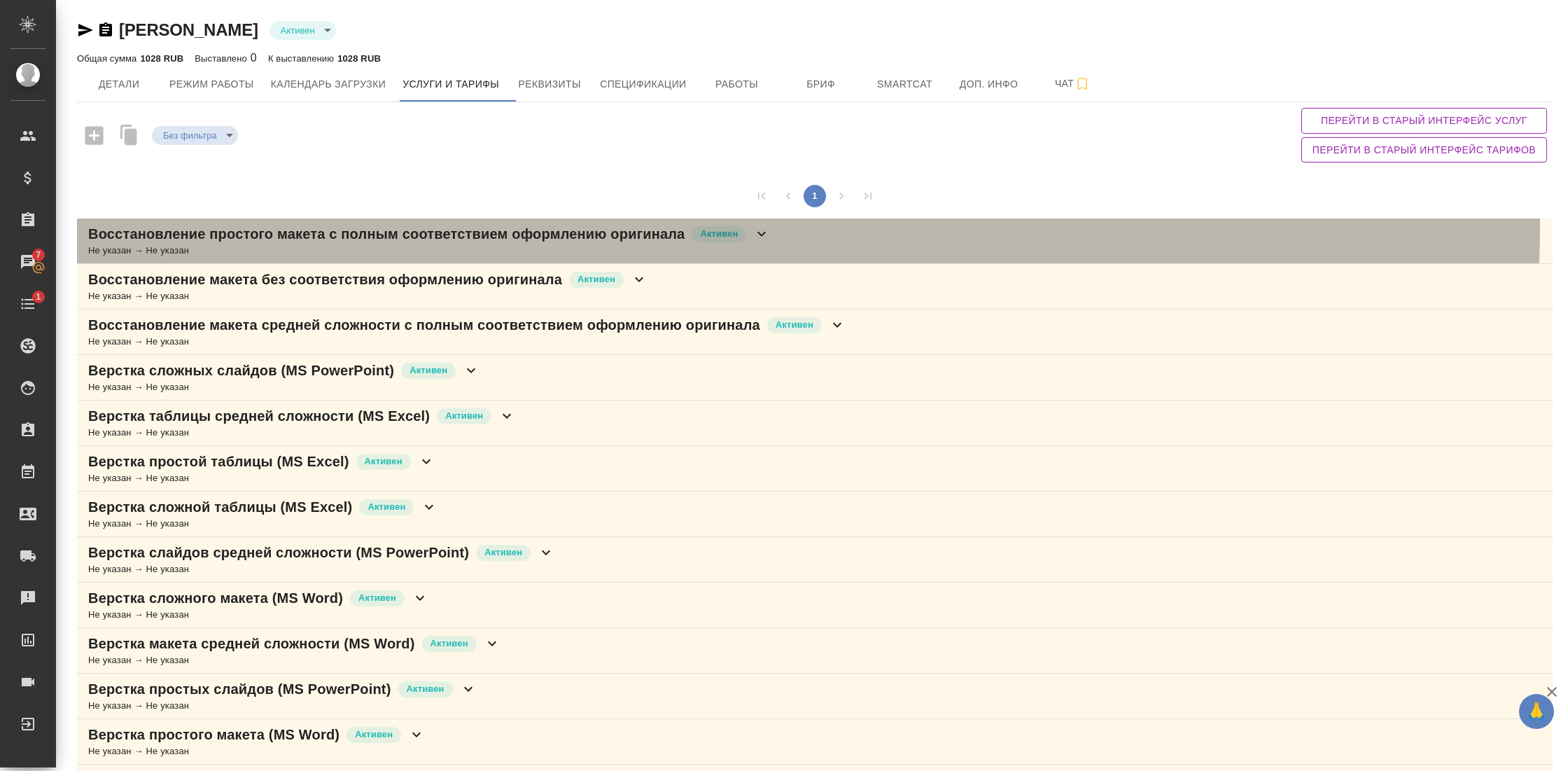
click at [769, 227] on icon at bounding box center [761, 234] width 17 height 17
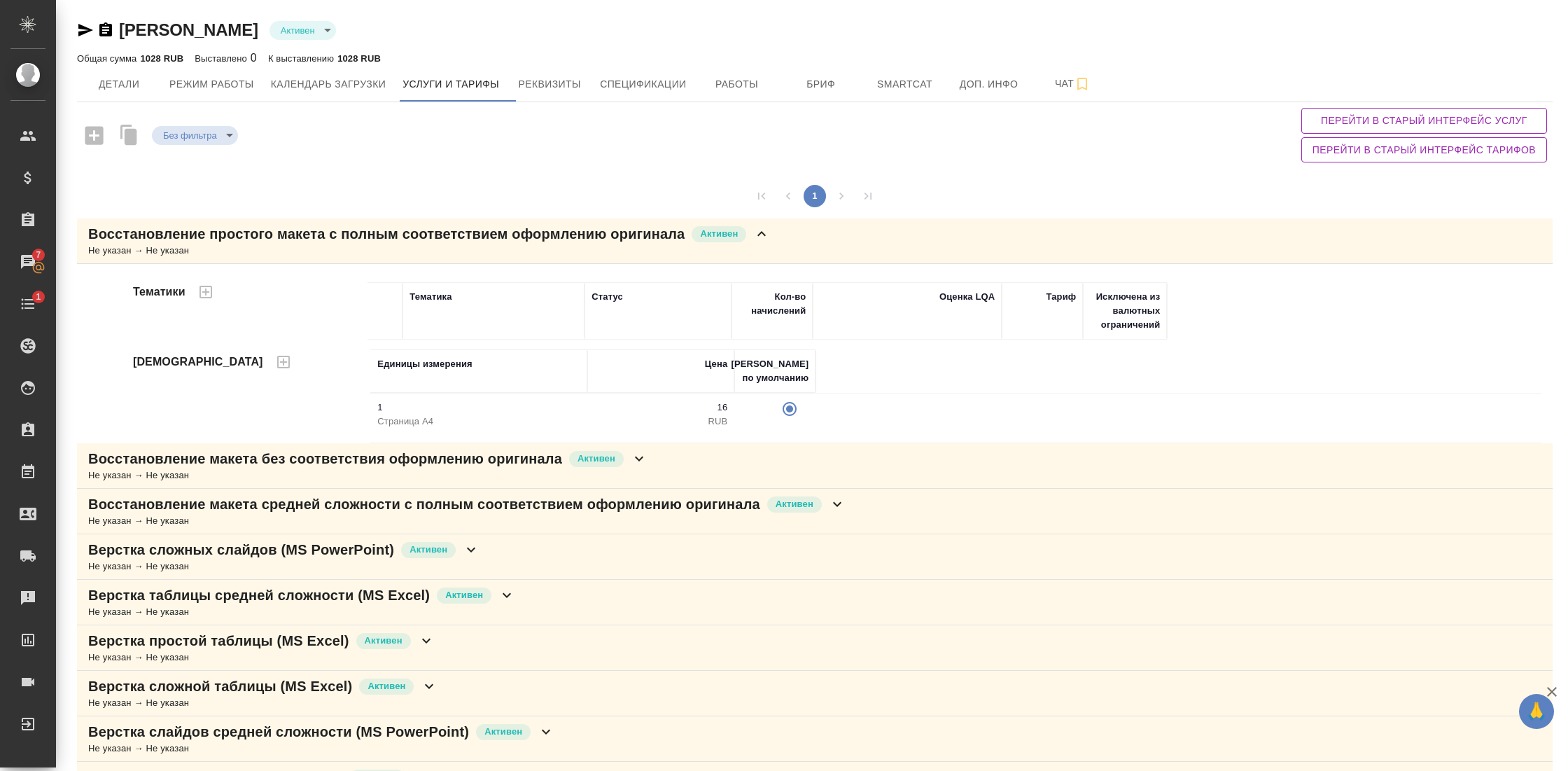
click at [422, 410] on p "1" at bounding box center [479, 408] width 203 height 14
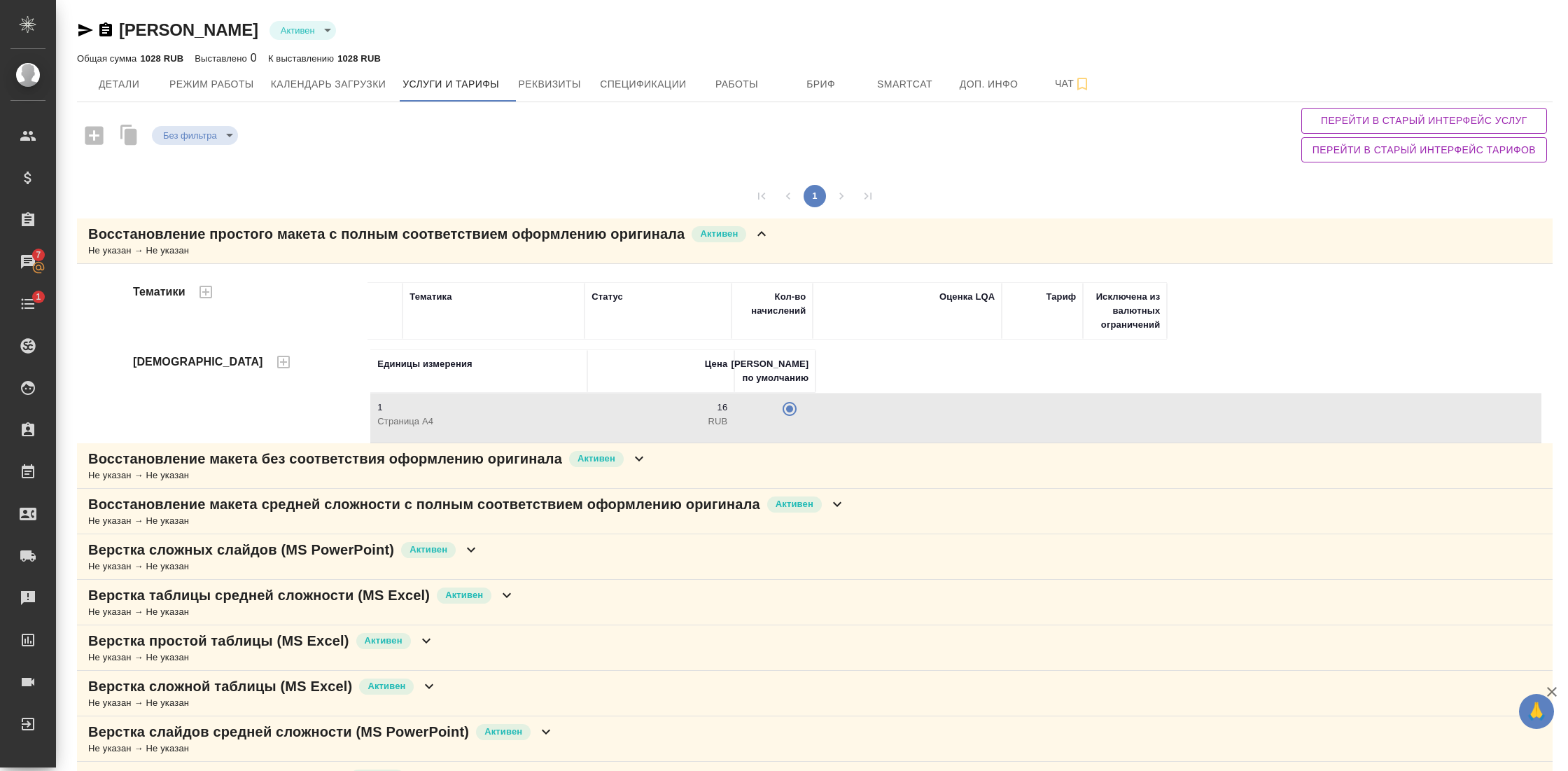
click at [935, 418] on tr "1 Страница А4 16 RUB" at bounding box center [956, 418] width 1171 height 50
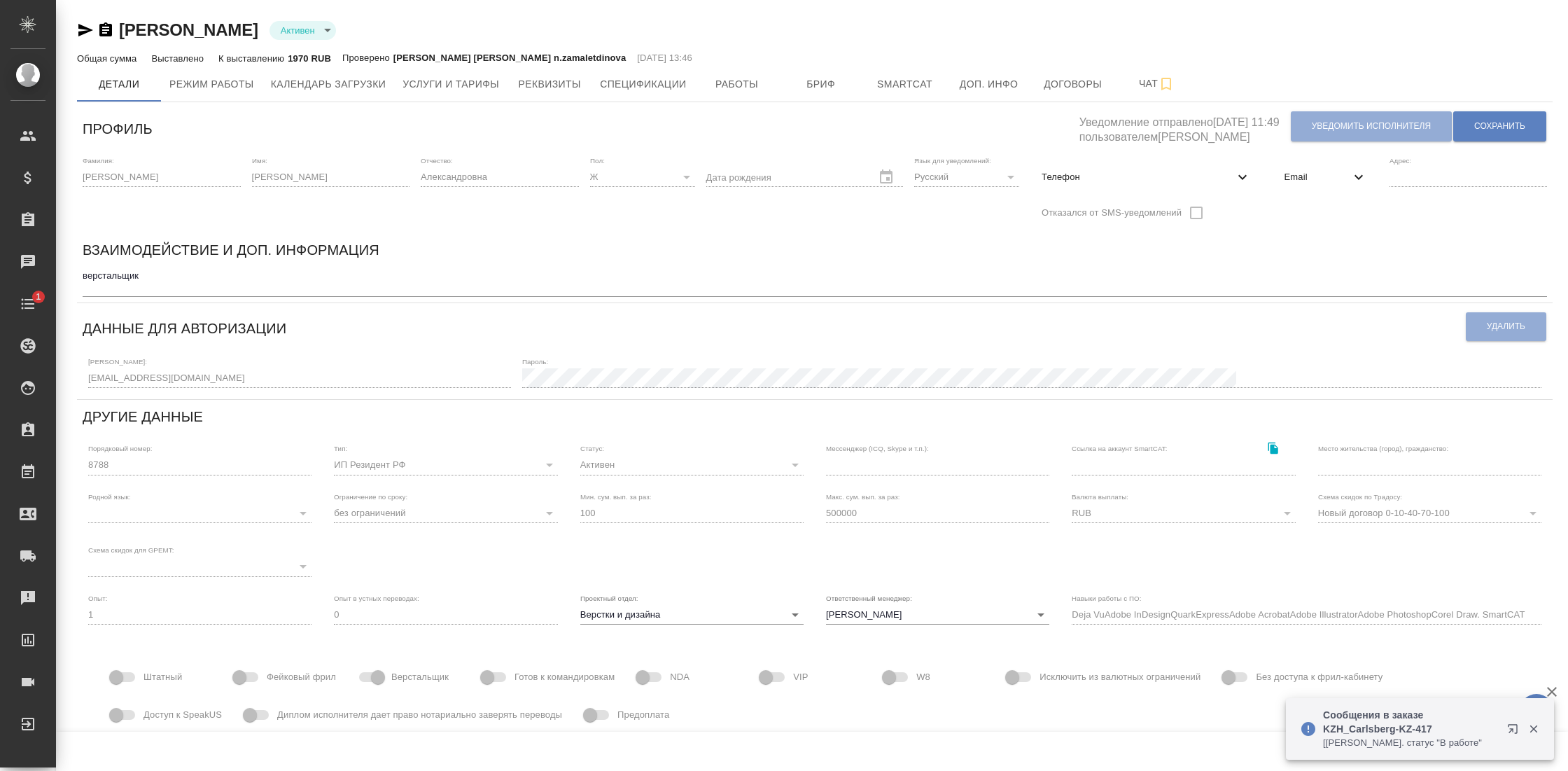
type input "Deja VuAdobe InDesignQuarkExpressAdobe AcrobatAdobe IllustratorAdobe PhotoshopC…"
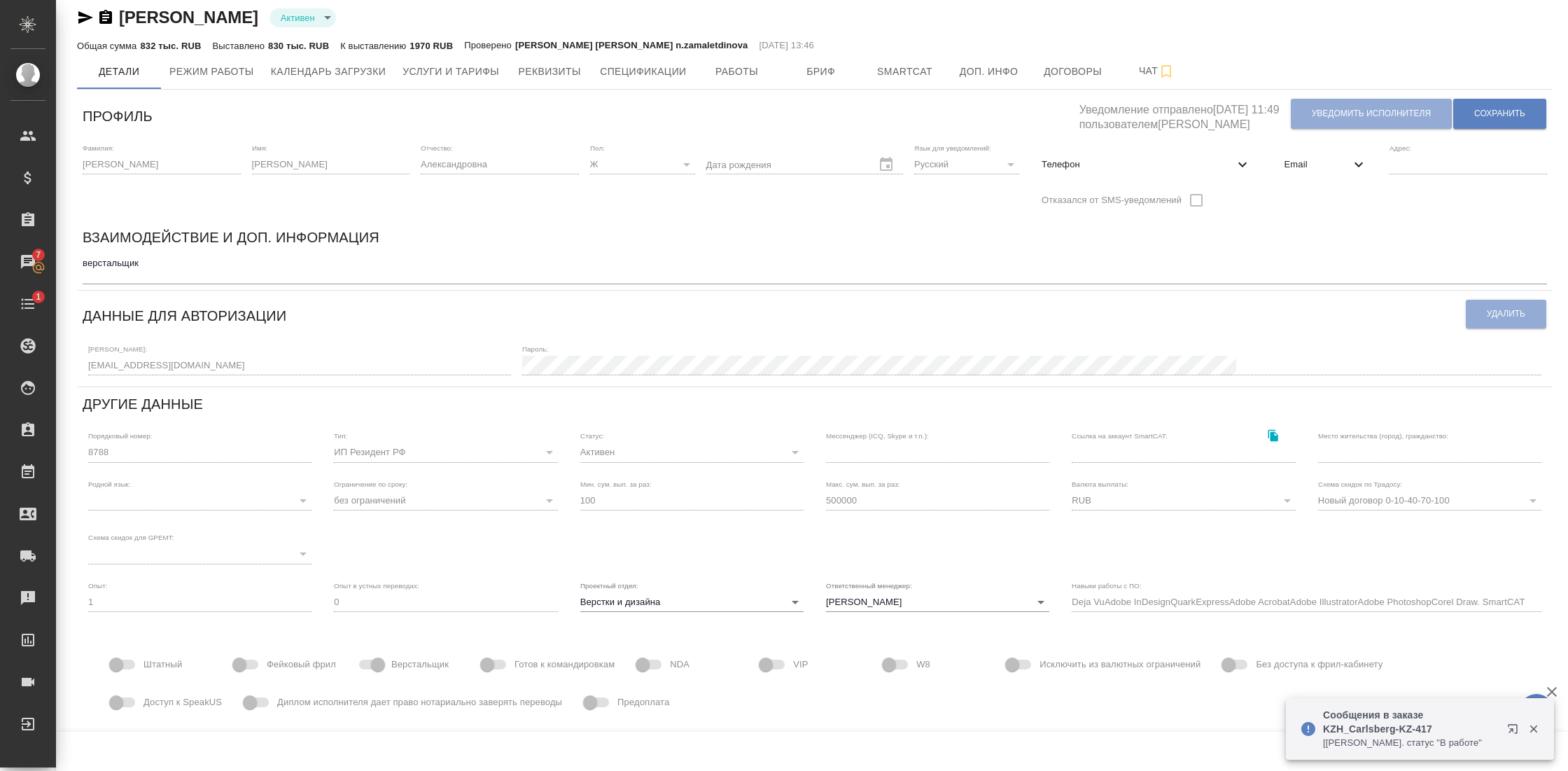
scroll to position [17, 0]
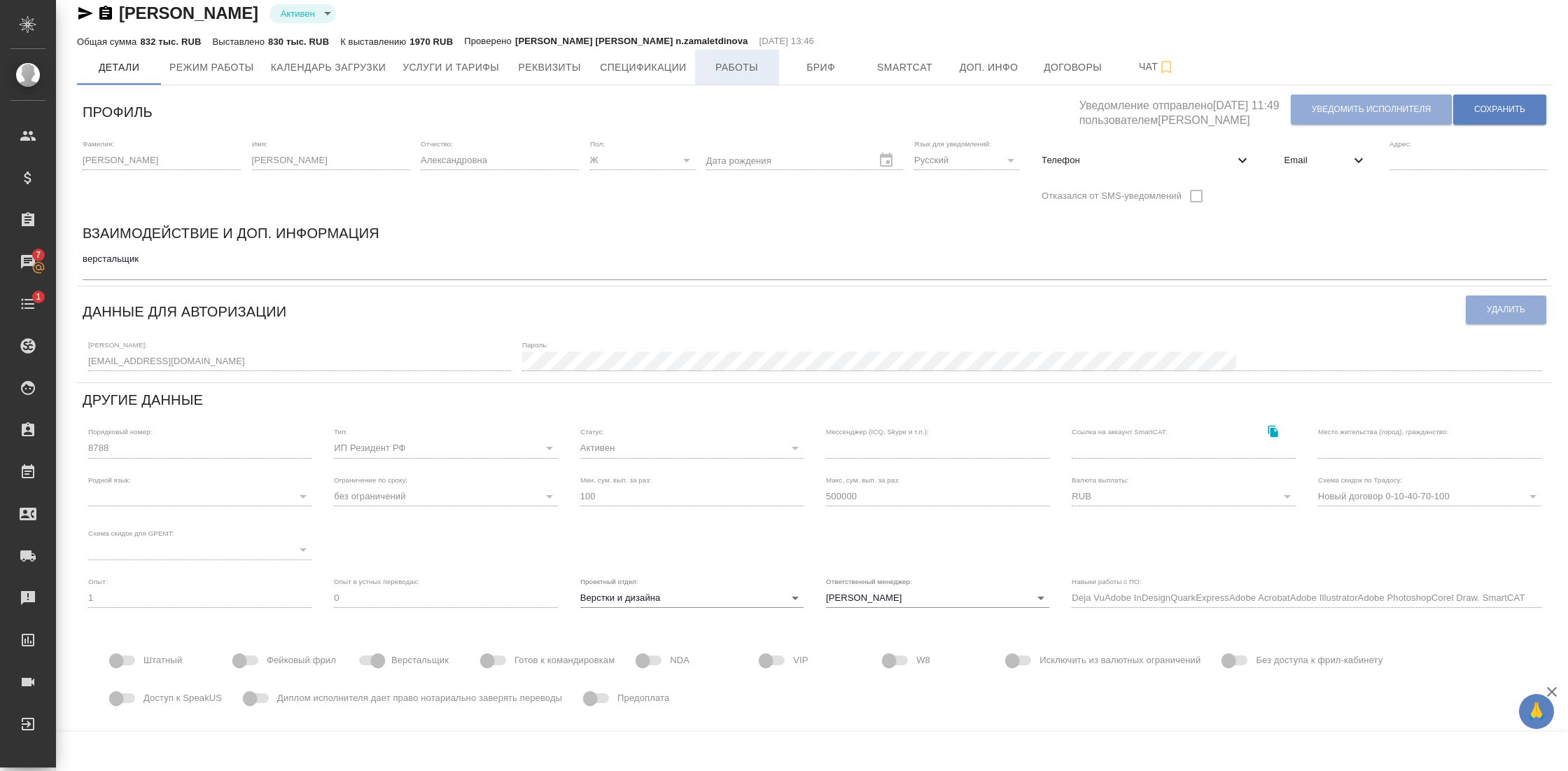
click at [758, 67] on span "Работы" at bounding box center [737, 67] width 67 height 18
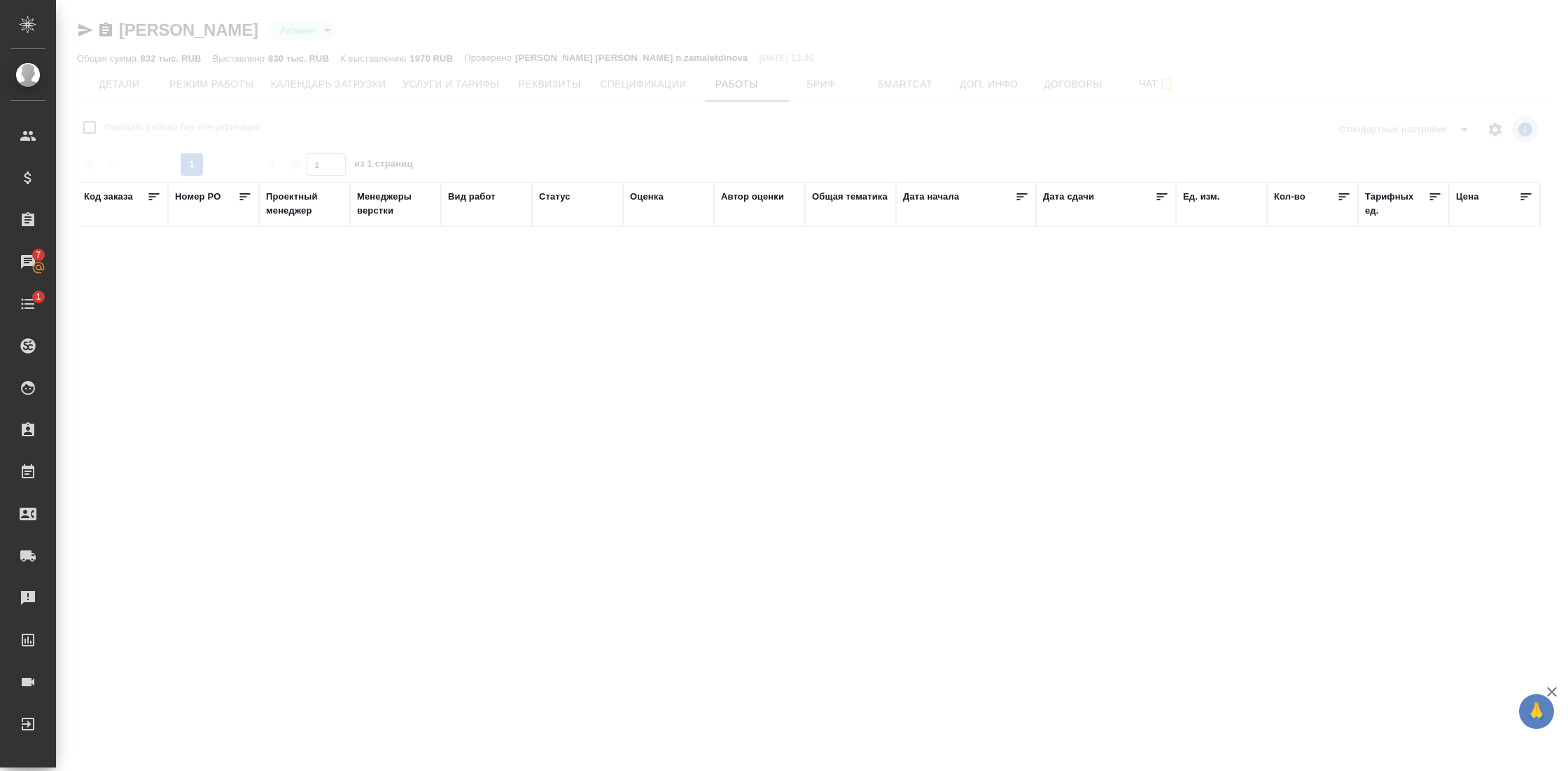
checkbox input "false"
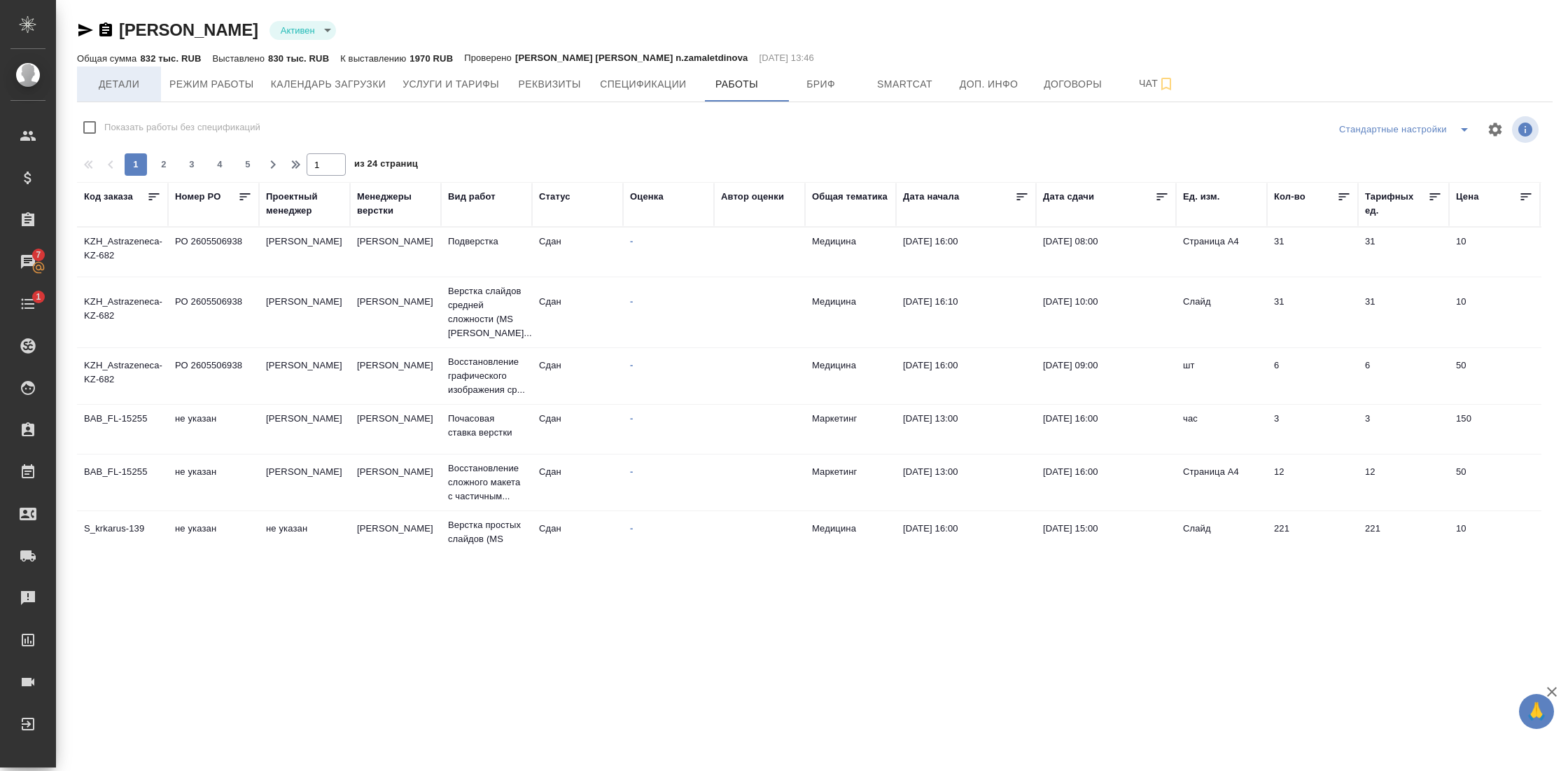
click at [122, 82] on span "Детали" at bounding box center [119, 84] width 67 height 18
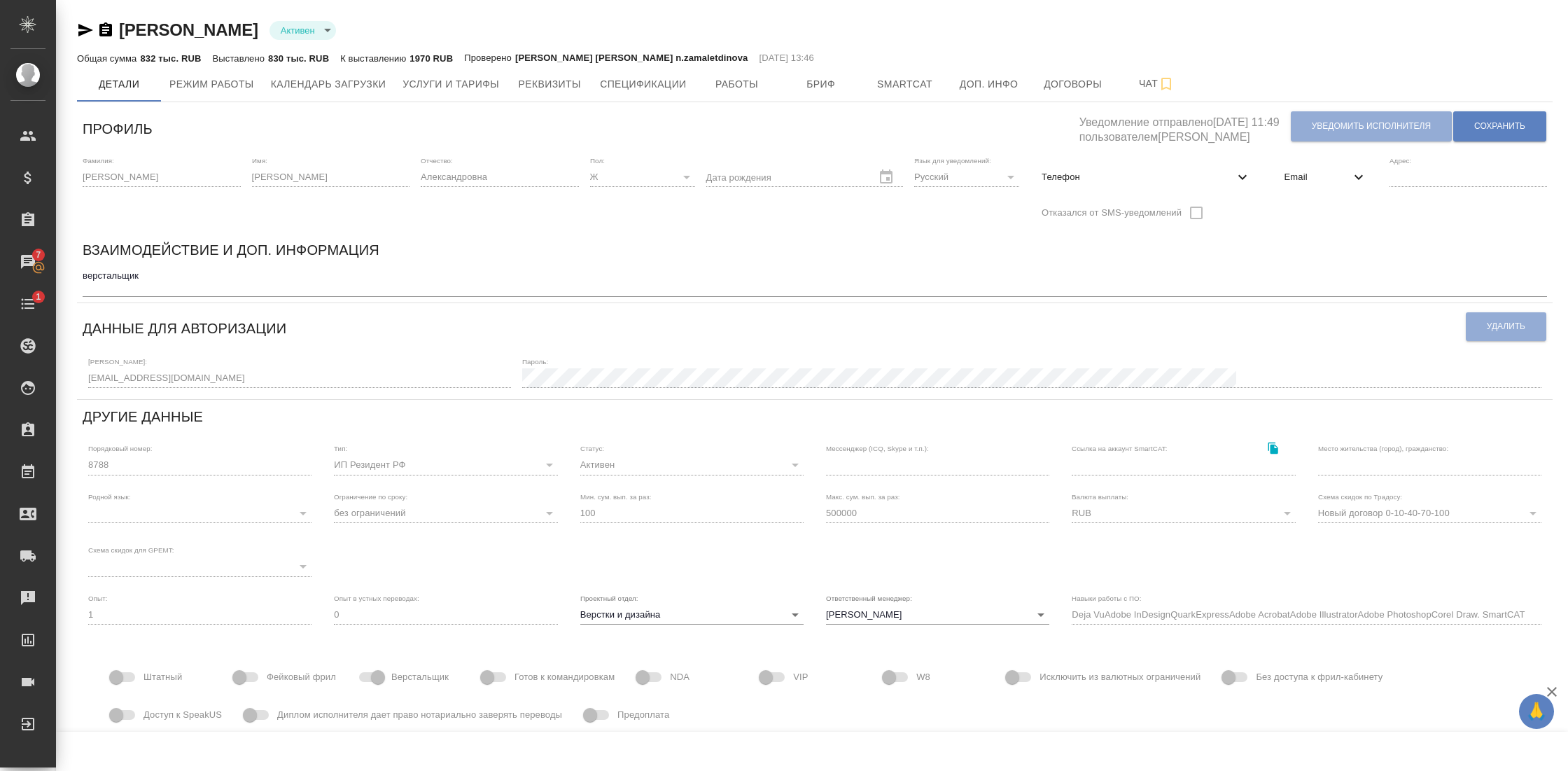
click at [1350, 180] on icon at bounding box center [1358, 177] width 17 height 17
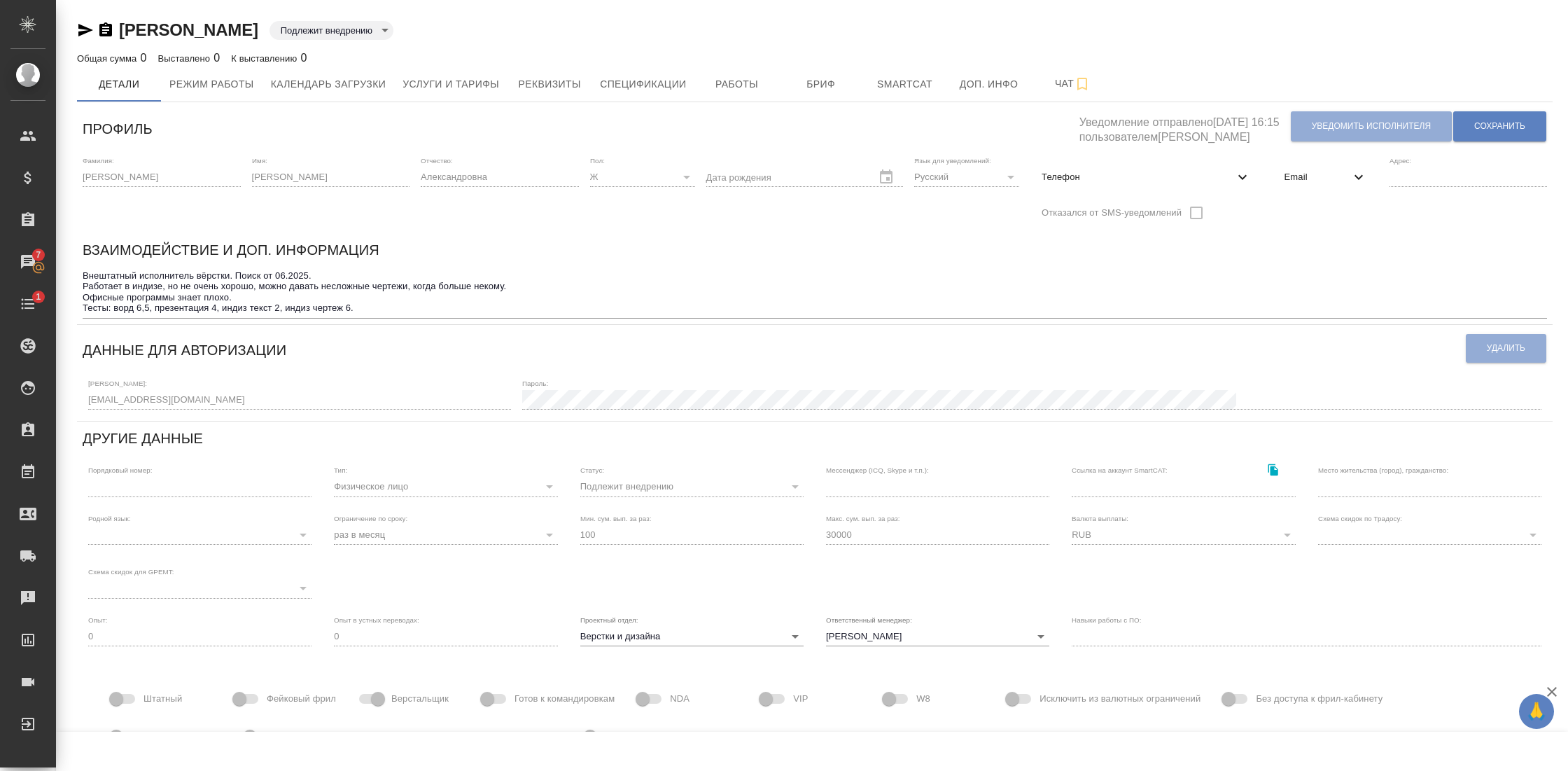
click at [464, 212] on div "Отчество: [PERSON_NAME]" at bounding box center [500, 192] width 158 height 72
